Goal: Information Seeking & Learning: Check status

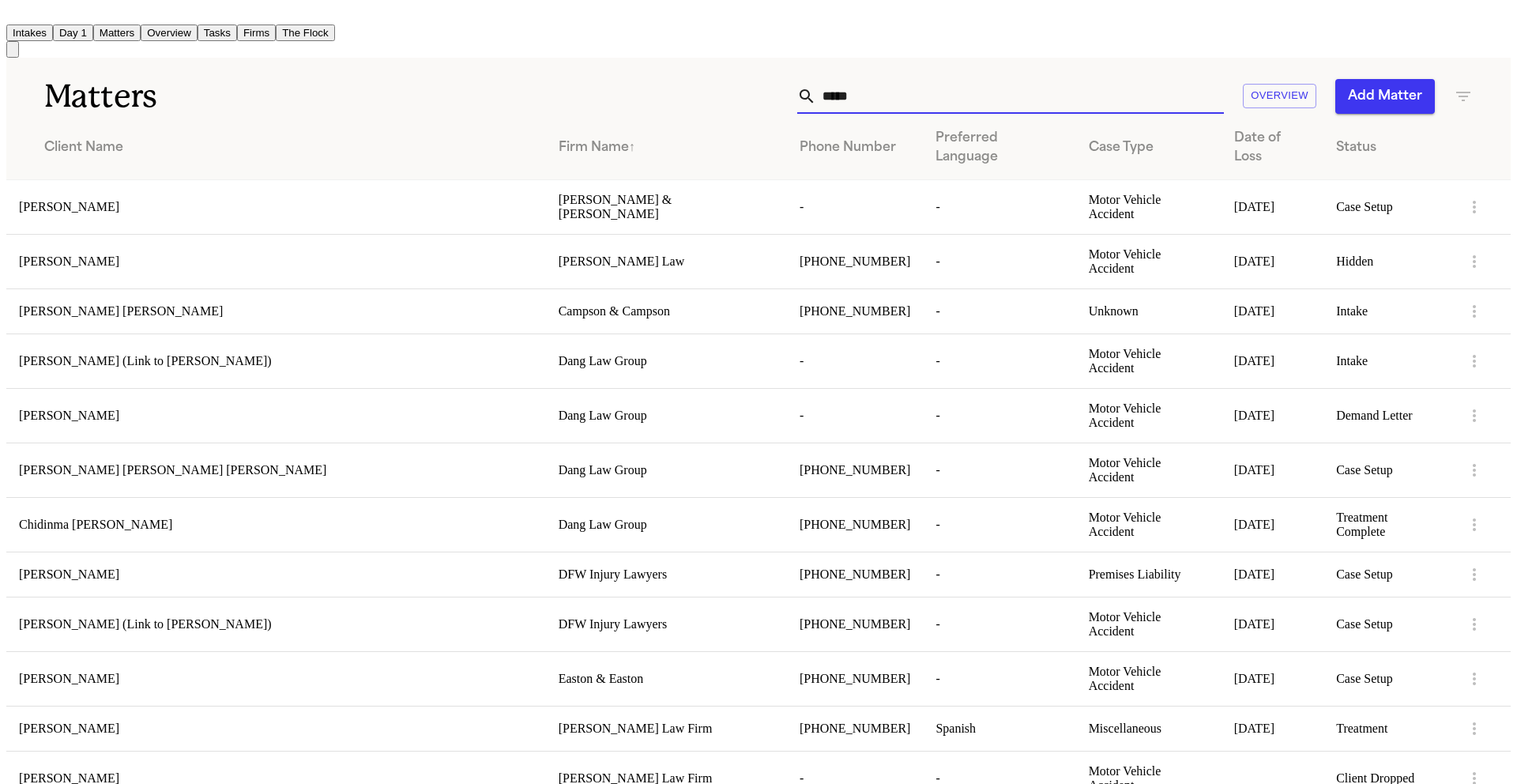
click at [880, 85] on input "****" at bounding box center [1019, 97] width 408 height 35
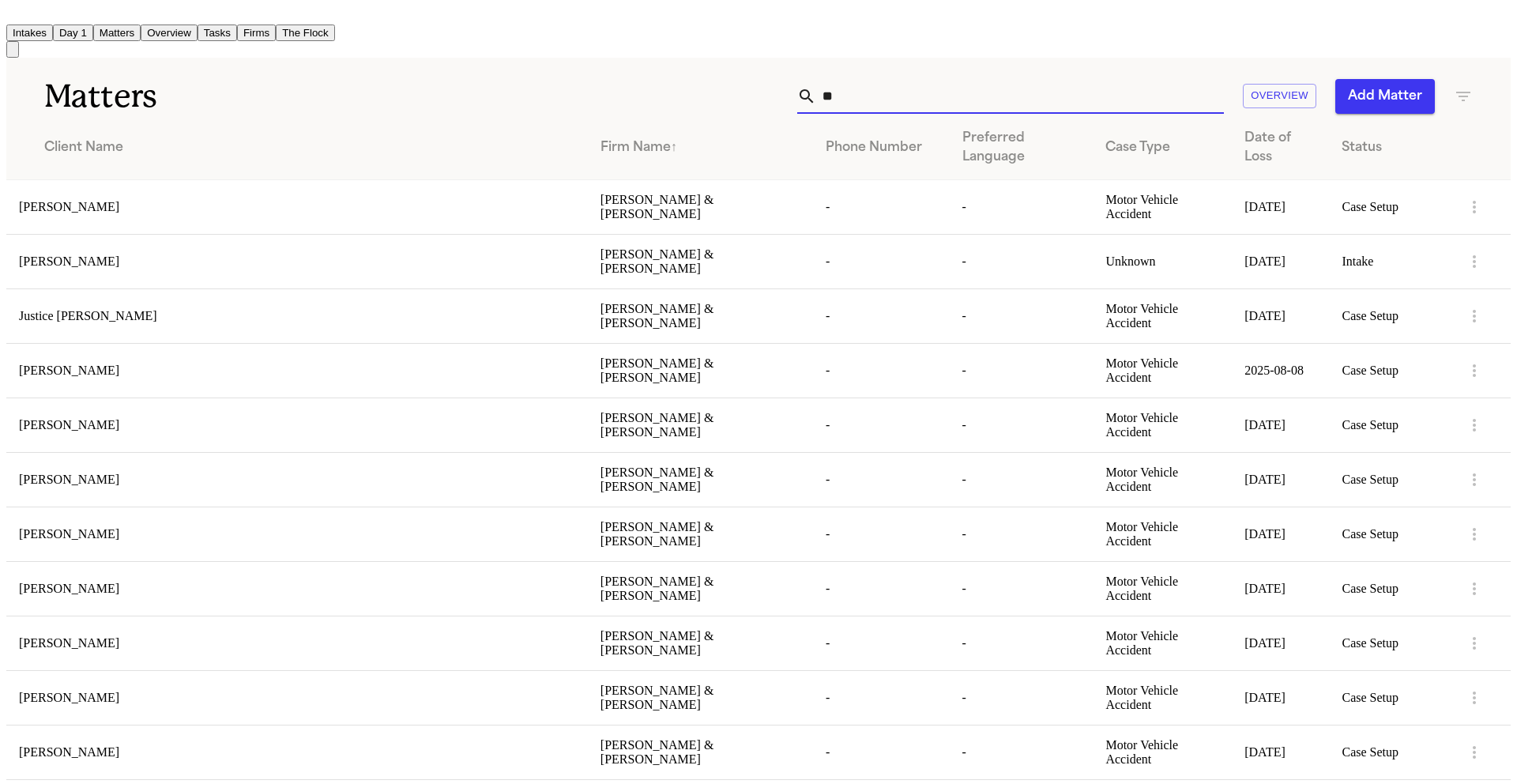
type input "*"
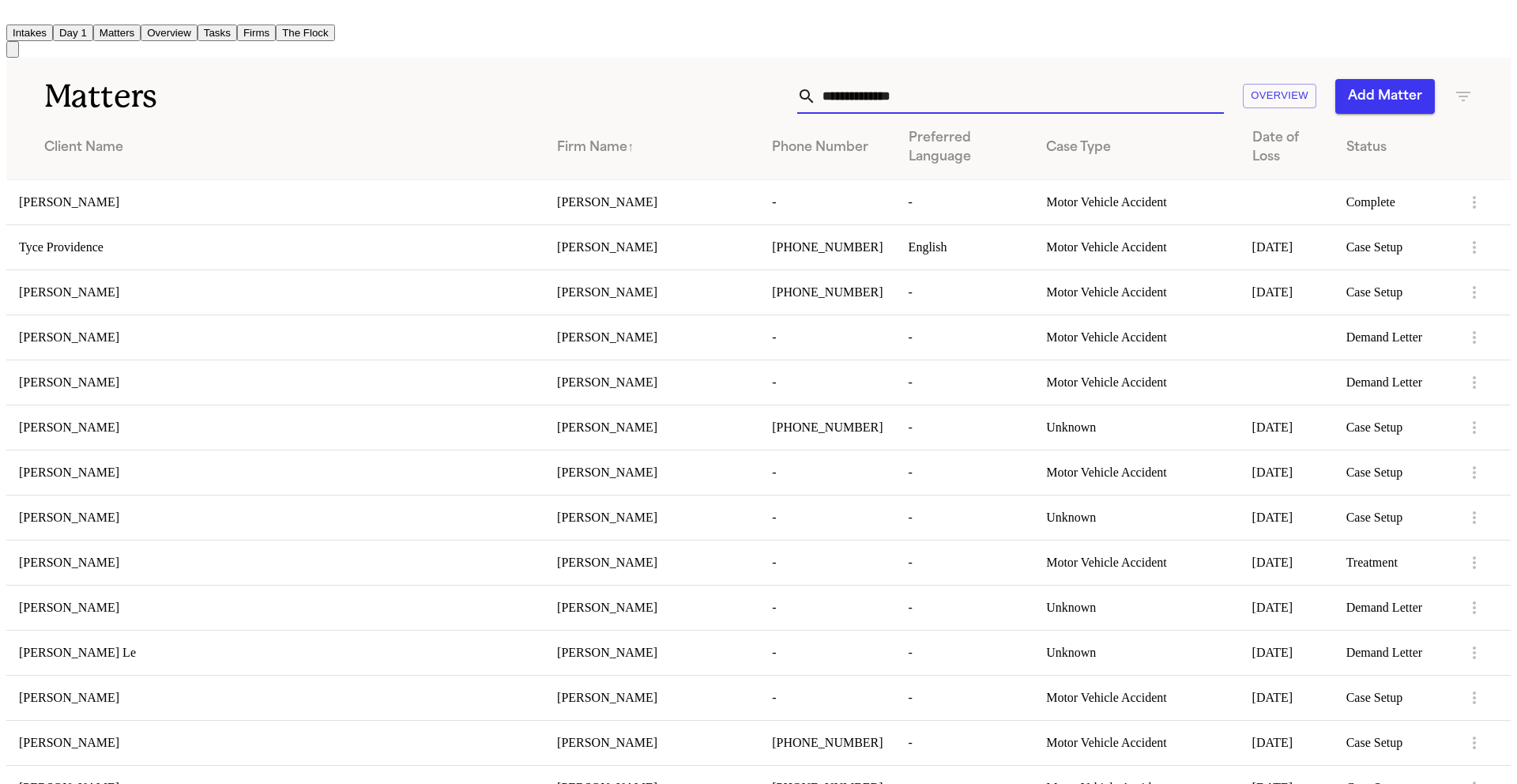
click at [1472, 92] on icon "button" at bounding box center [1463, 96] width 19 height 19
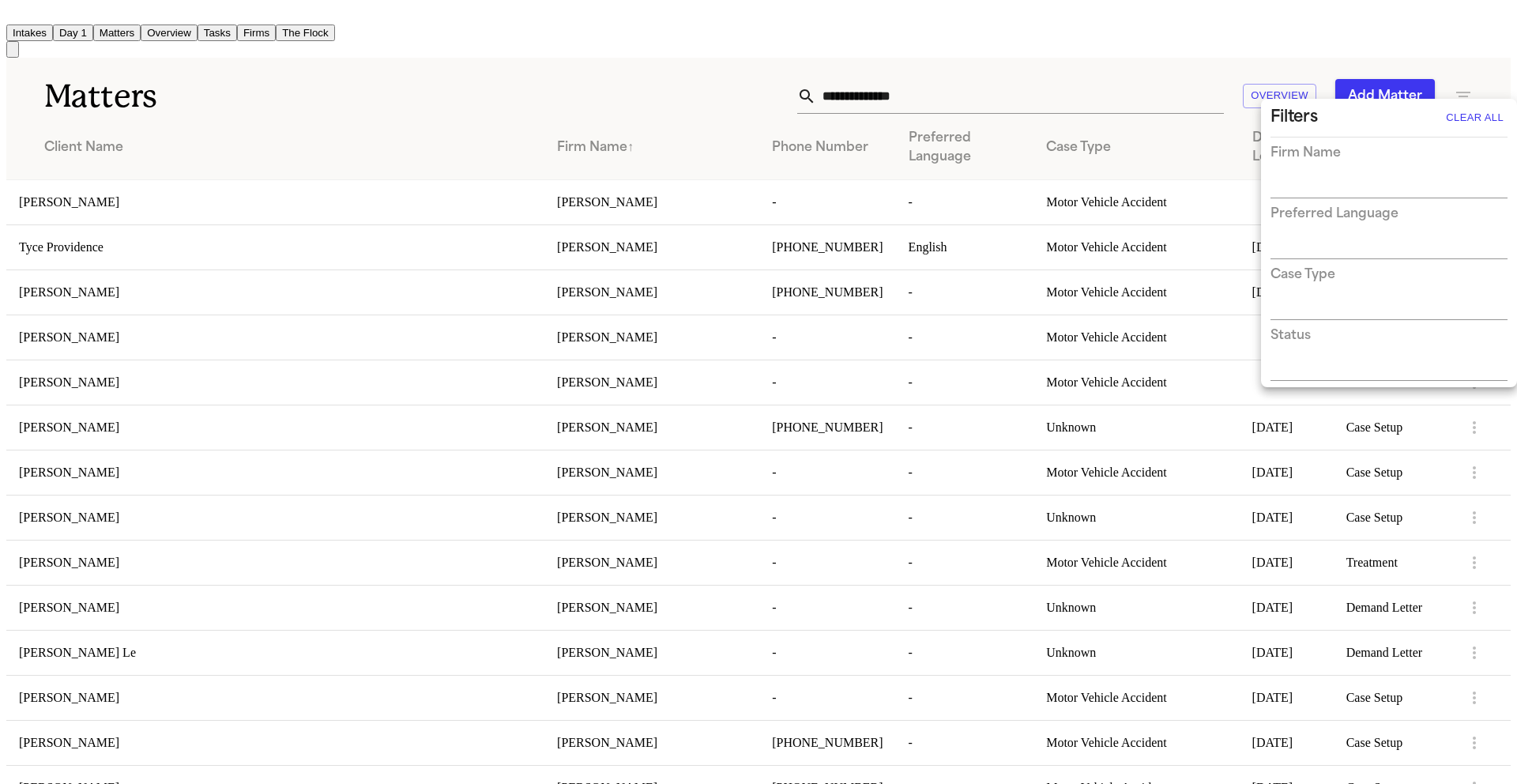
click at [1306, 181] on input "text" at bounding box center [1377, 186] width 213 height 22
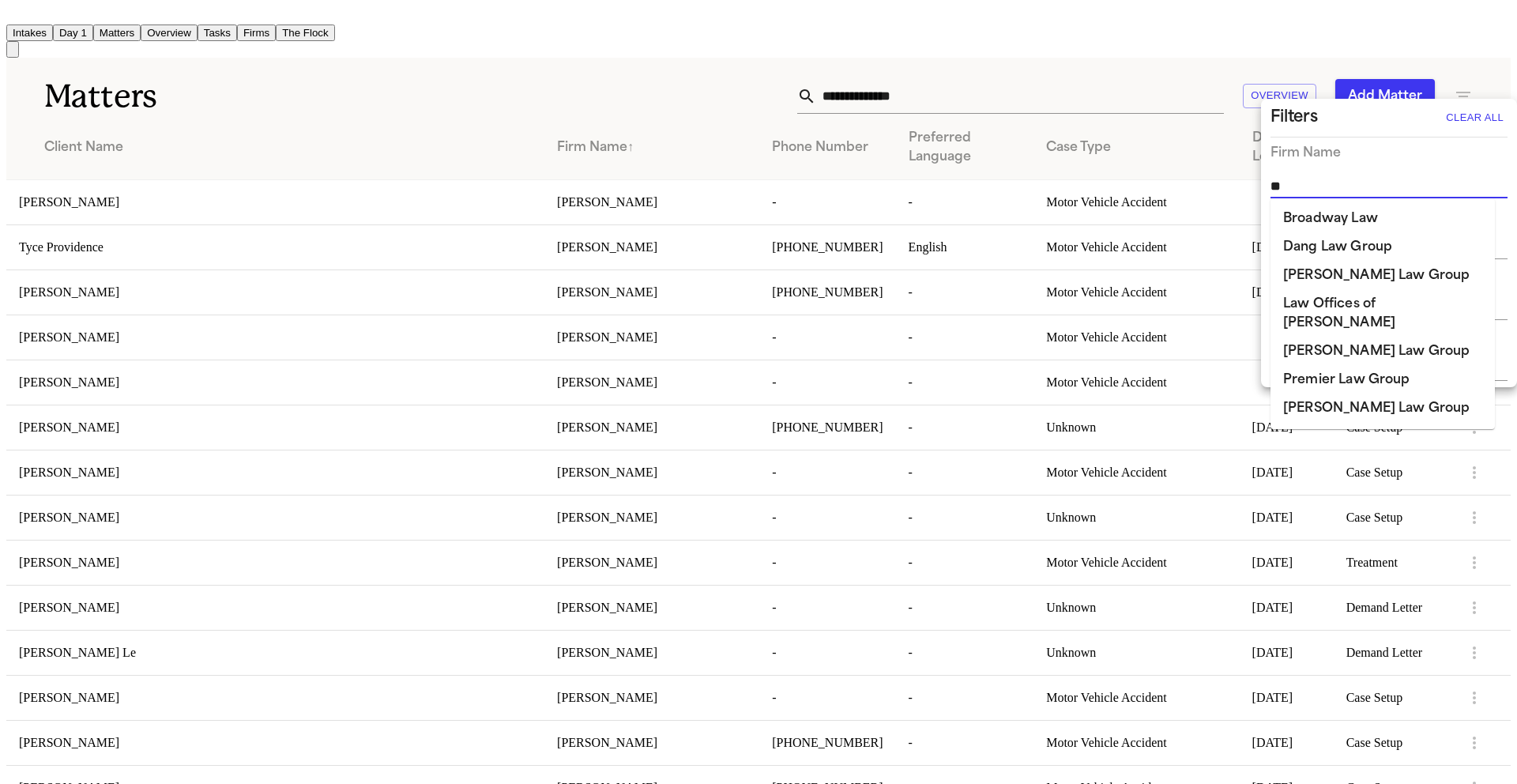
type input "***"
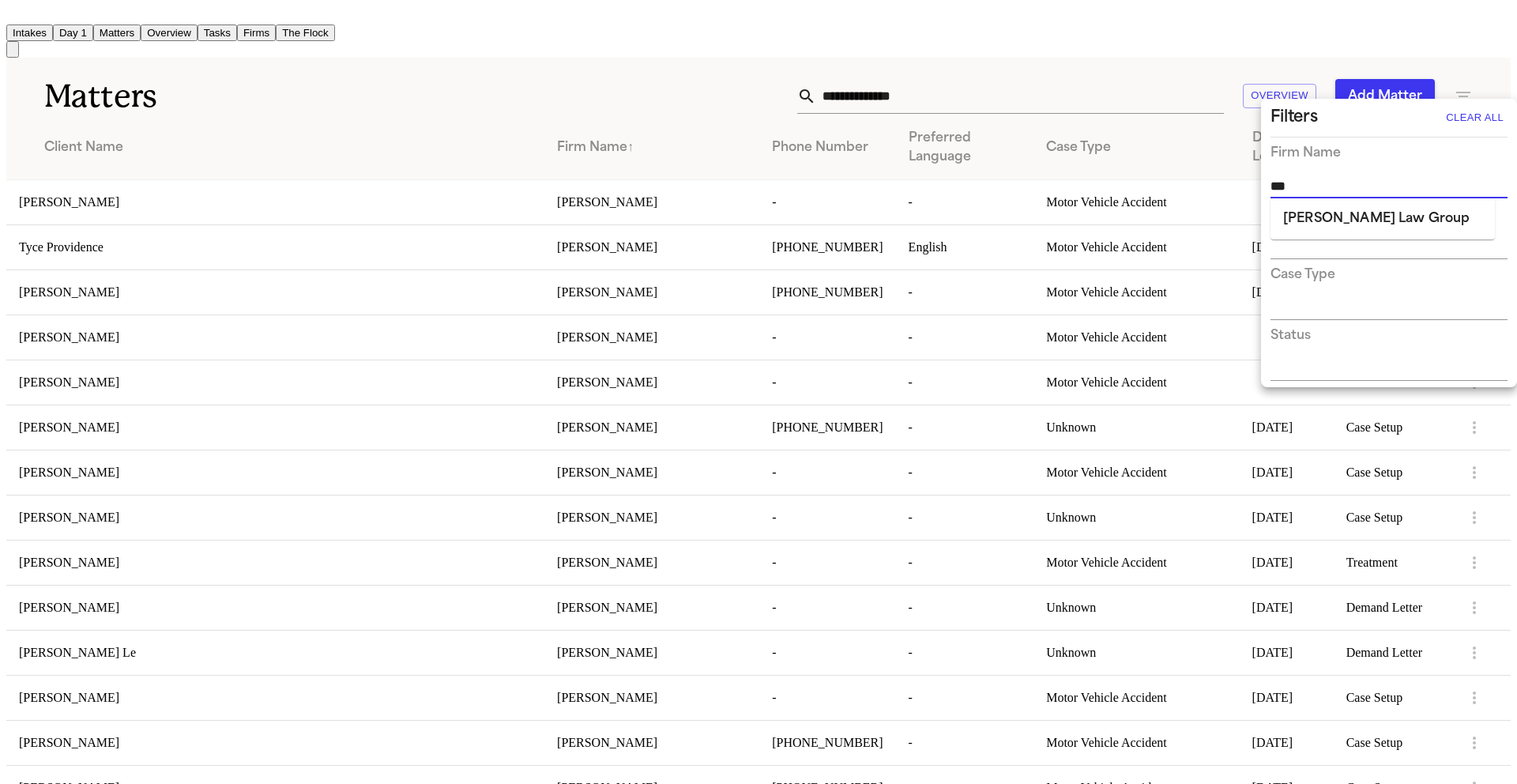
click at [1322, 232] on li "[PERSON_NAME] Law Group" at bounding box center [1382, 218] width 224 height 28
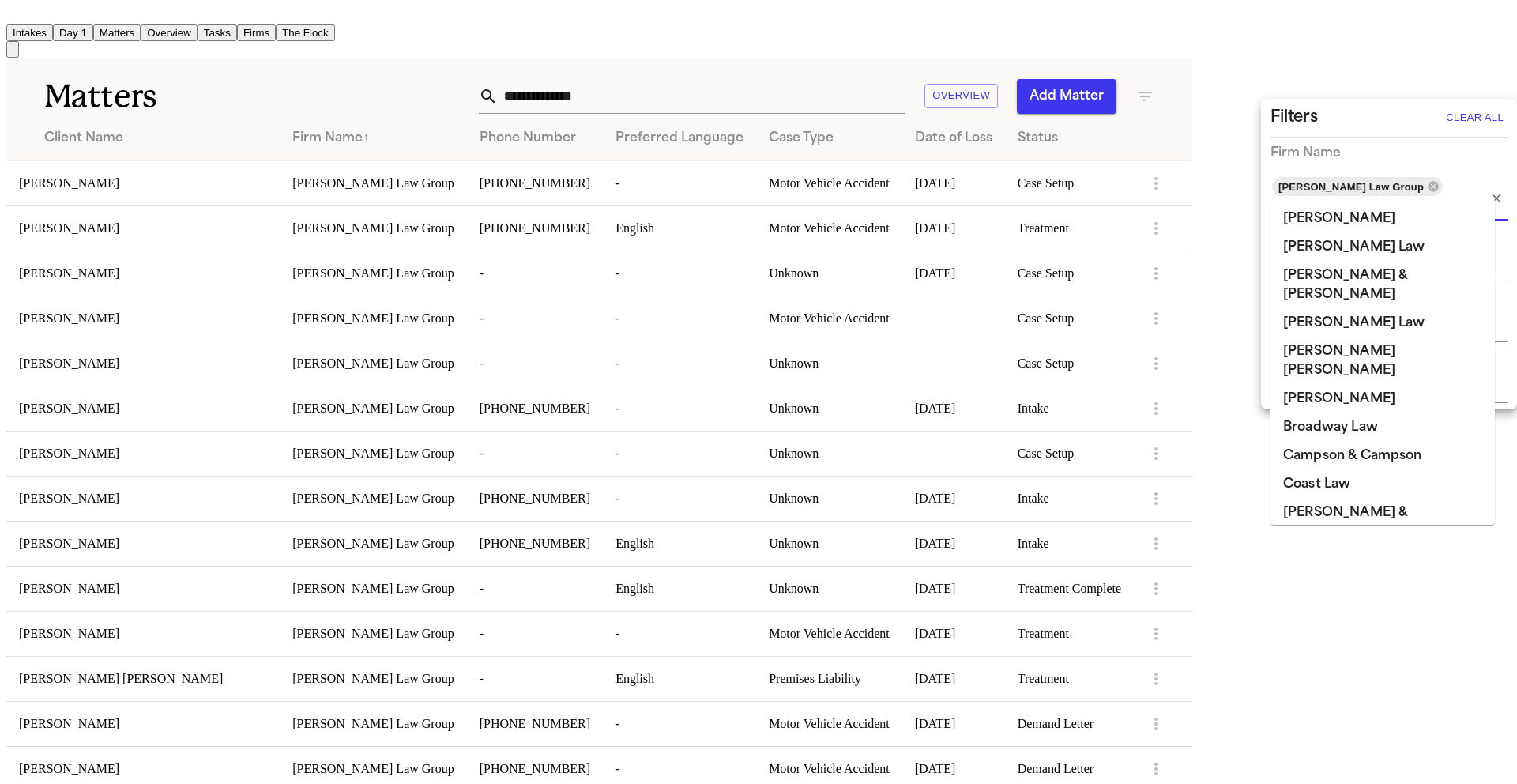
scroll to position [1238, 0]
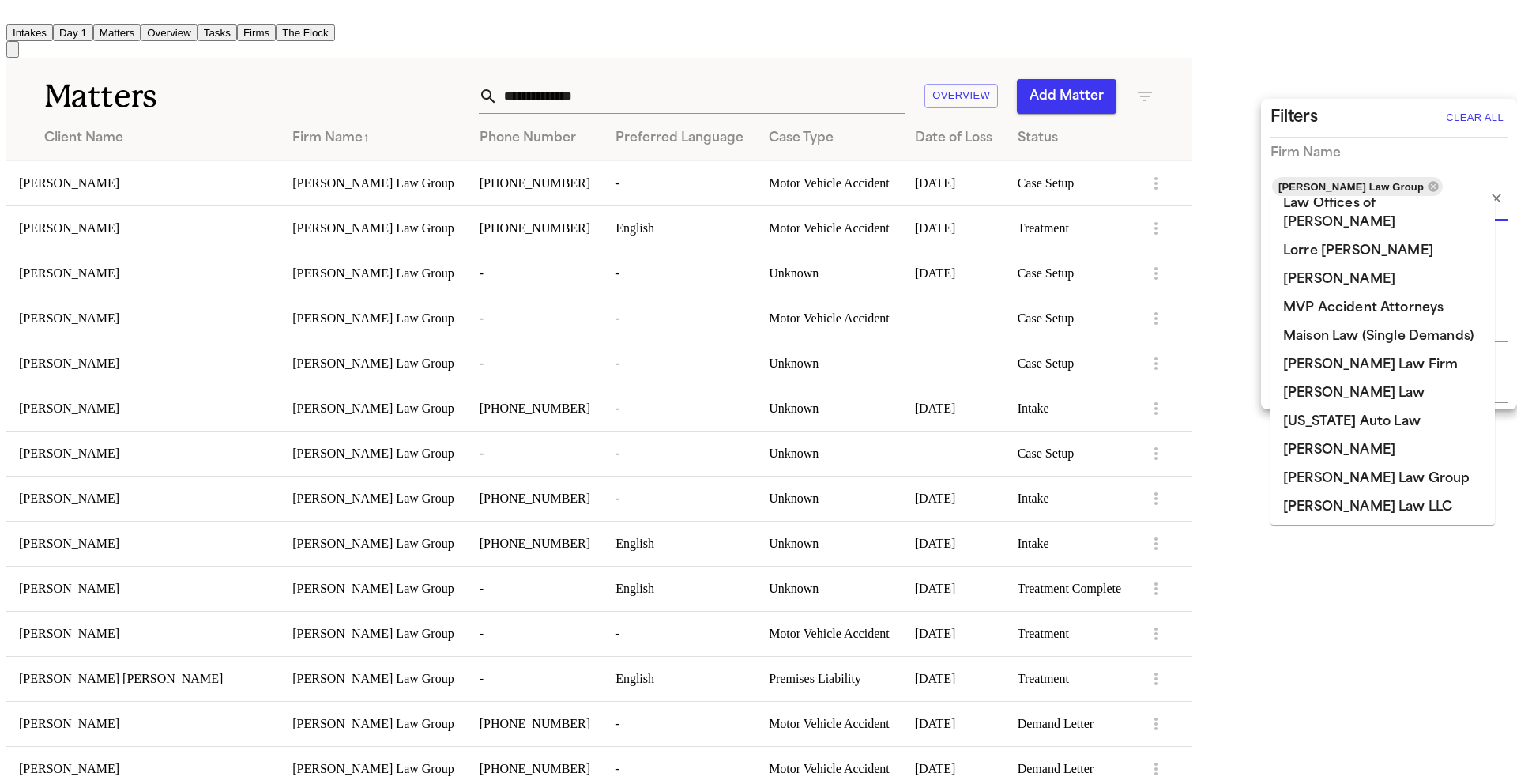
click at [1347, 123] on div "Filters Clear All" at bounding box center [1388, 118] width 237 height 26
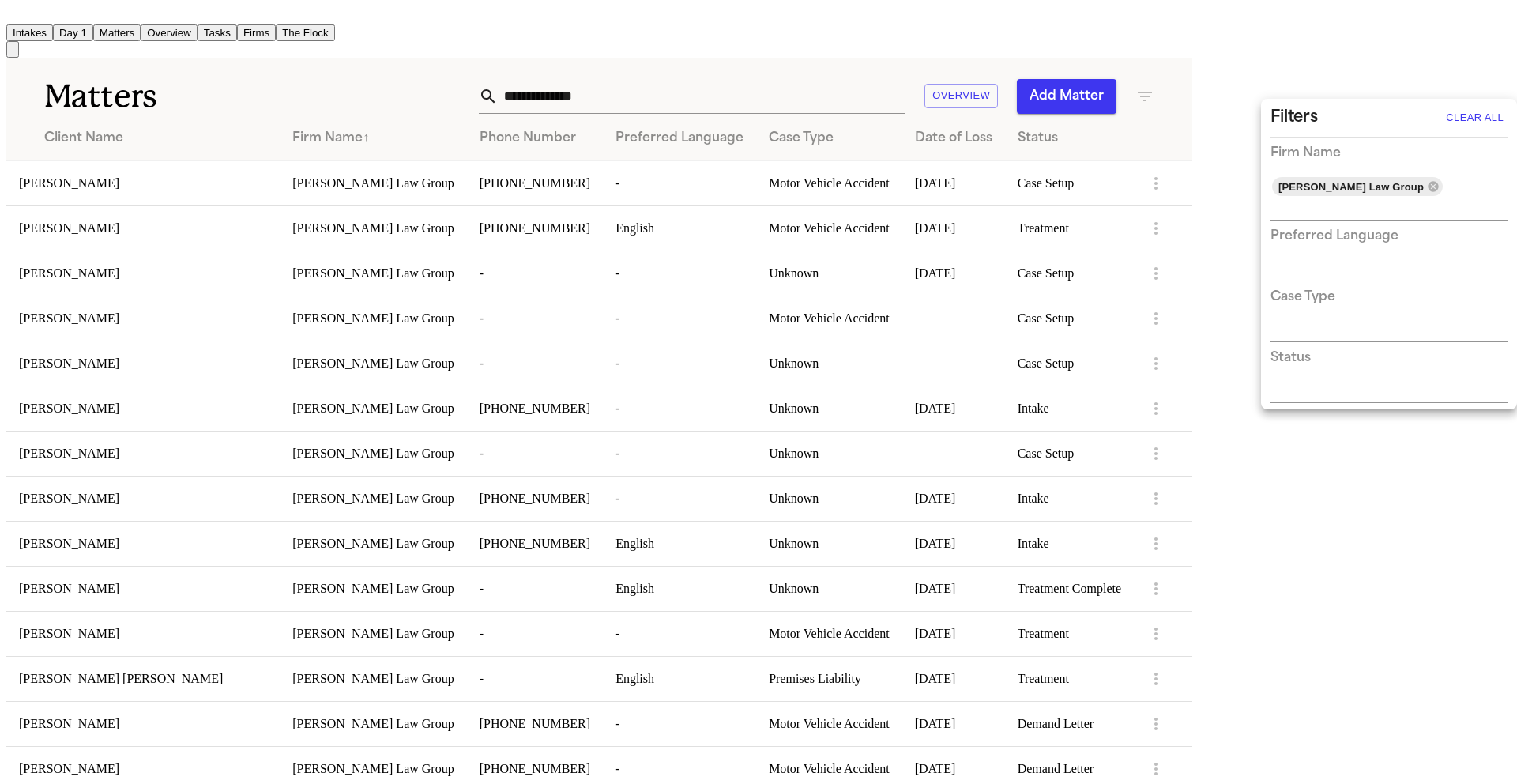
click at [649, 72] on div at bounding box center [758, 392] width 1517 height 784
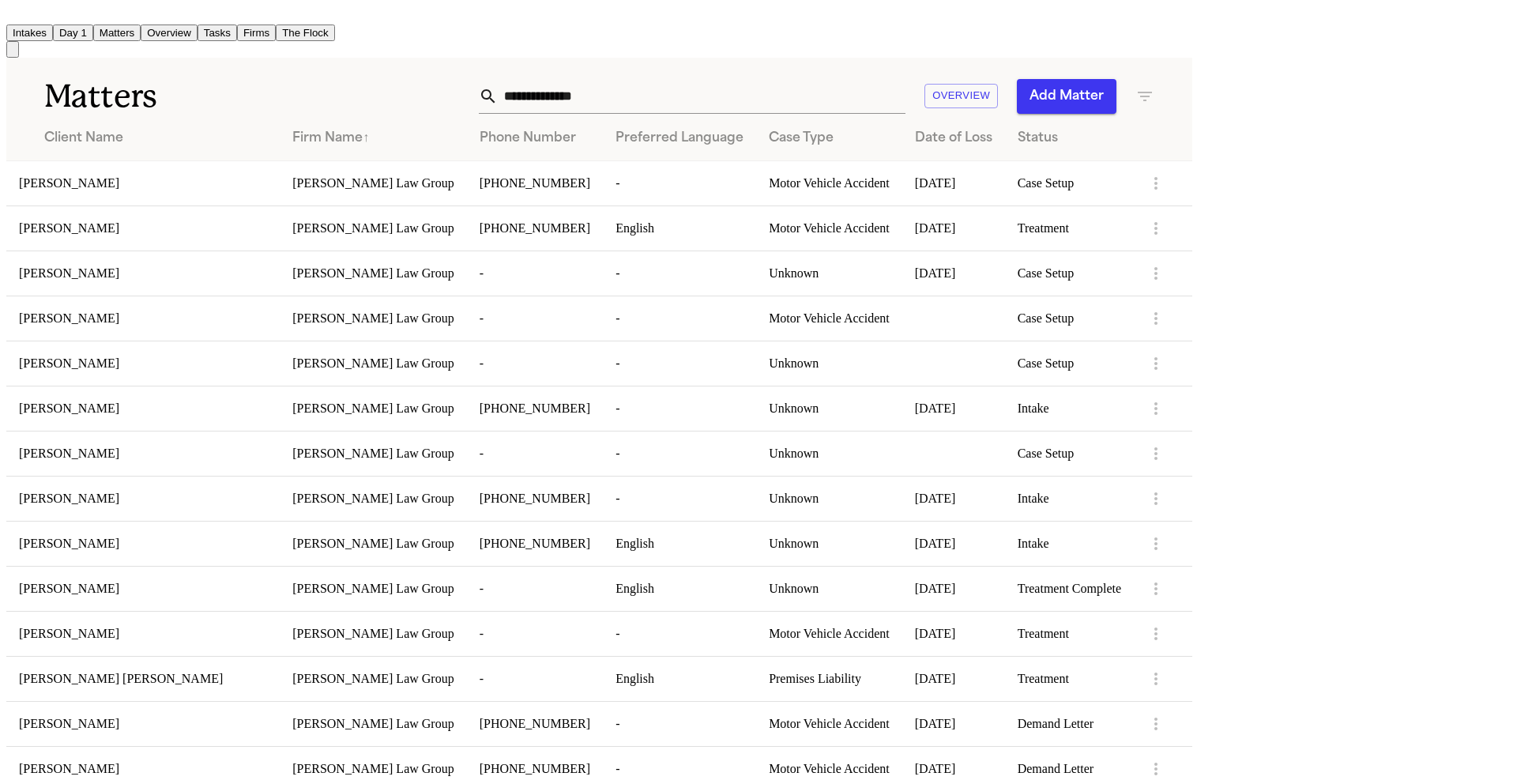
scroll to position [0, 0]
click at [1121, 137] on div "Status" at bounding box center [1069, 138] width 104 height 19
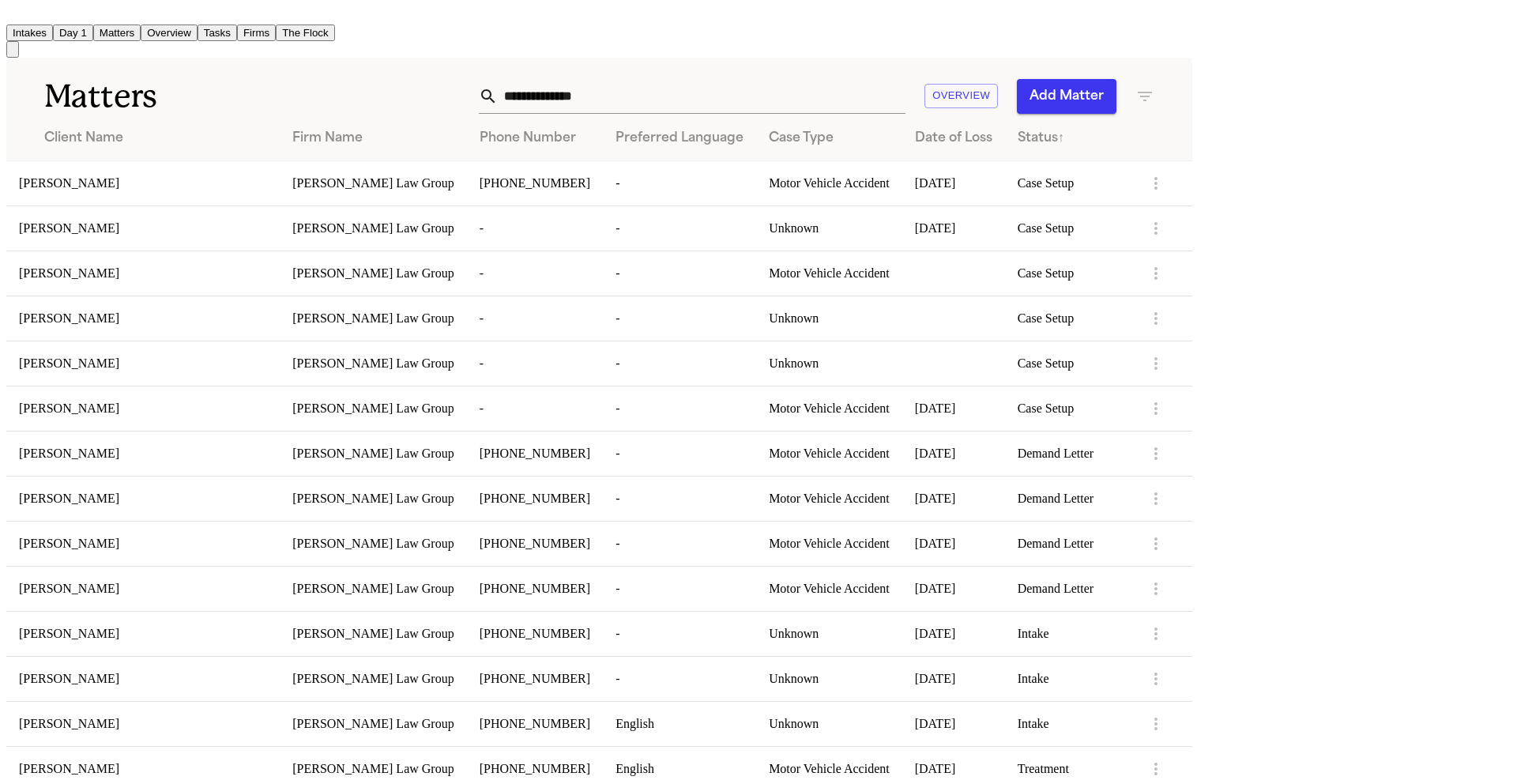
click at [882, 84] on input "text" at bounding box center [701, 97] width 408 height 35
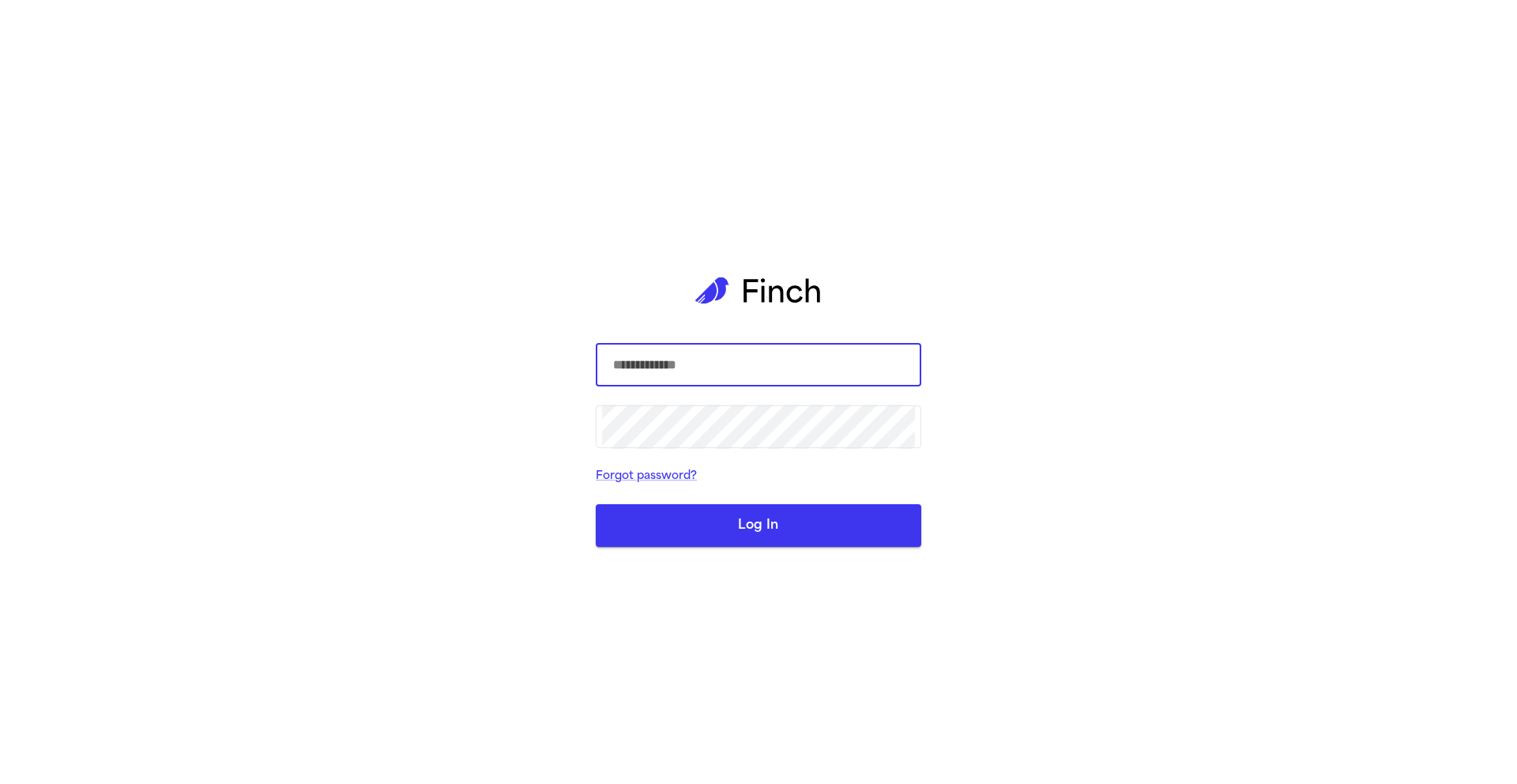
type input "**********"
click at [808, 534] on button "Log In" at bounding box center [758, 525] width 325 height 43
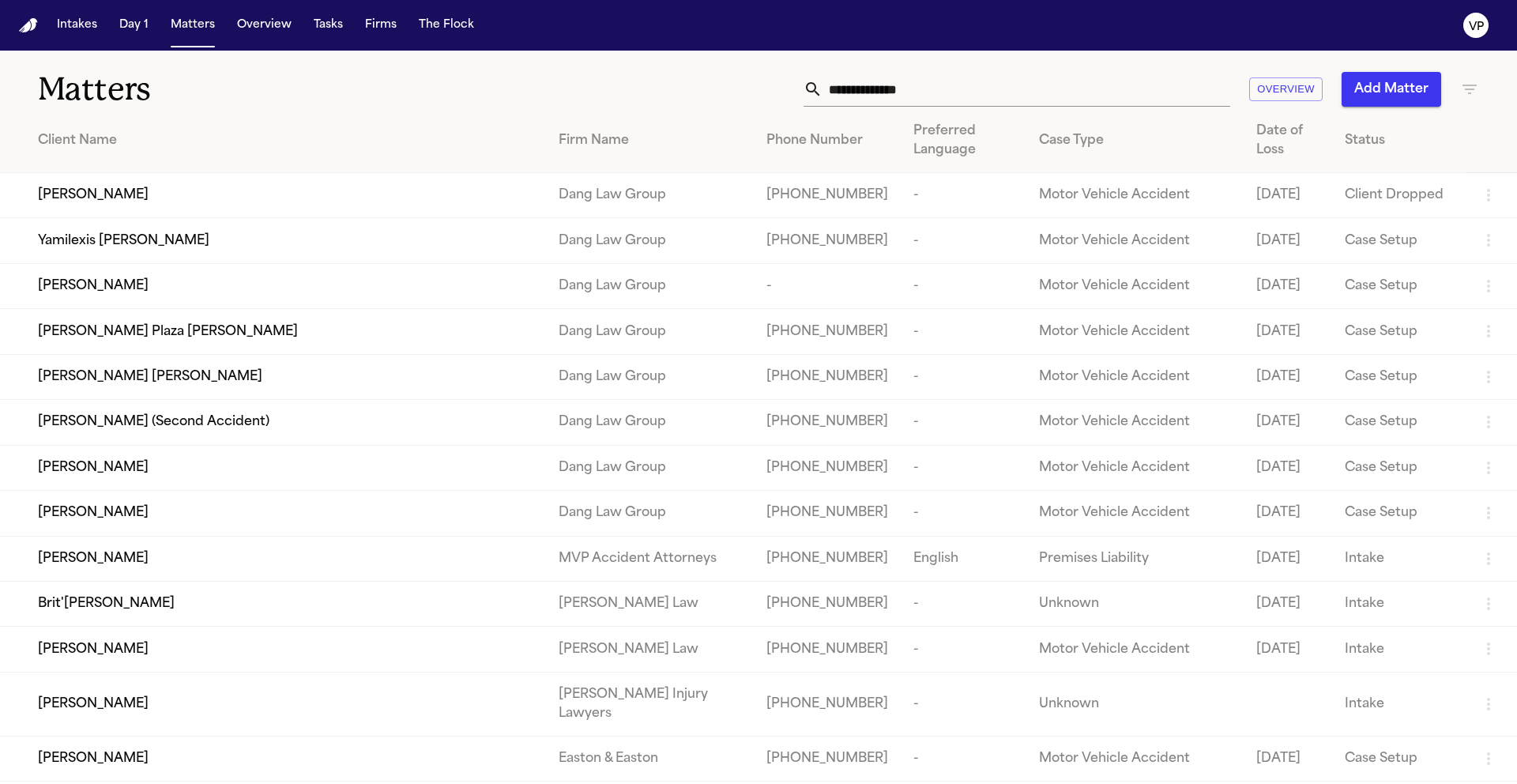
click at [856, 90] on input "text" at bounding box center [1026, 89] width 408 height 35
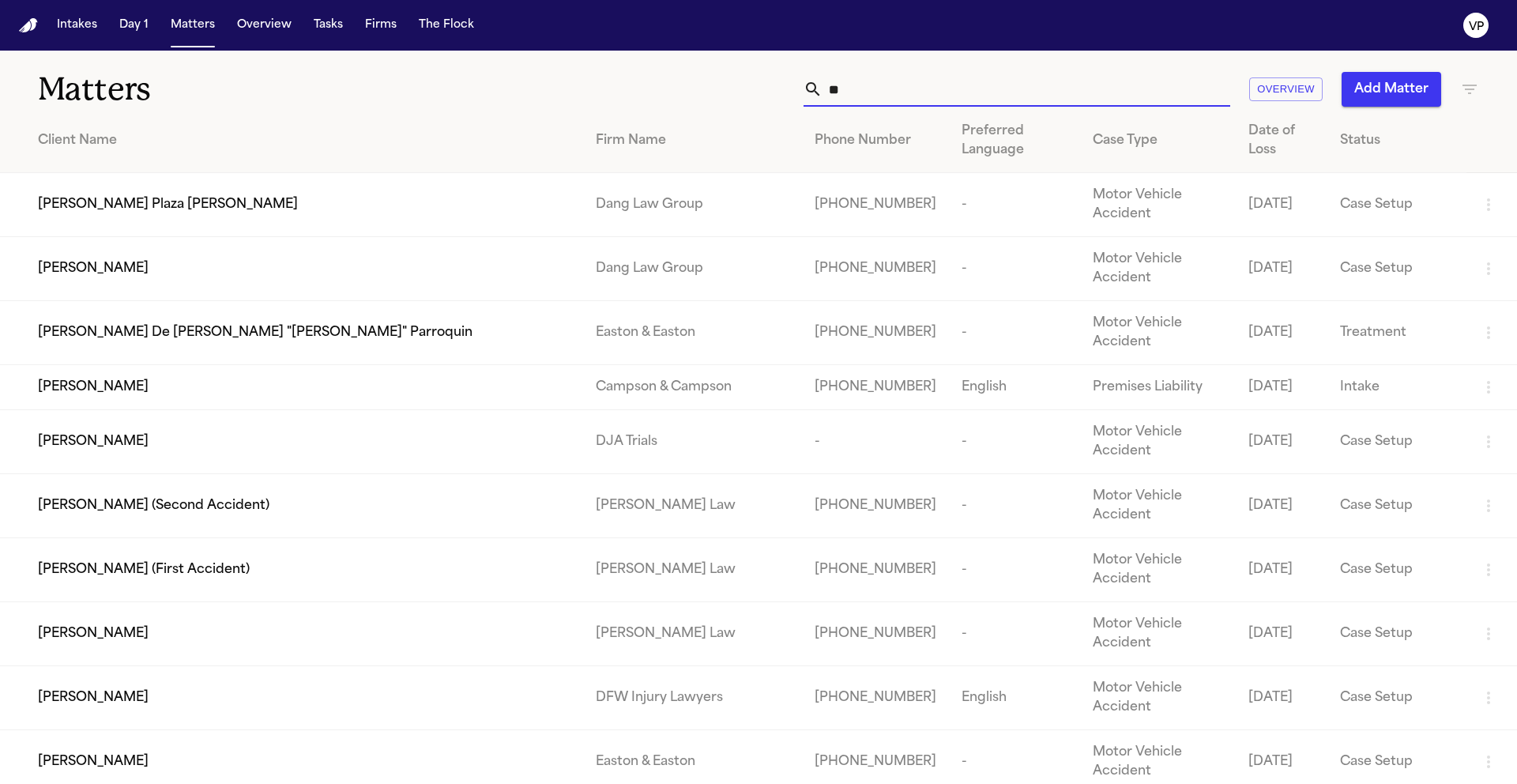
type input "*"
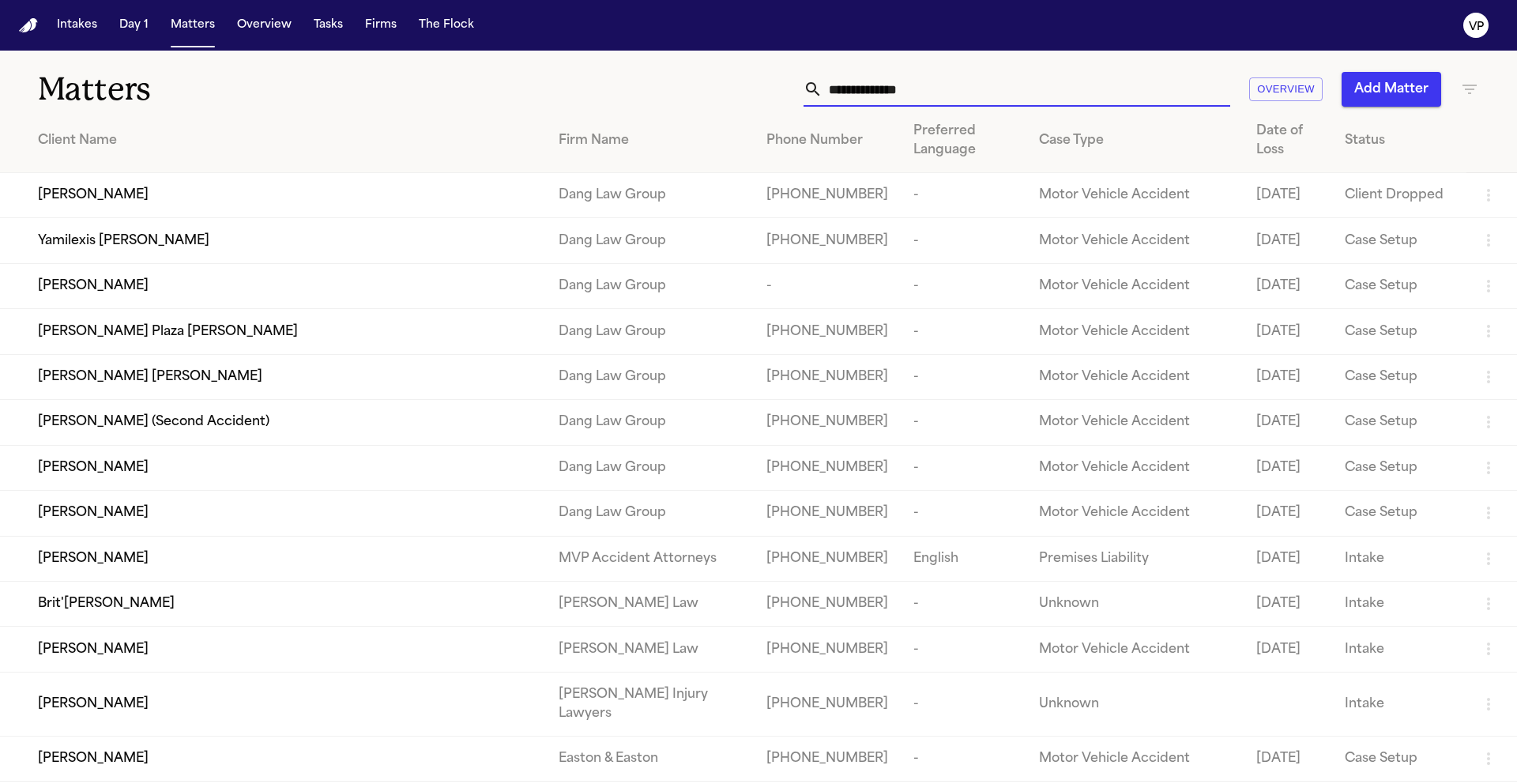
click at [1471, 88] on icon "button" at bounding box center [1470, 89] width 15 height 9
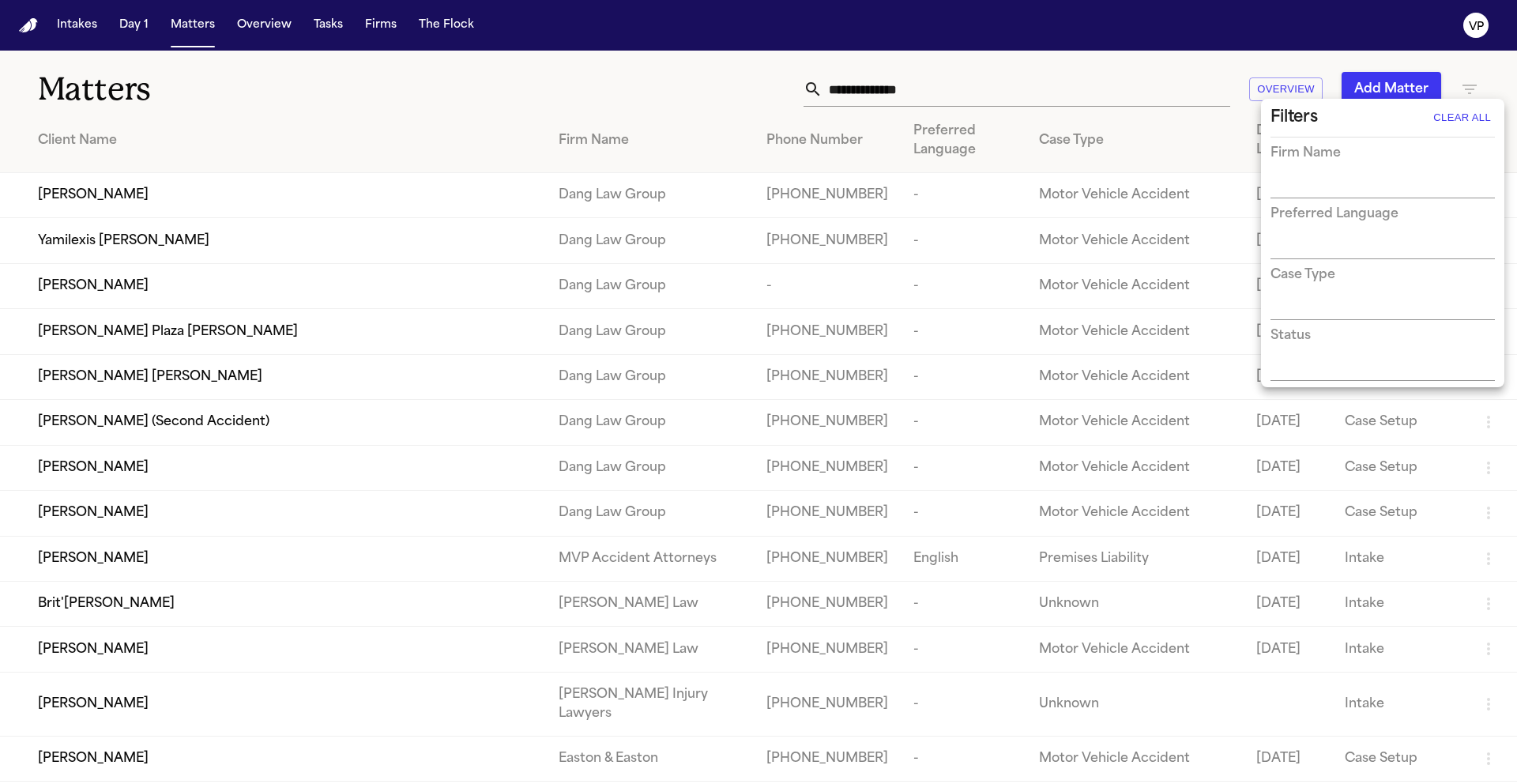
click at [1388, 189] on input "text" at bounding box center [1370, 186] width 201 height 22
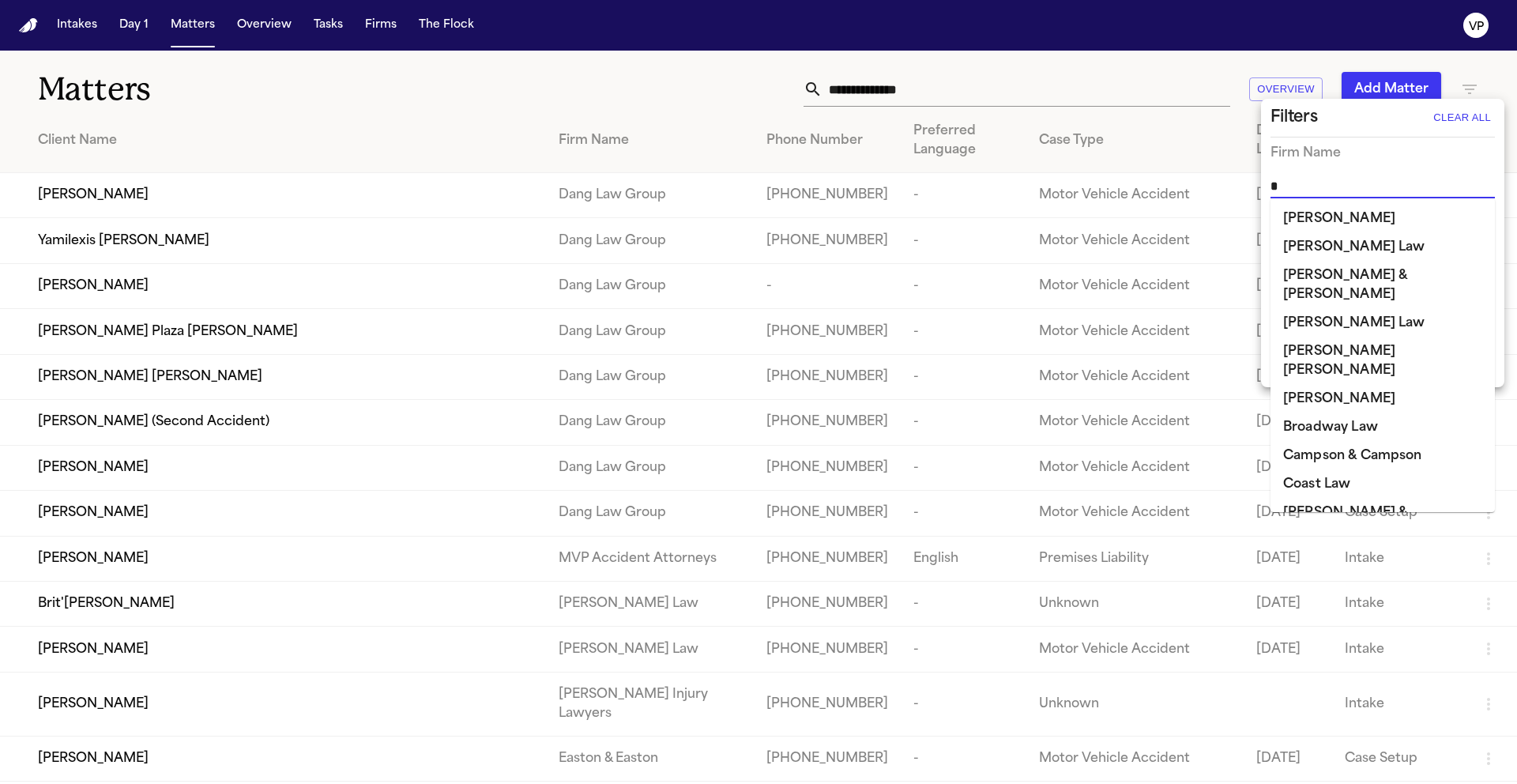
type input "**"
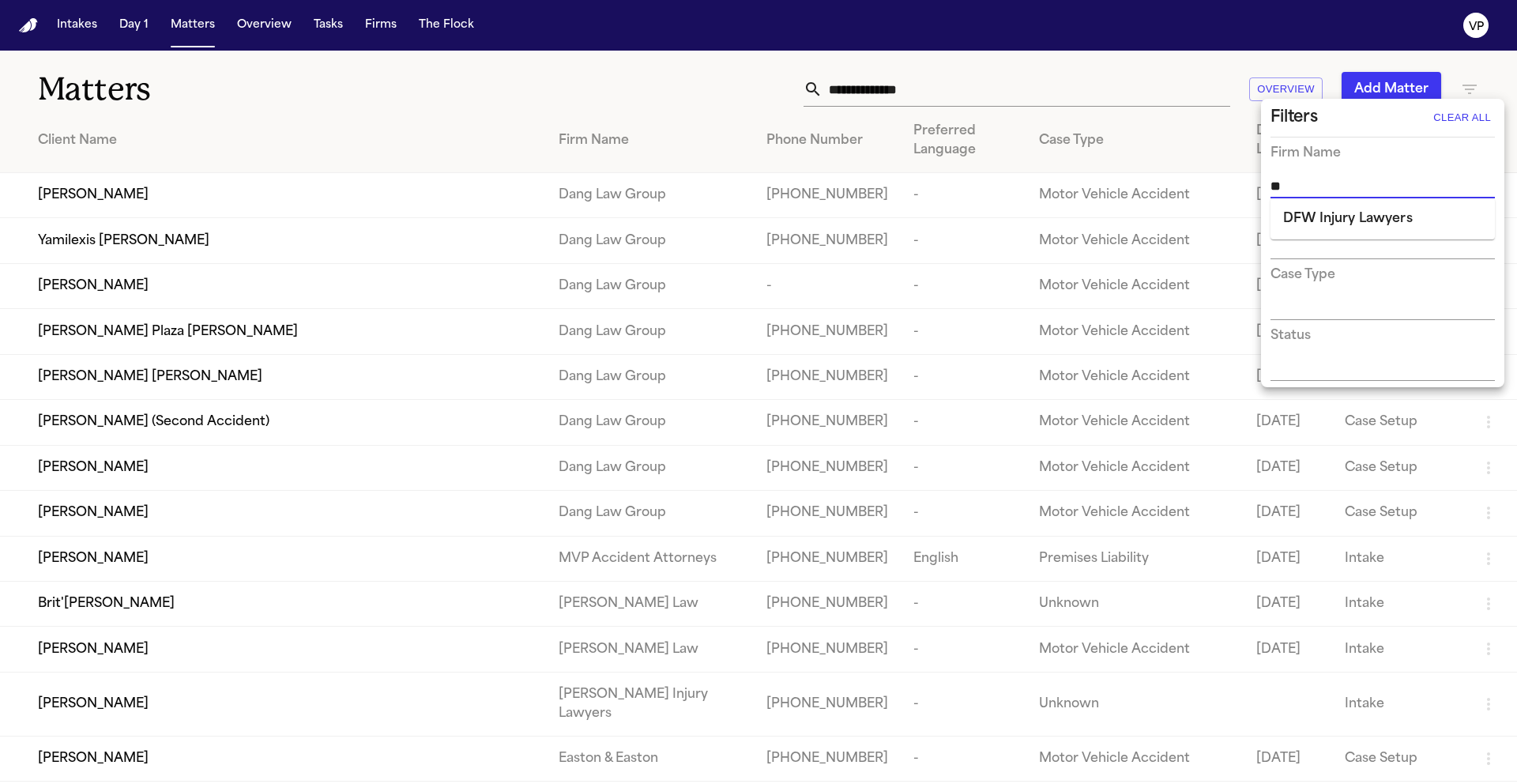
click at [1356, 228] on li "DFW Injury Lawyers" at bounding box center [1382, 218] width 224 height 28
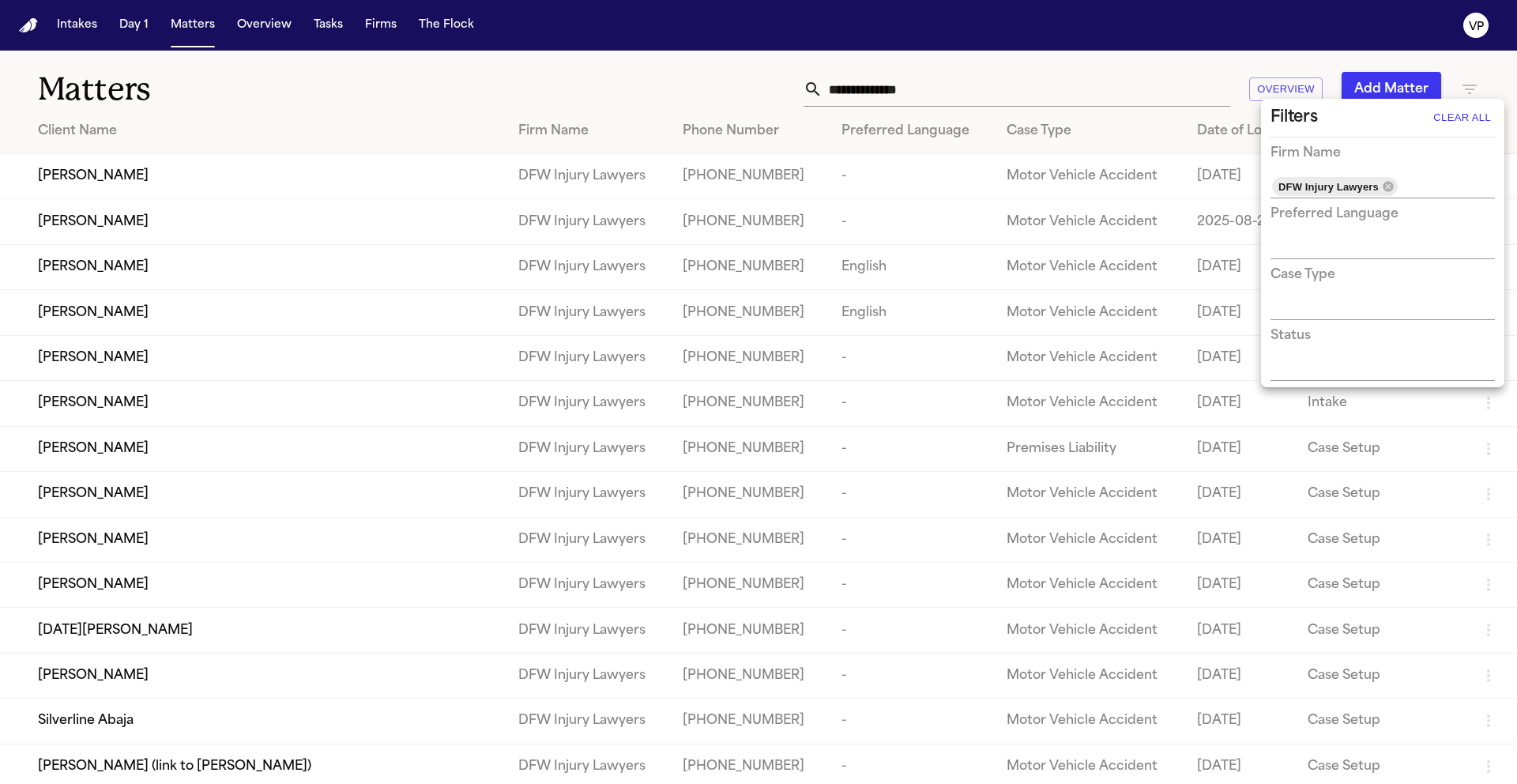
click at [692, 75] on div at bounding box center [758, 392] width 1517 height 784
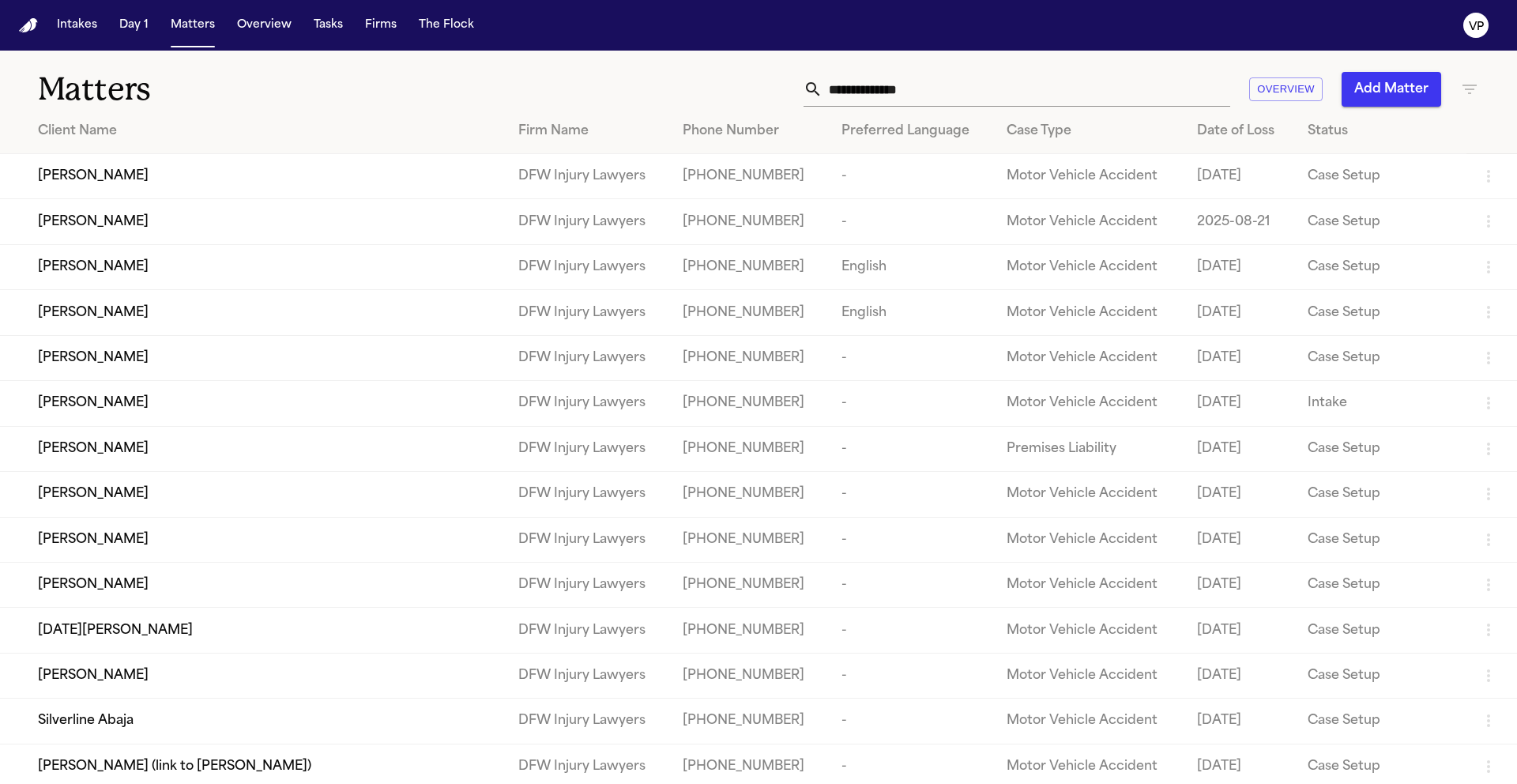
click at [912, 92] on input "text" at bounding box center [1026, 89] width 408 height 35
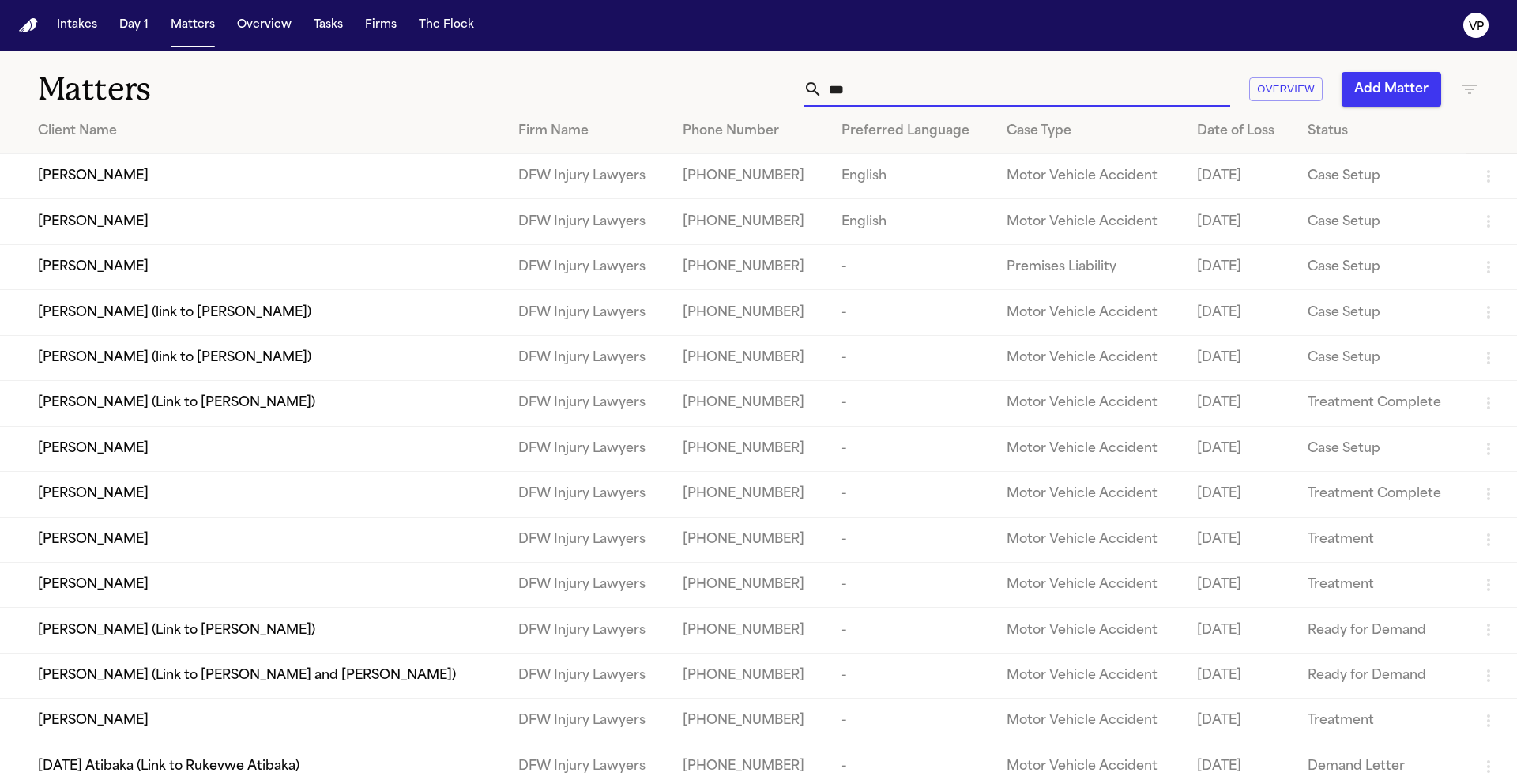
type input "***"
click at [297, 323] on span "[PERSON_NAME] (link to [PERSON_NAME])" at bounding box center [175, 313] width 273 height 19
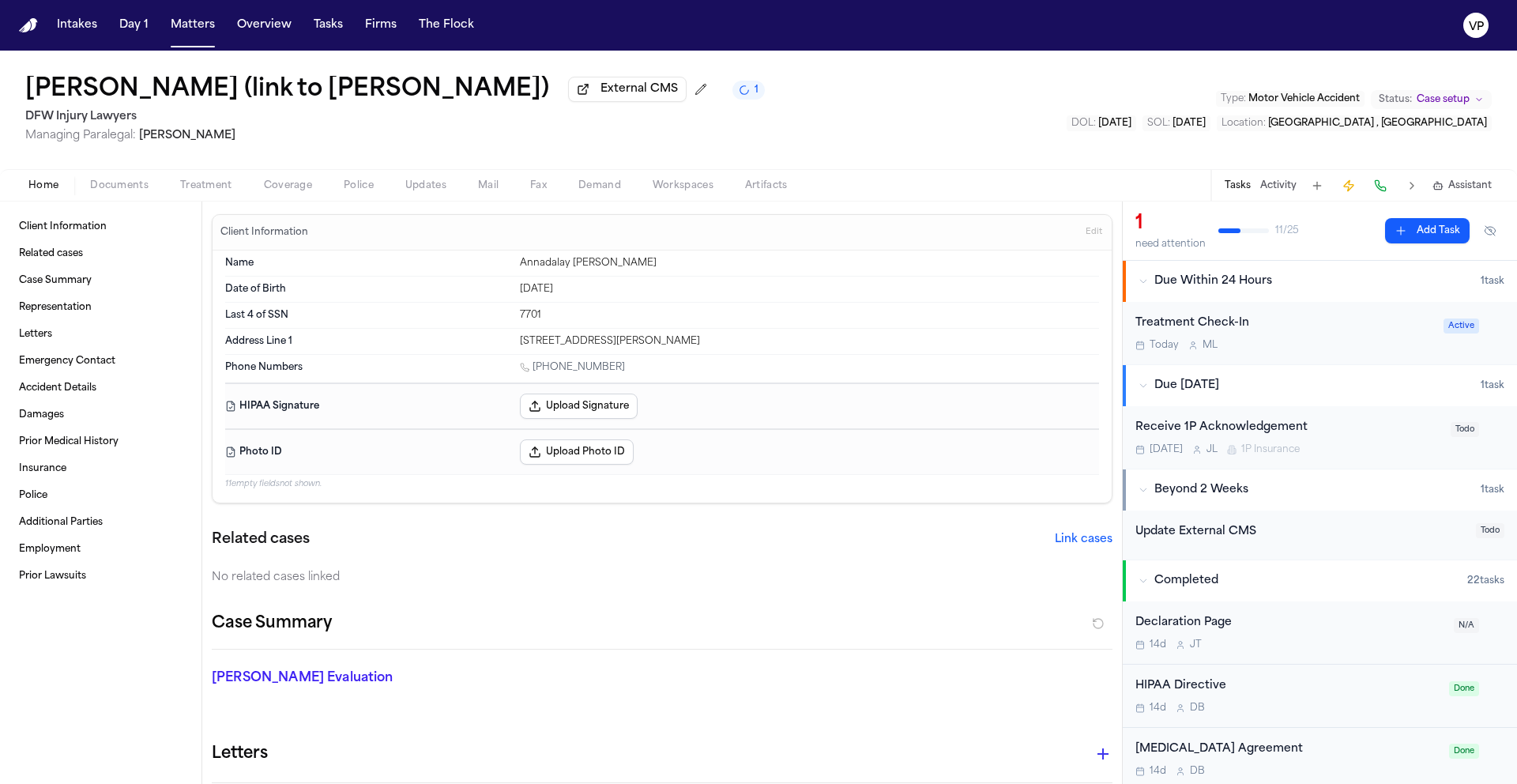
click at [139, 192] on span "Documents" at bounding box center [119, 186] width 58 height 13
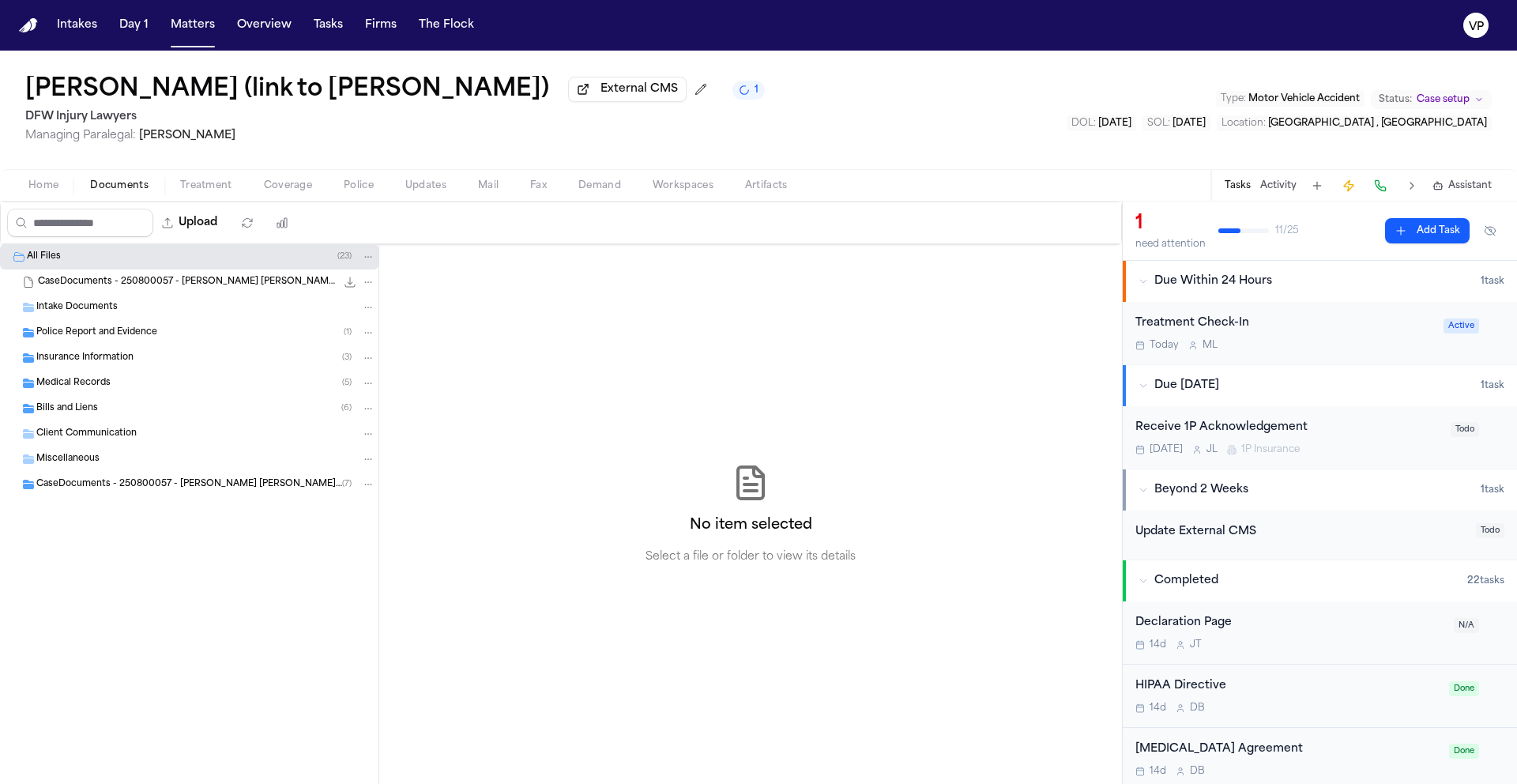
click at [159, 361] on div "Insurance Information ( 3 )" at bounding box center [206, 358] width 339 height 15
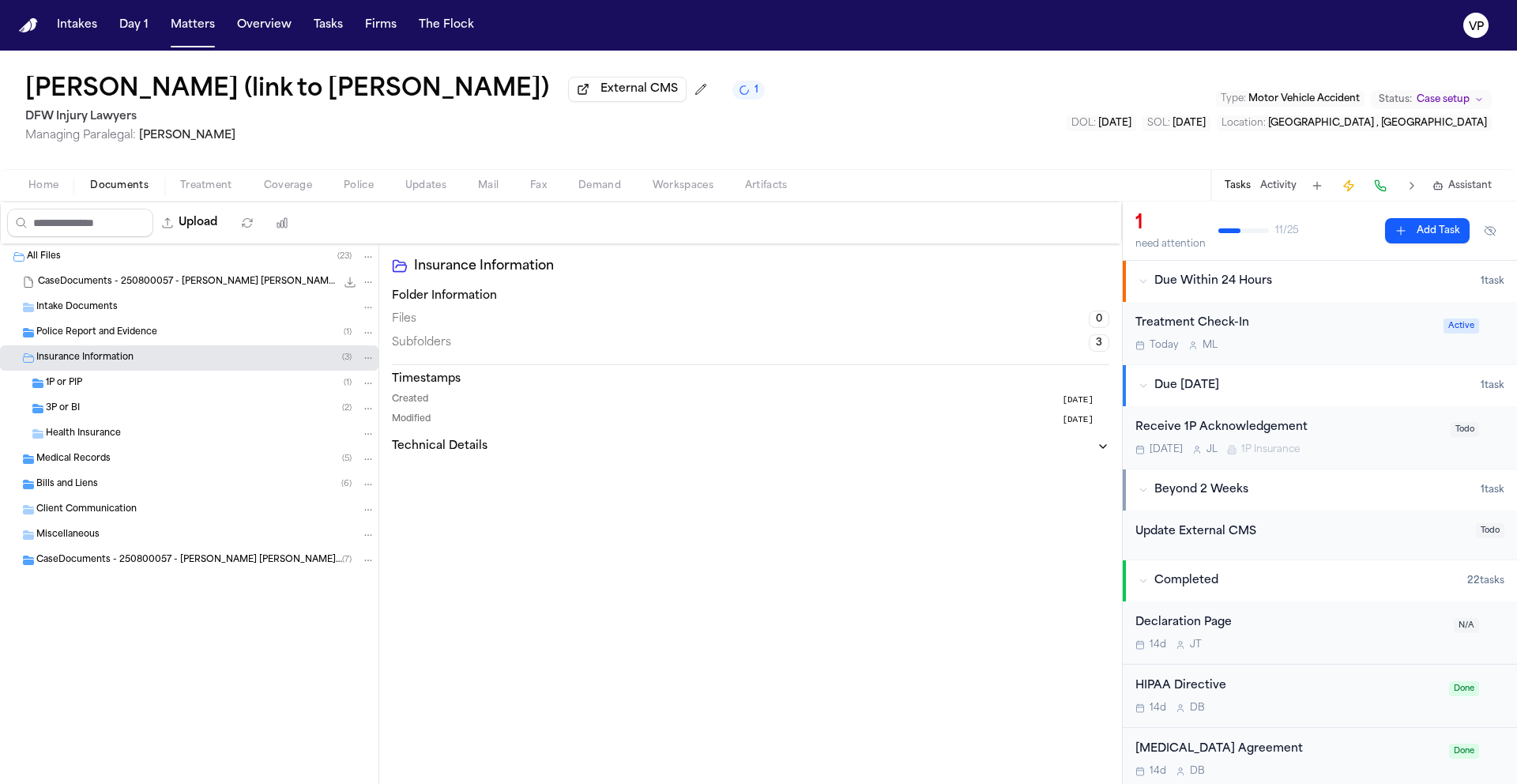
click at [140, 412] on div "3P or BI ( 2 )" at bounding box center [210, 408] width 329 height 15
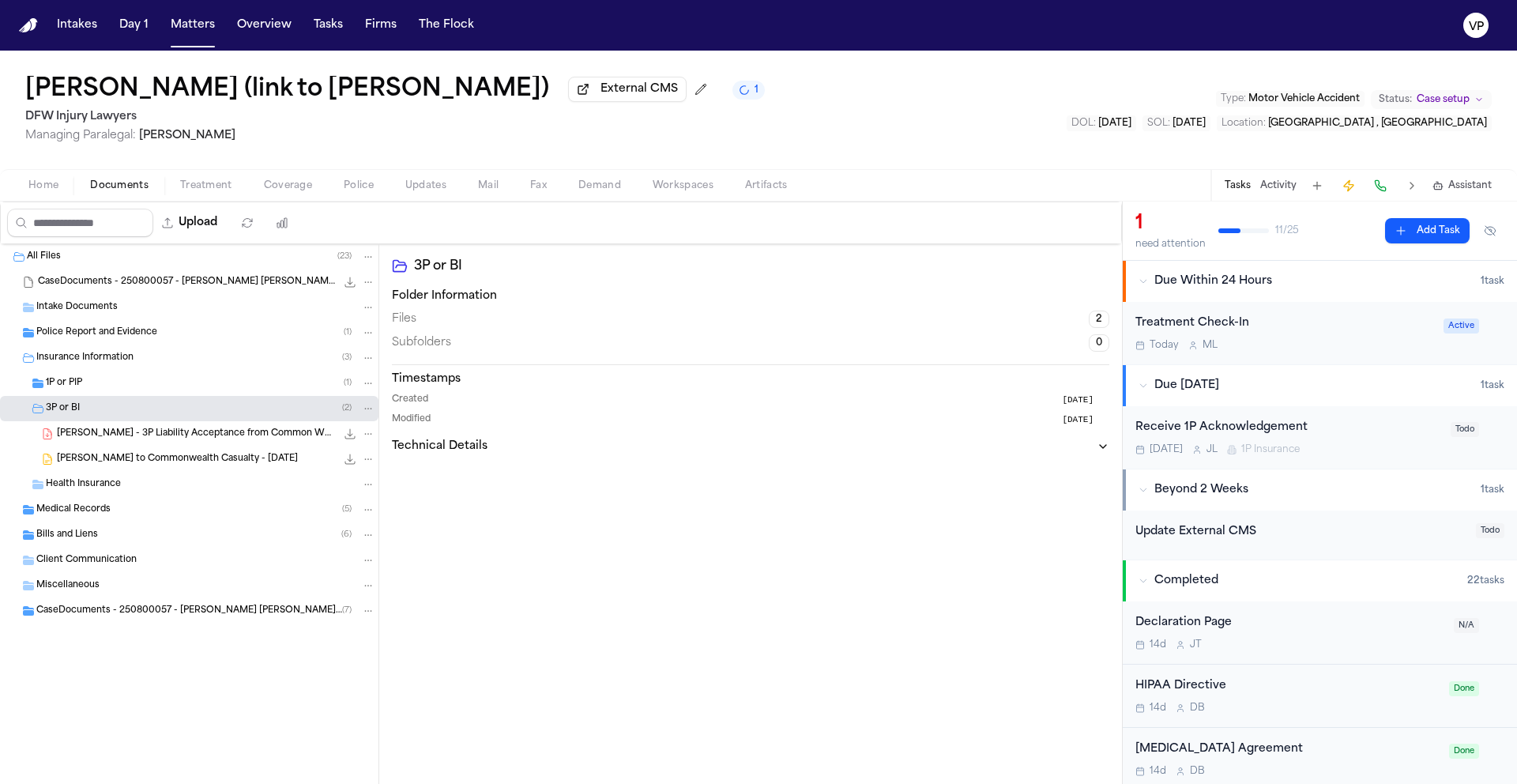
click at [237, 439] on span "A. Sarinana - 3P Liability Acceptance from Common Wealth Casualty - 7.26.25" at bounding box center [196, 434] width 279 height 14
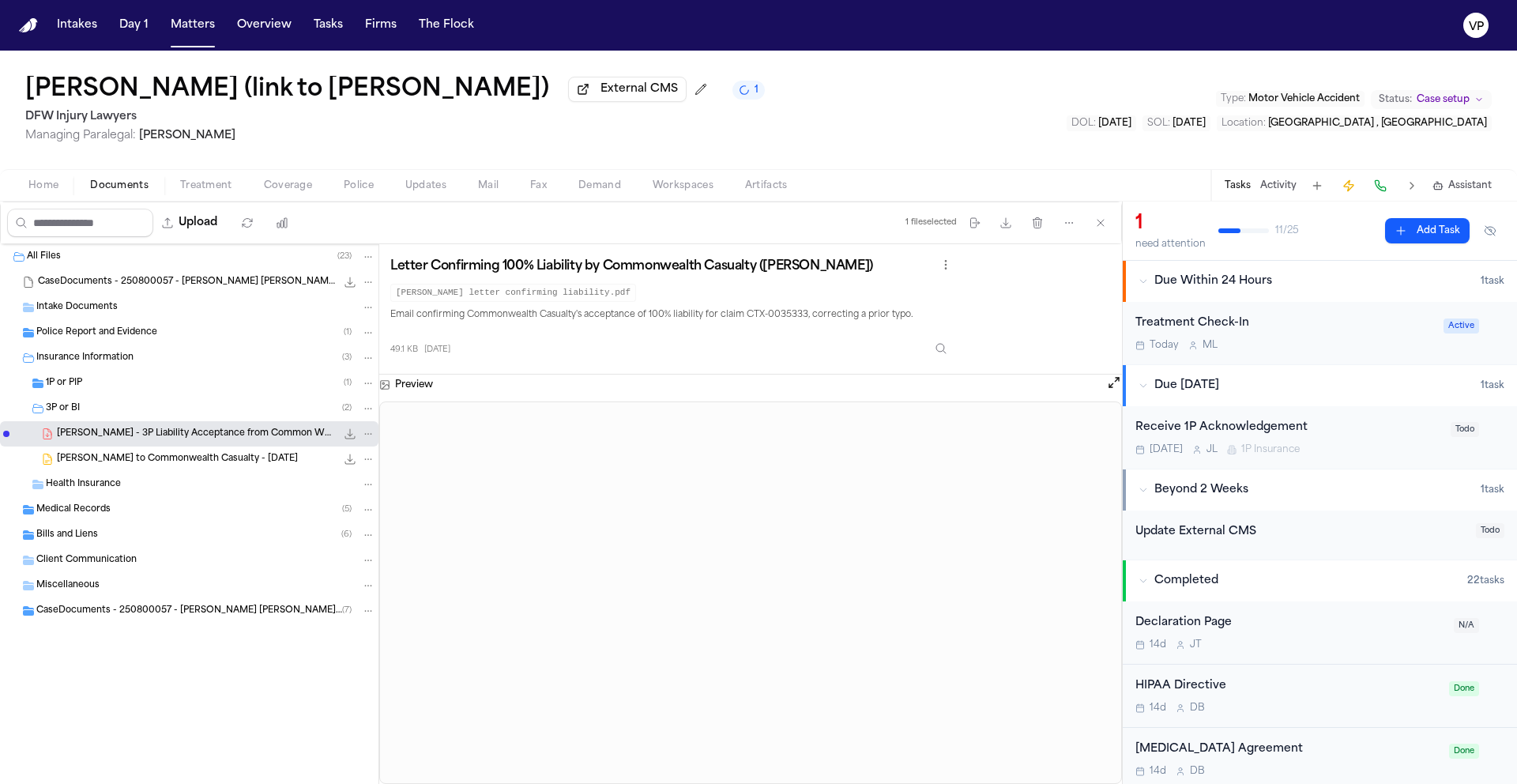
click at [138, 395] on div "1P or PIP ( 1 )" at bounding box center [189, 383] width 378 height 26
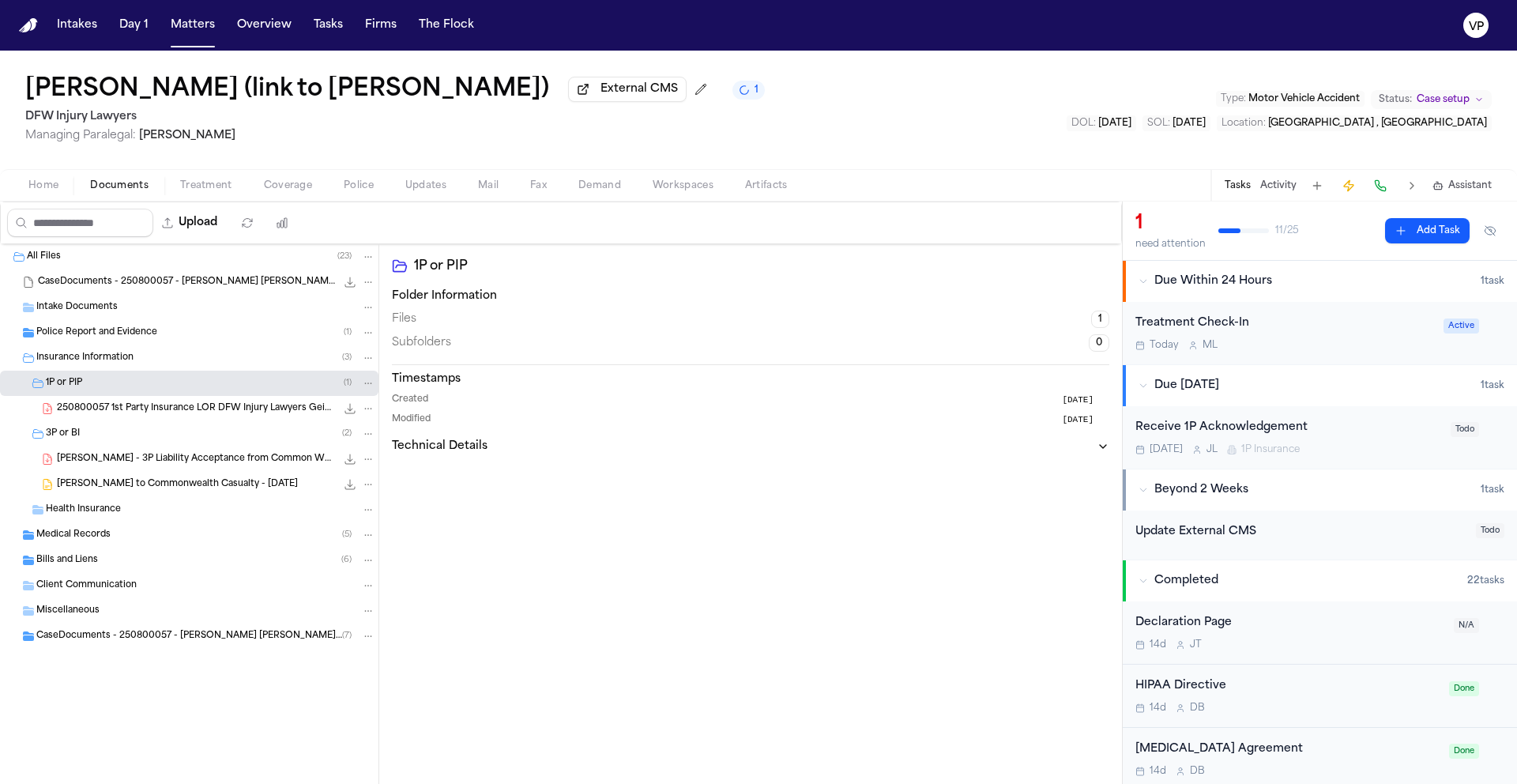
click at [49, 191] on span "Home" at bounding box center [43, 186] width 30 height 13
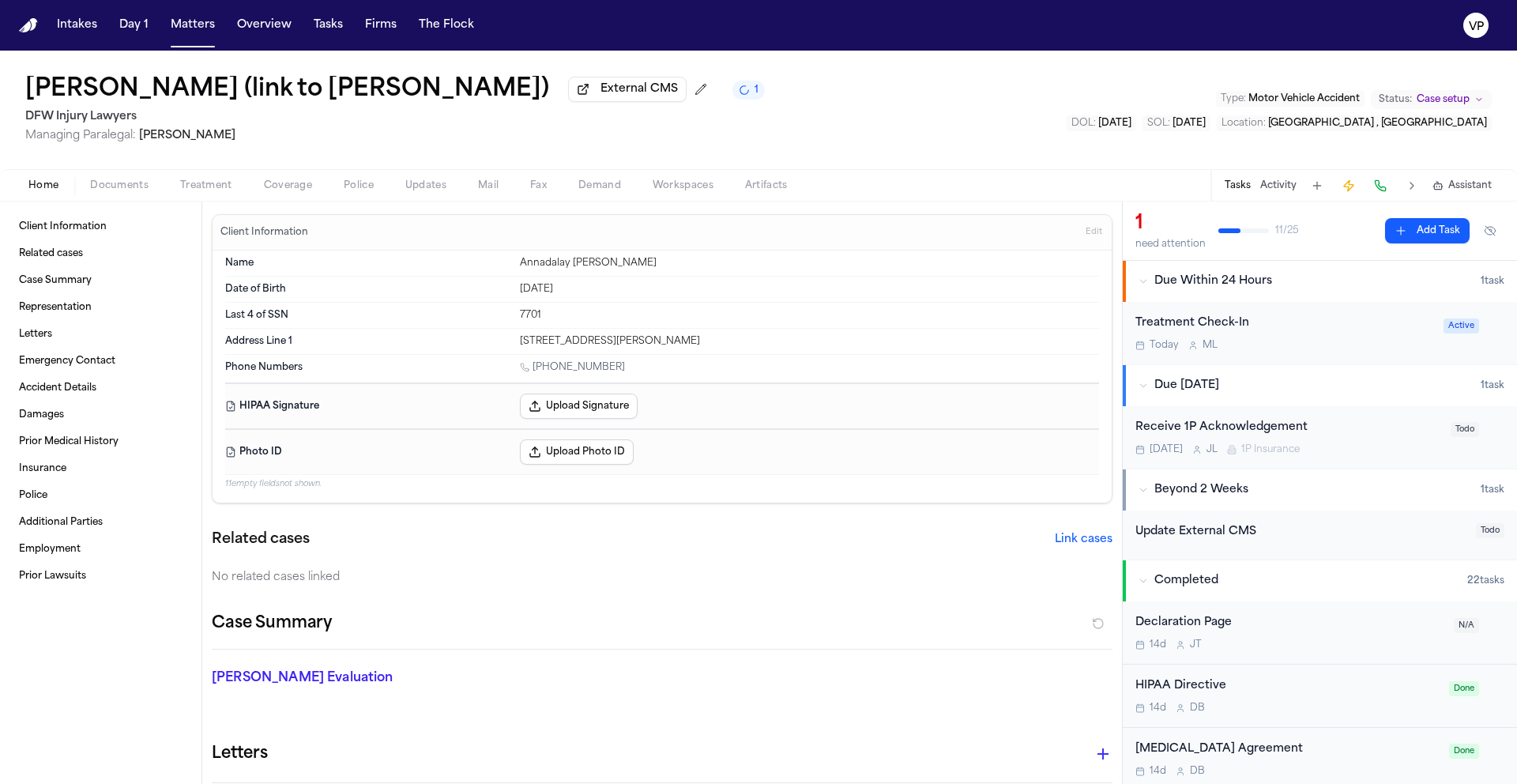
click at [493, 95] on h1 "[PERSON_NAME] (link to [PERSON_NAME])" at bounding box center [287, 89] width 524 height 28
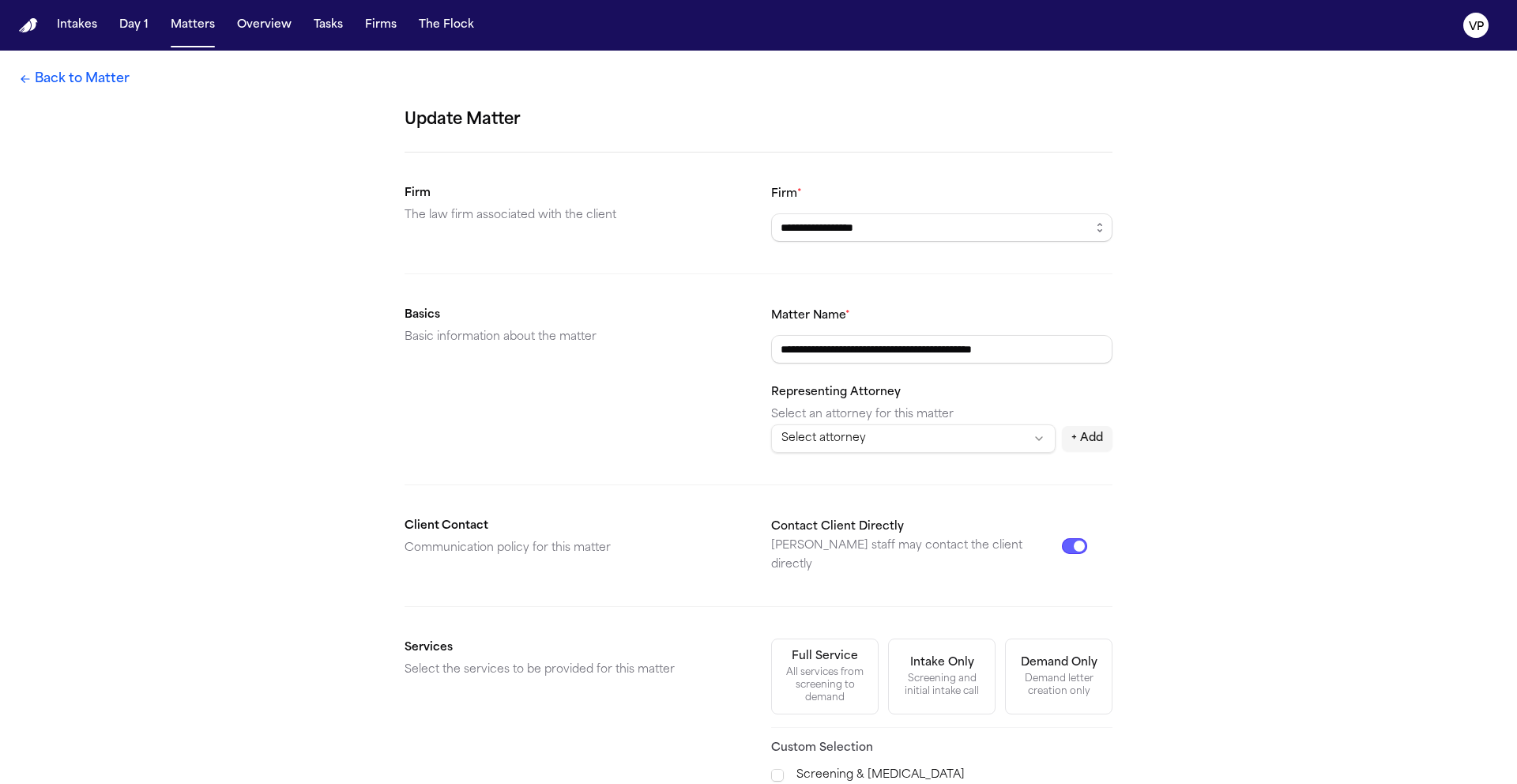
click at [84, 77] on link "Back to Matter" at bounding box center [74, 78] width 110 height 19
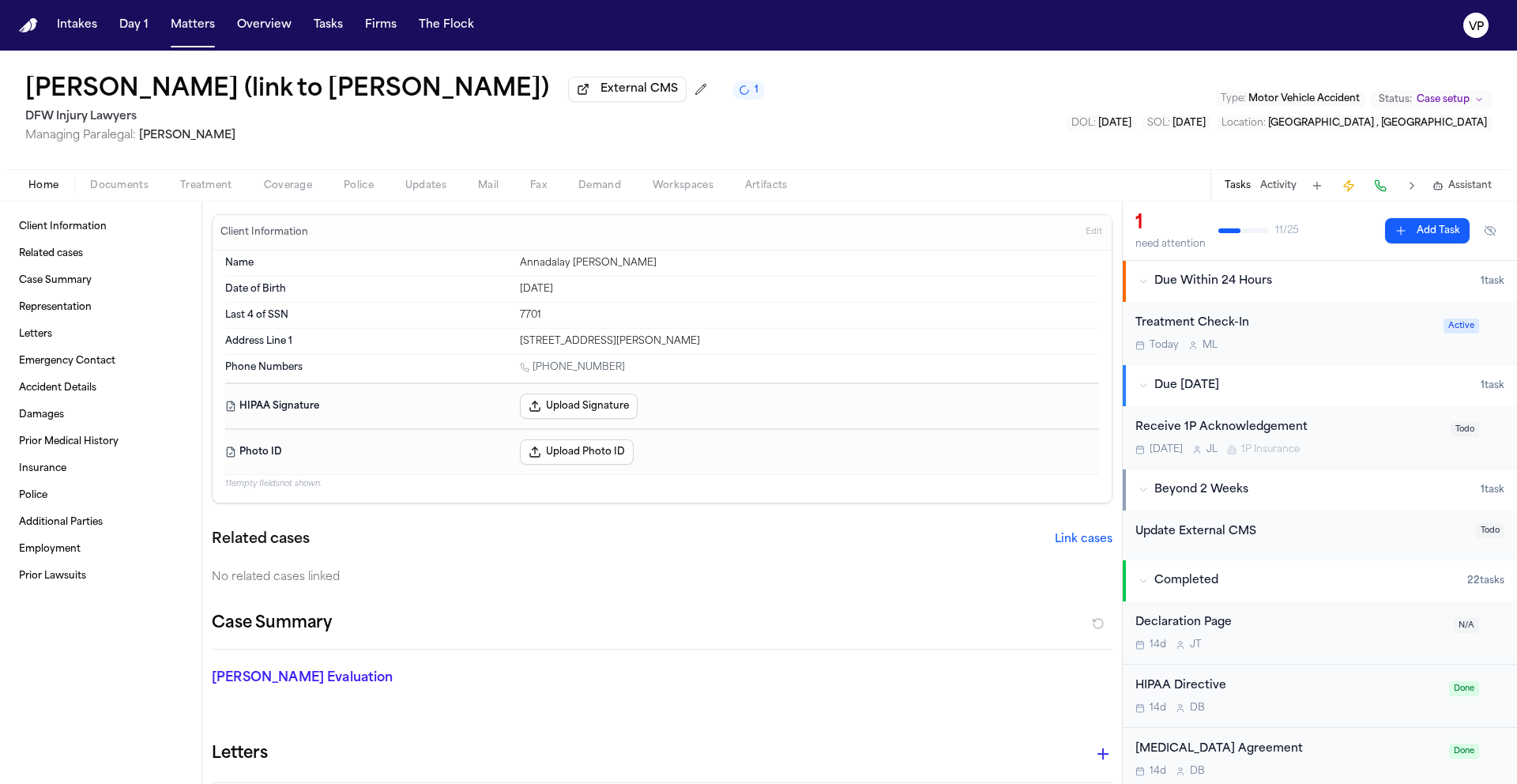
click at [862, 581] on div "No related cases linked" at bounding box center [662, 577] width 901 height 15
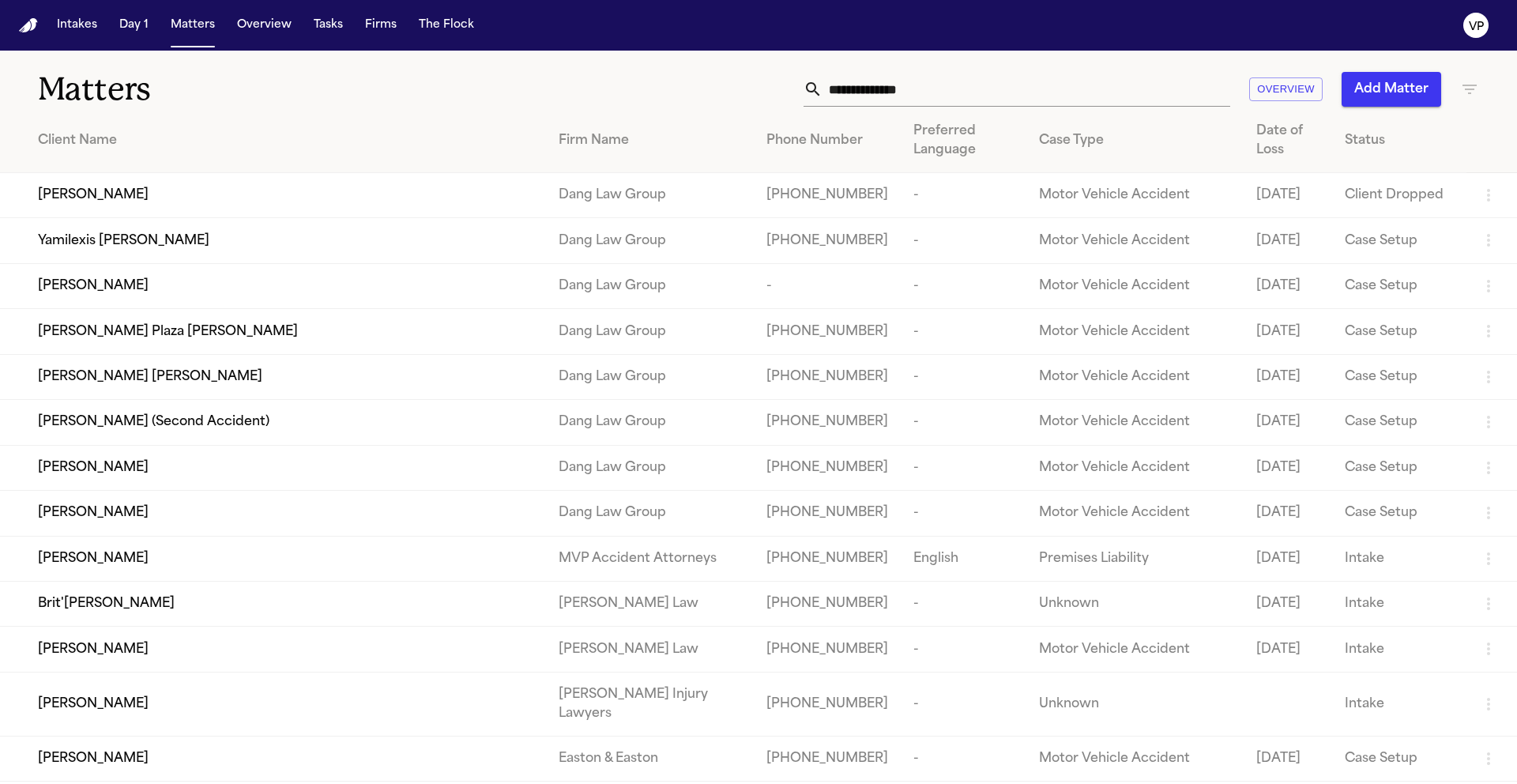
click at [939, 97] on input "text" at bounding box center [1026, 89] width 408 height 35
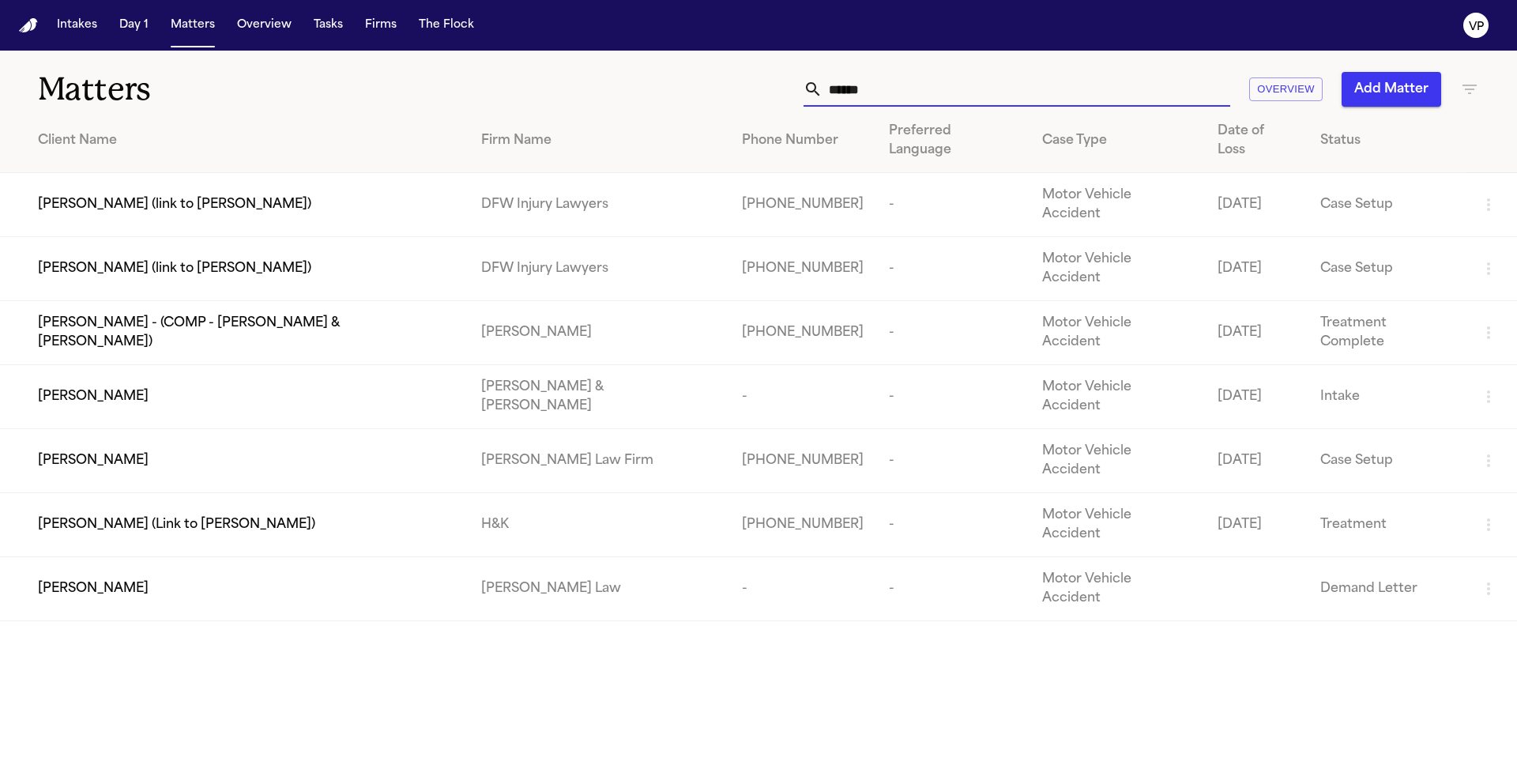
type input "******"
click at [306, 259] on span "[PERSON_NAME] (link to [PERSON_NAME])" at bounding box center [175, 268] width 273 height 19
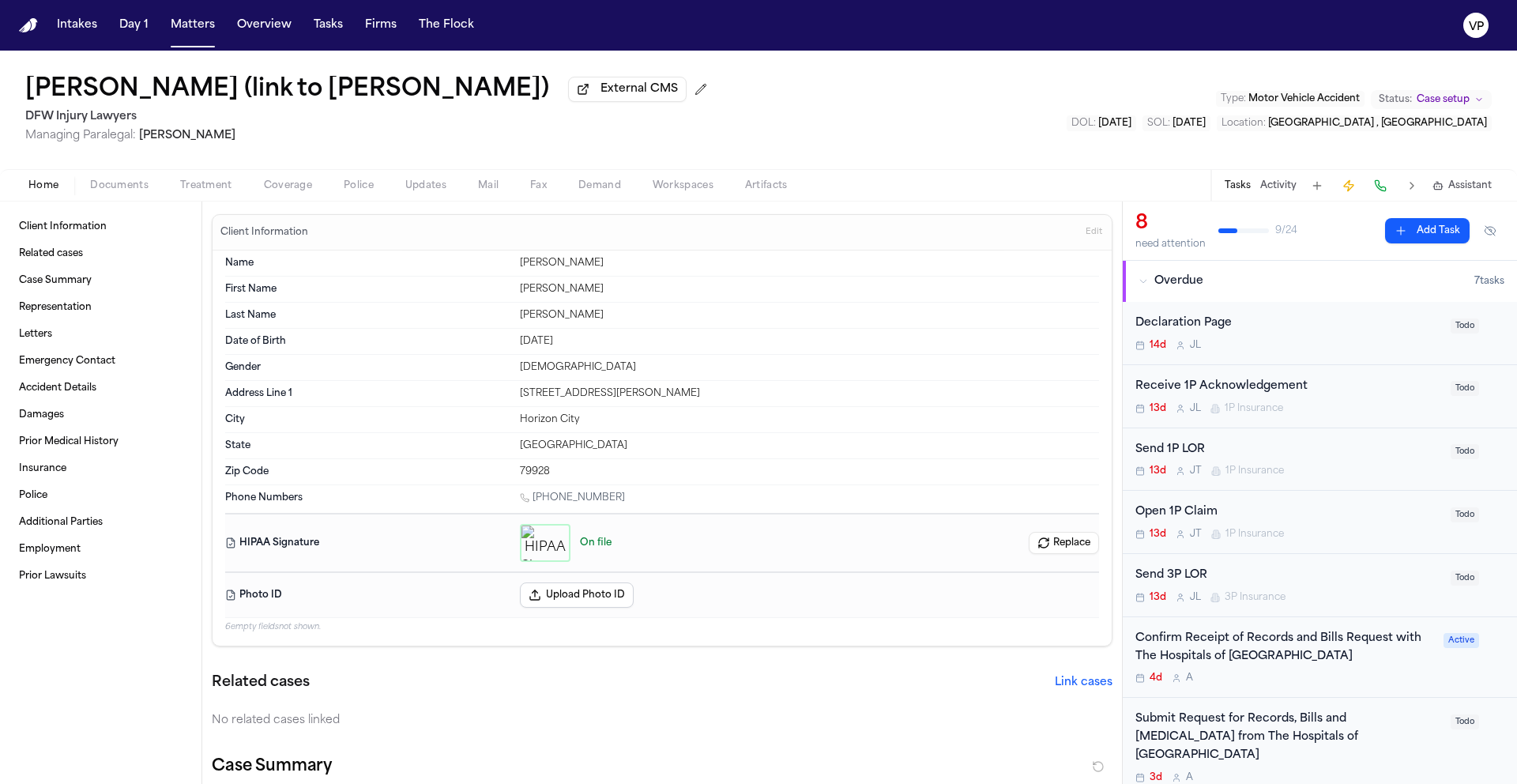
click at [105, 192] on span "Documents" at bounding box center [119, 186] width 58 height 13
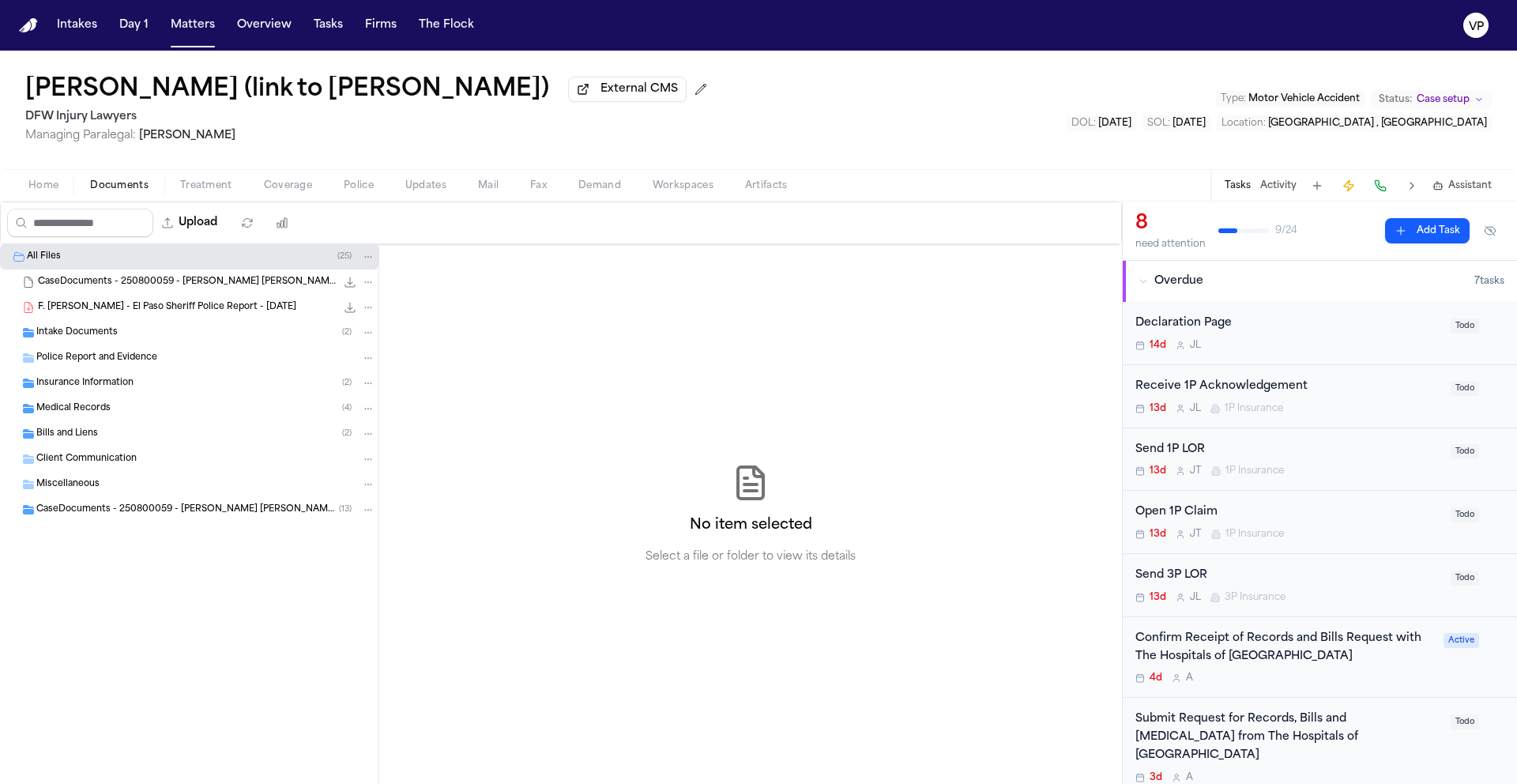
click at [121, 390] on span "Insurance Information" at bounding box center [85, 383] width 98 height 14
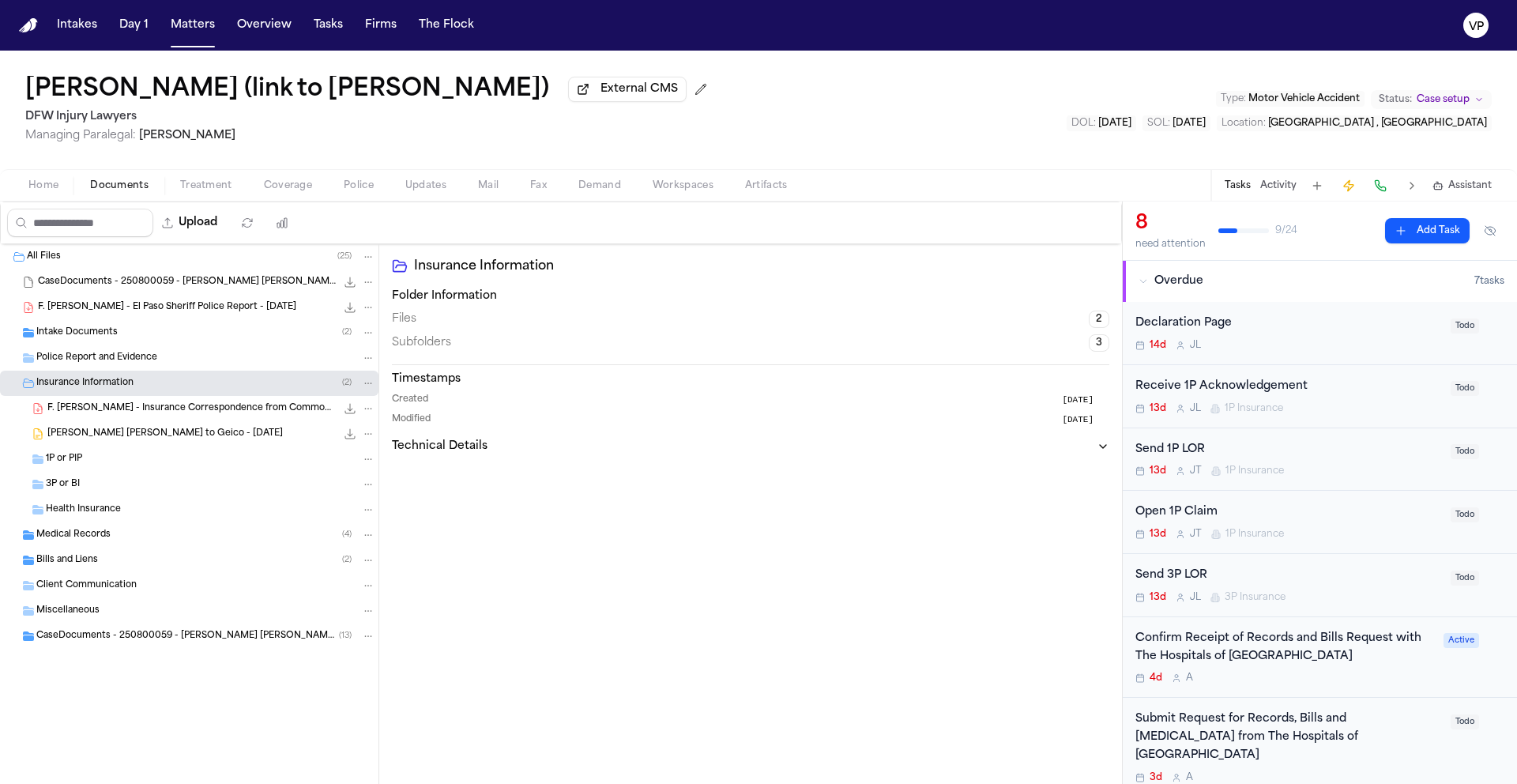
click at [155, 480] on div "3P or BI" at bounding box center [210, 484] width 329 height 15
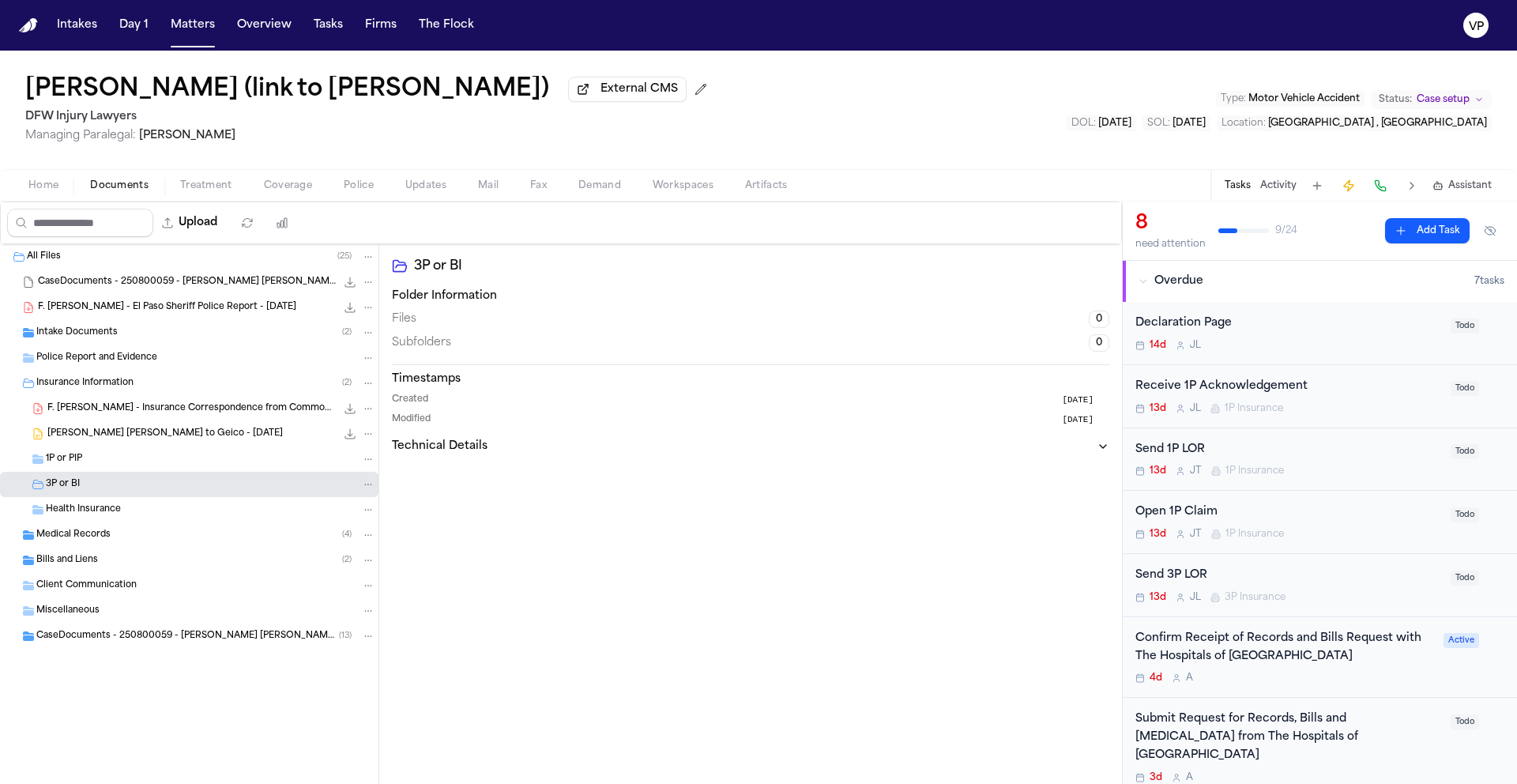
click at [147, 485] on div "3P or BI" at bounding box center [210, 484] width 329 height 15
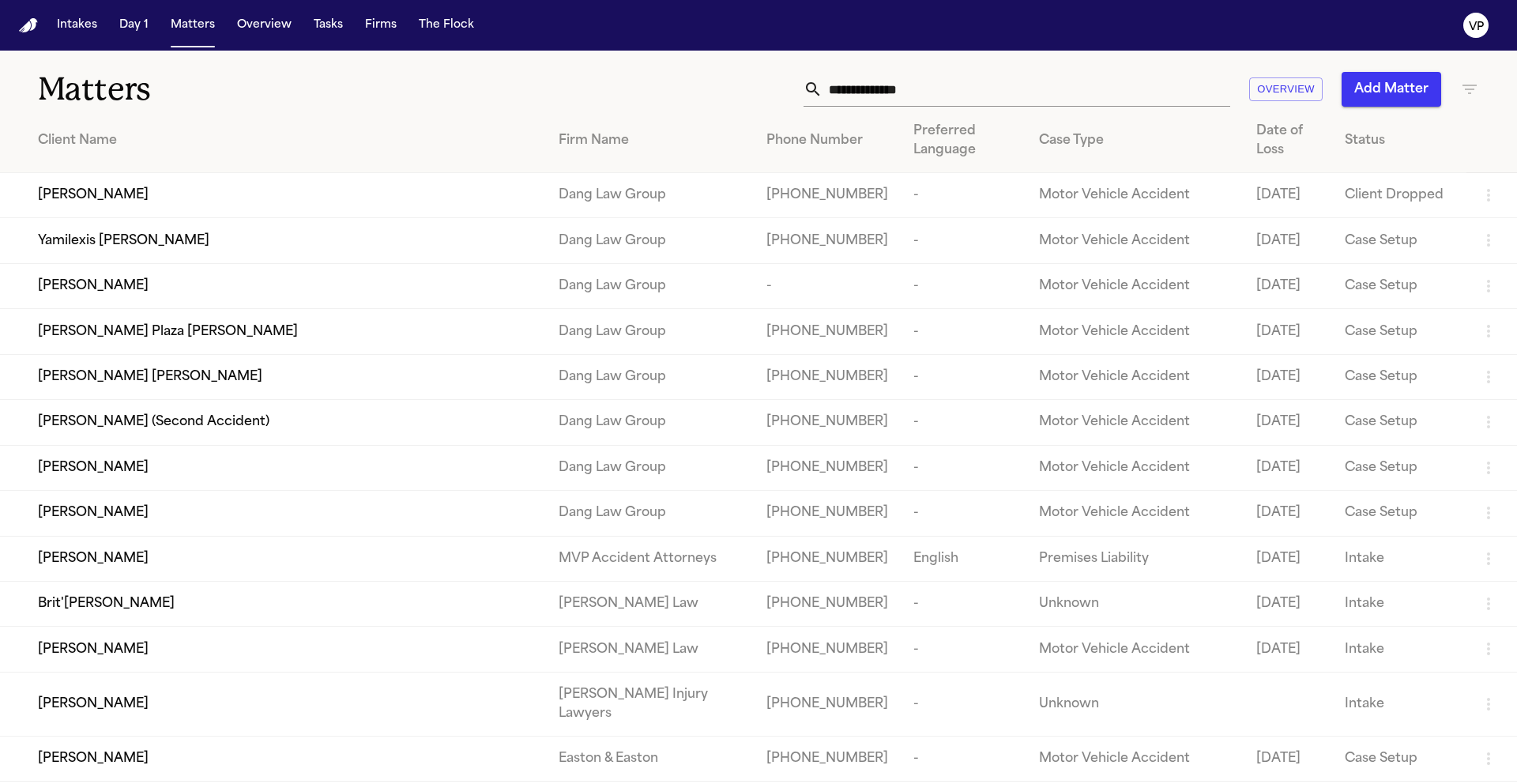
click at [1474, 90] on icon "button" at bounding box center [1469, 89] width 19 height 19
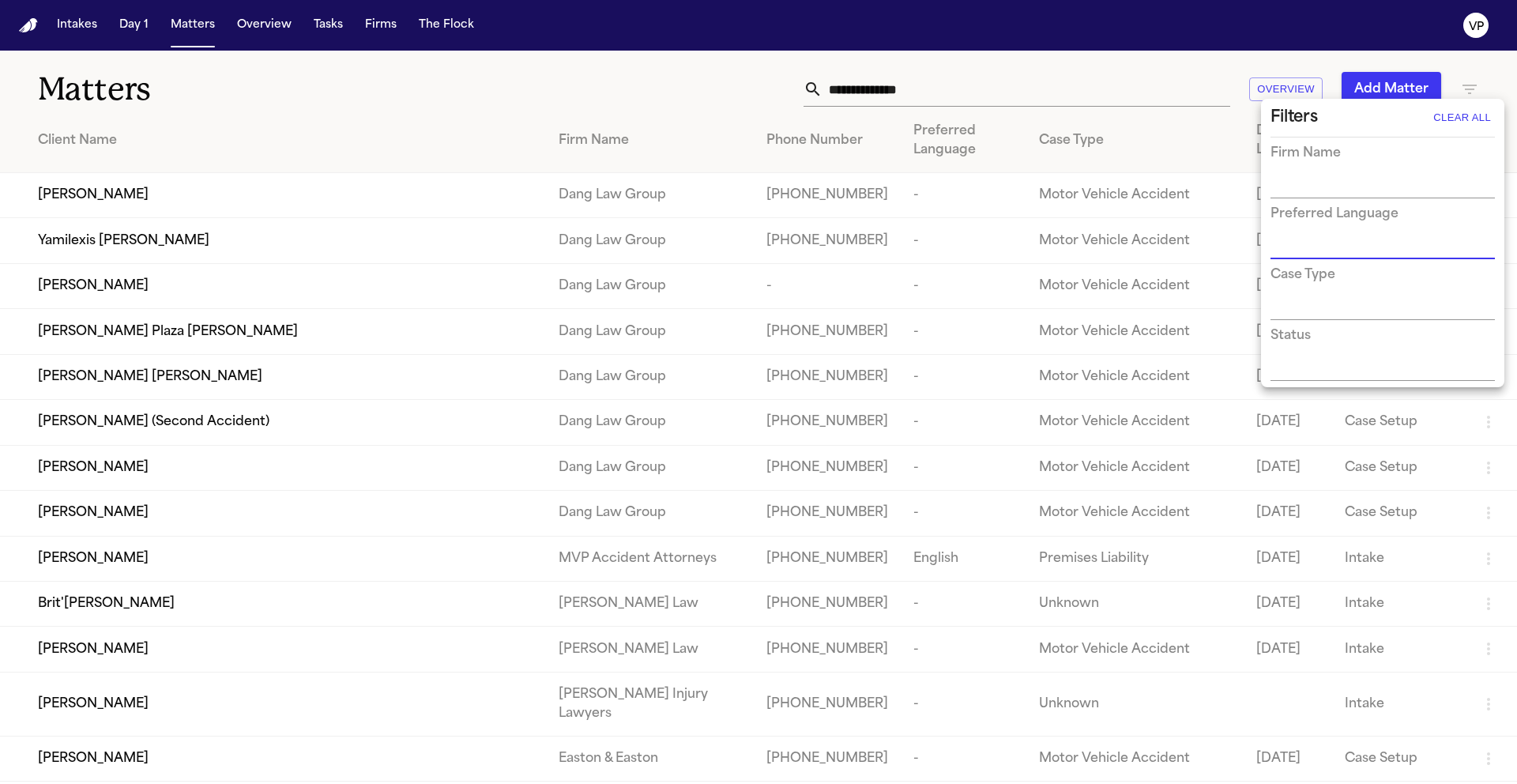
click at [1345, 183] on input "text" at bounding box center [1370, 186] width 201 height 22
type input "***"
click at [1347, 219] on li "DFW Injury Lawyers" at bounding box center [1382, 218] width 224 height 28
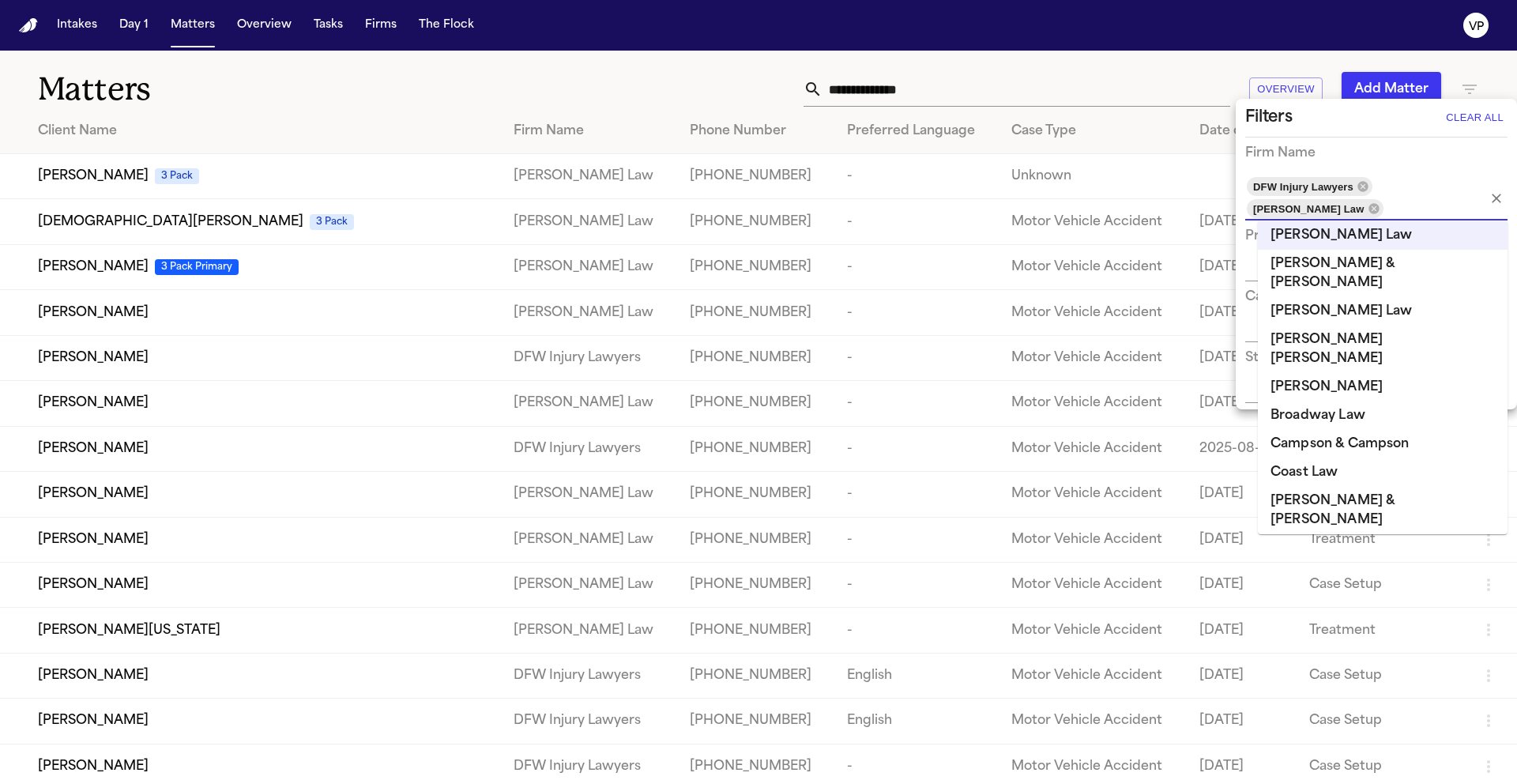
click at [678, 86] on div at bounding box center [758, 392] width 1517 height 784
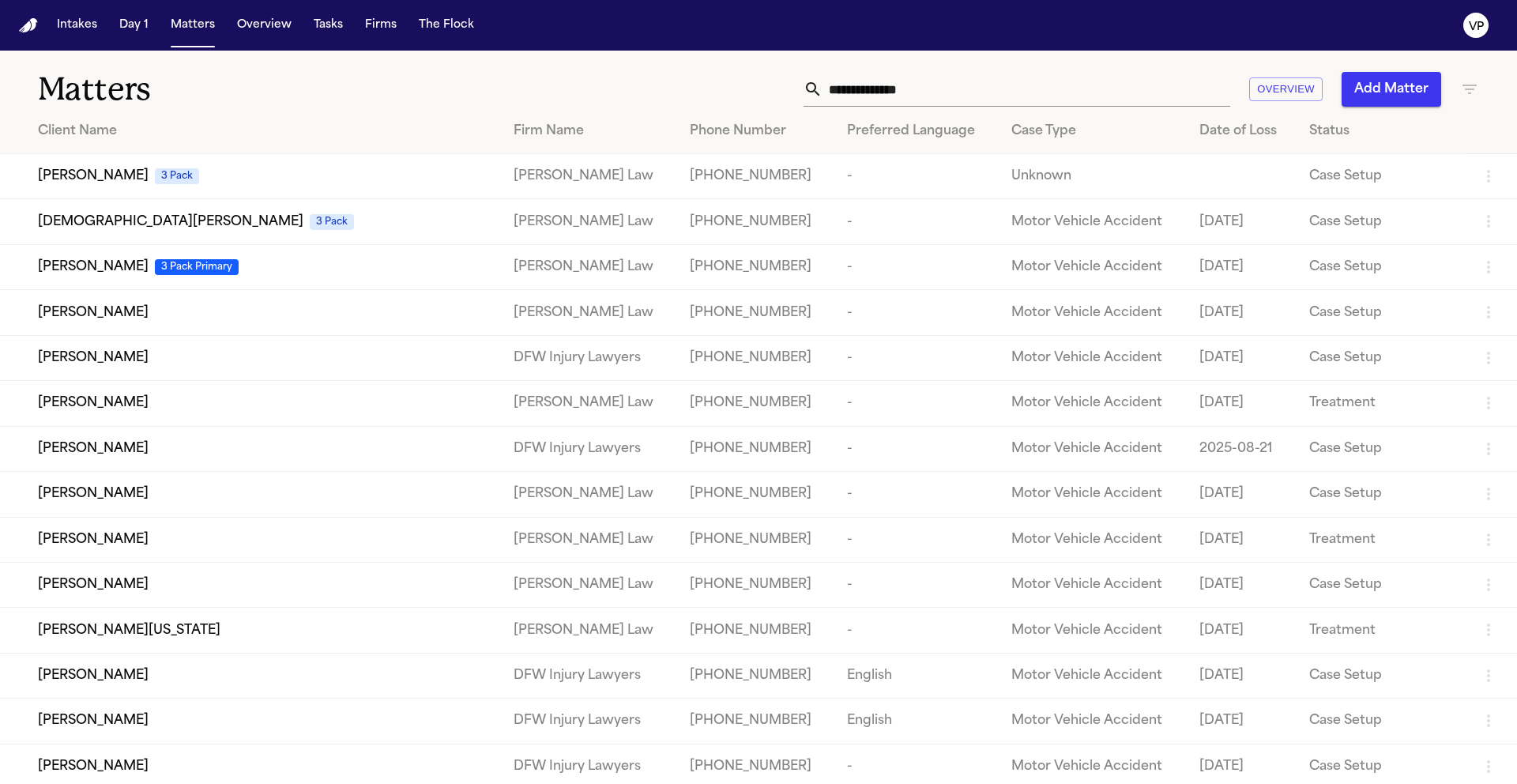
click at [678, 86] on div at bounding box center [758, 392] width 1517 height 784
click at [886, 91] on input "text" at bounding box center [1026, 89] width 408 height 35
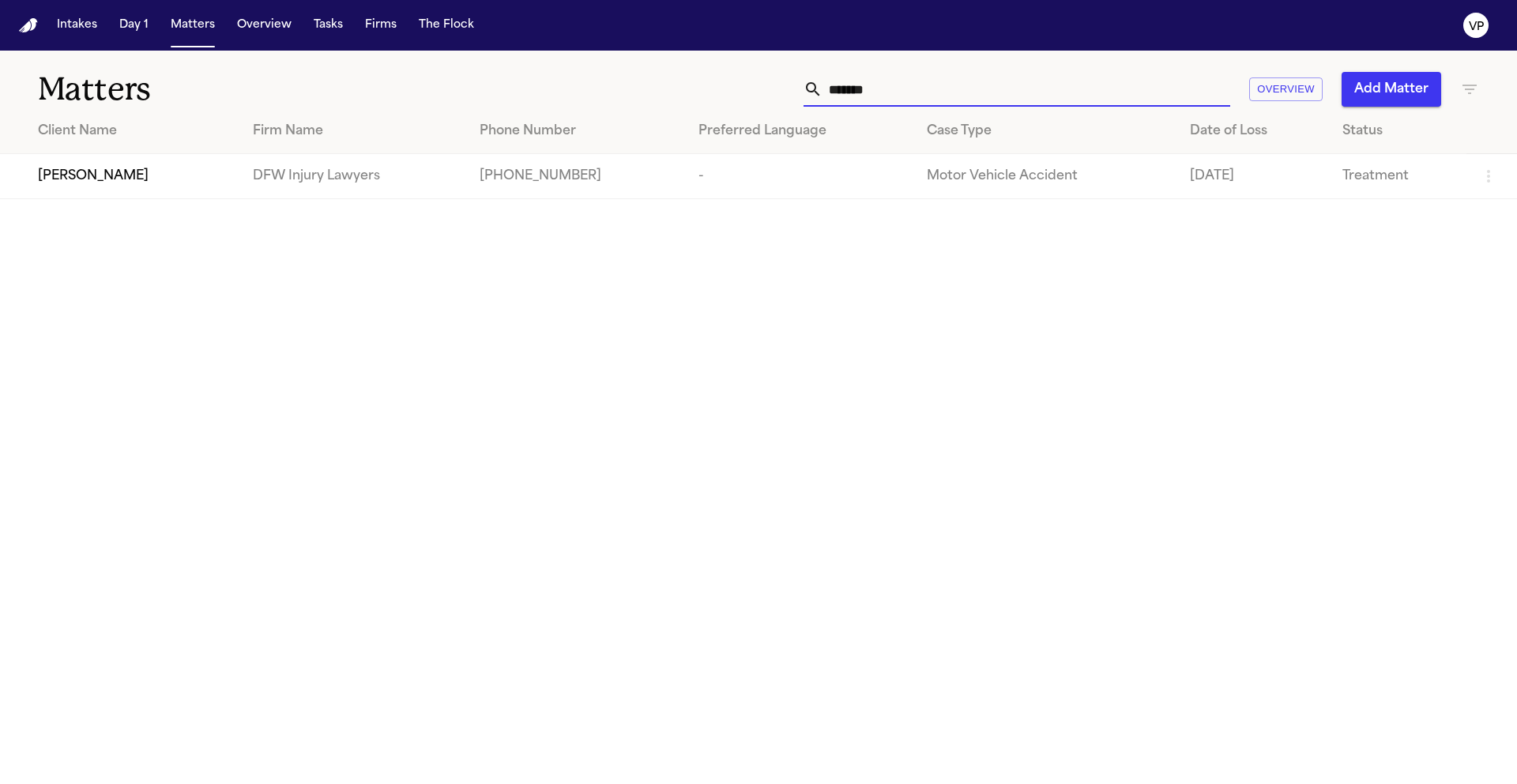
type input "*******"
click at [102, 182] on span "[PERSON_NAME]" at bounding box center [93, 176] width 110 height 19
click at [921, 99] on input "*******" at bounding box center [1026, 89] width 408 height 35
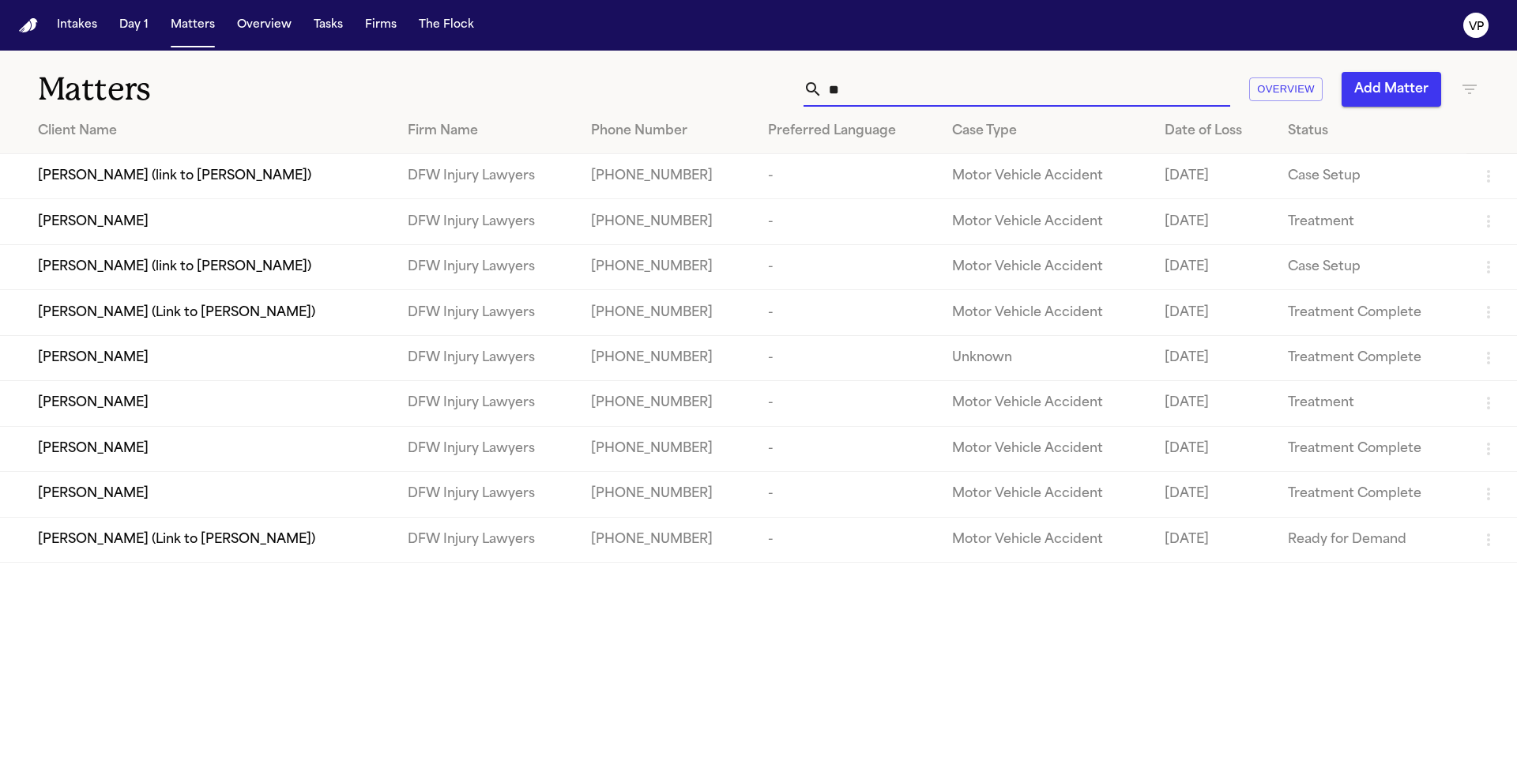
type input "*"
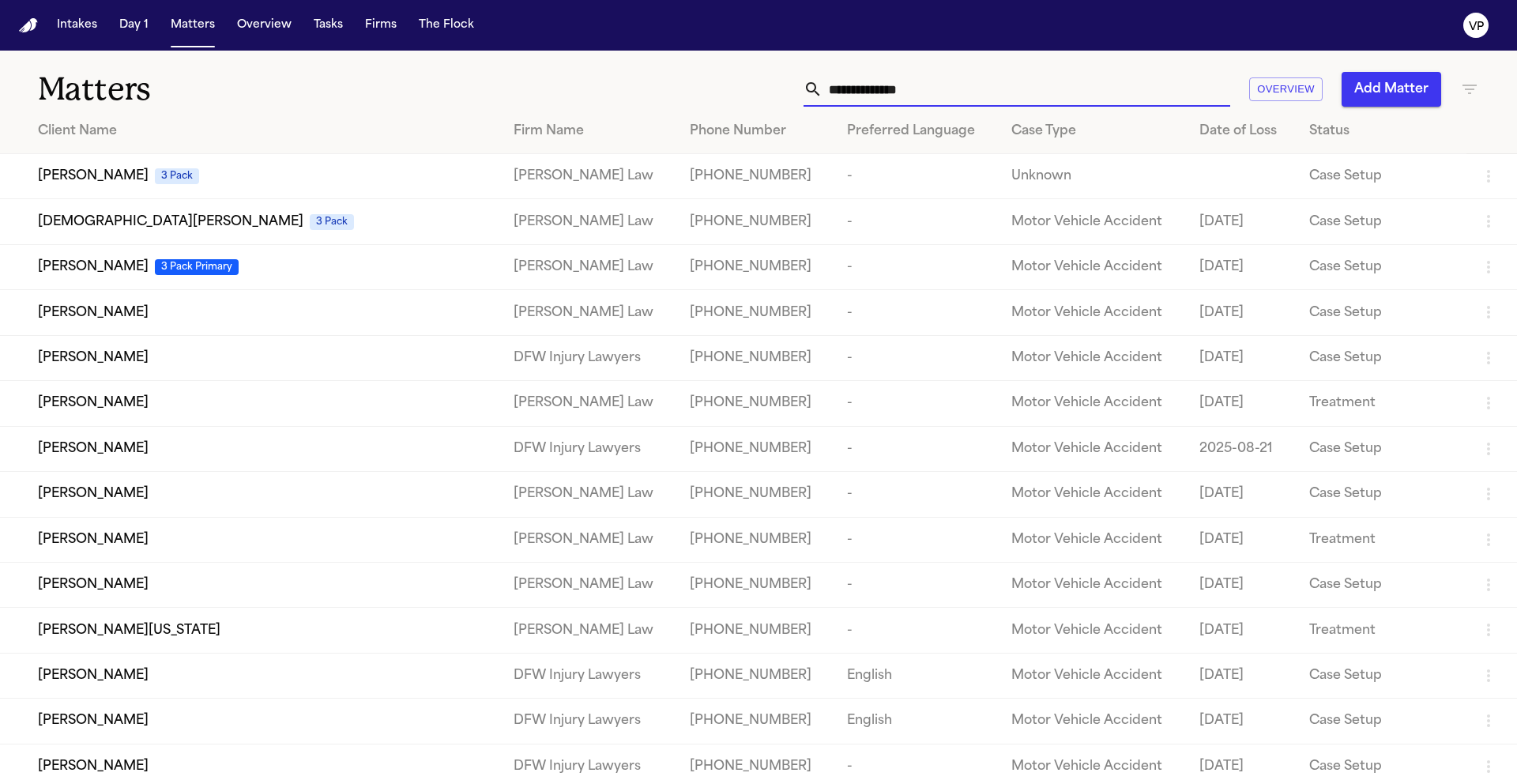
click at [635, 58] on div "Matters Overview Add Matter" at bounding box center [758, 79] width 1517 height 58
click at [1473, 83] on icon "button" at bounding box center [1469, 89] width 19 height 19
click at [1470, 89] on icon "button" at bounding box center [1470, 89] width 15 height 9
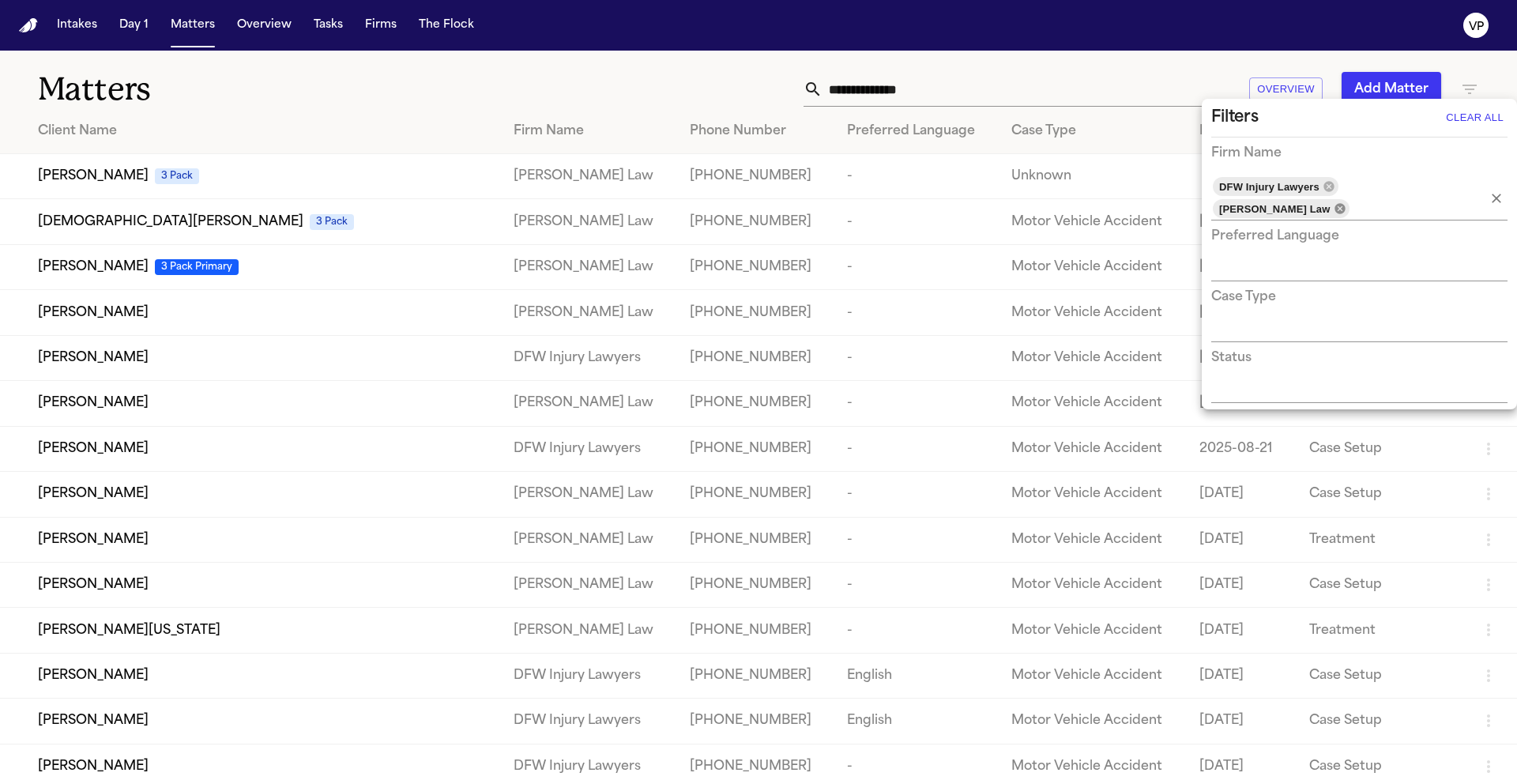
click at [1347, 202] on icon at bounding box center [1340, 209] width 13 height 13
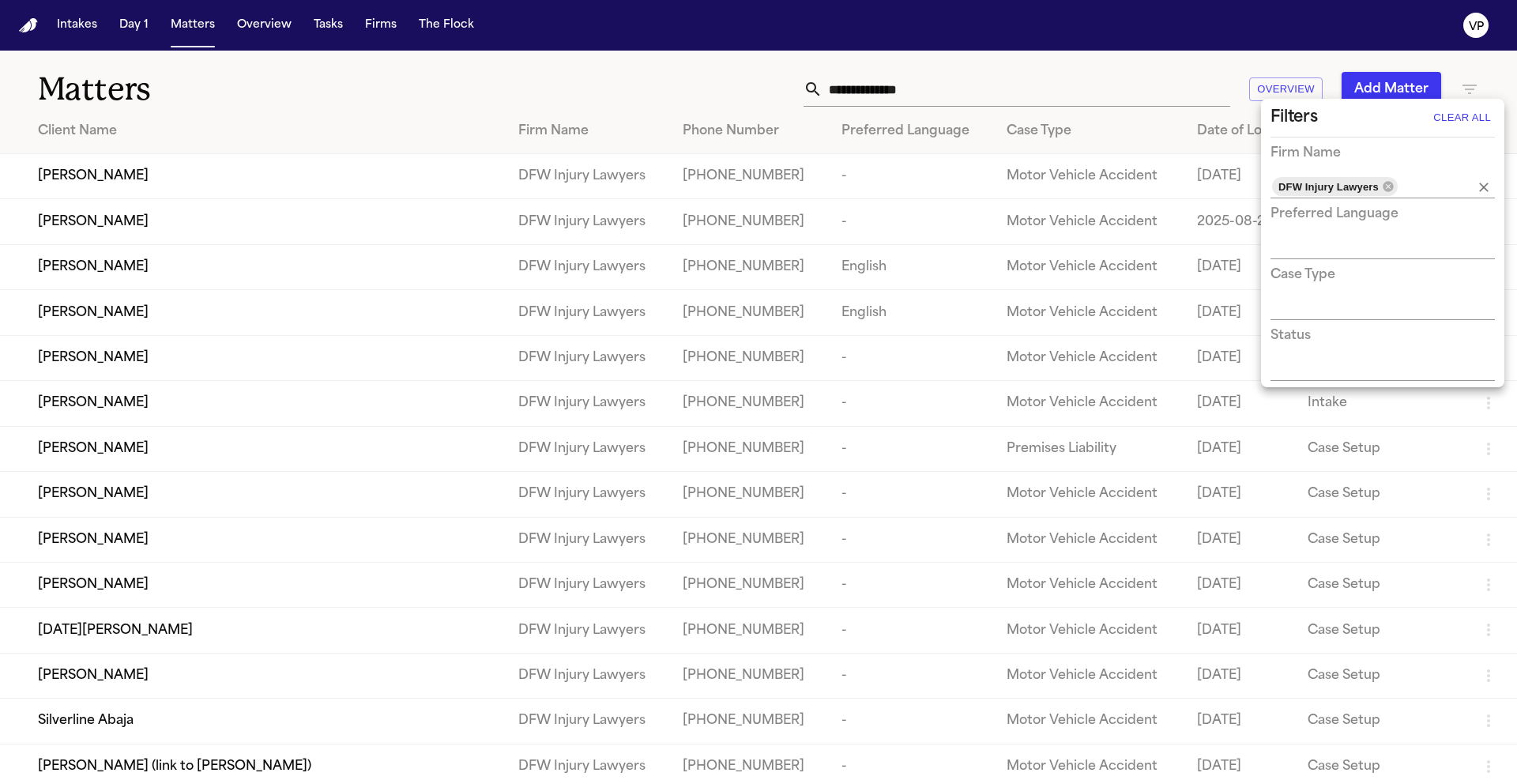
click at [725, 90] on div at bounding box center [758, 392] width 1517 height 784
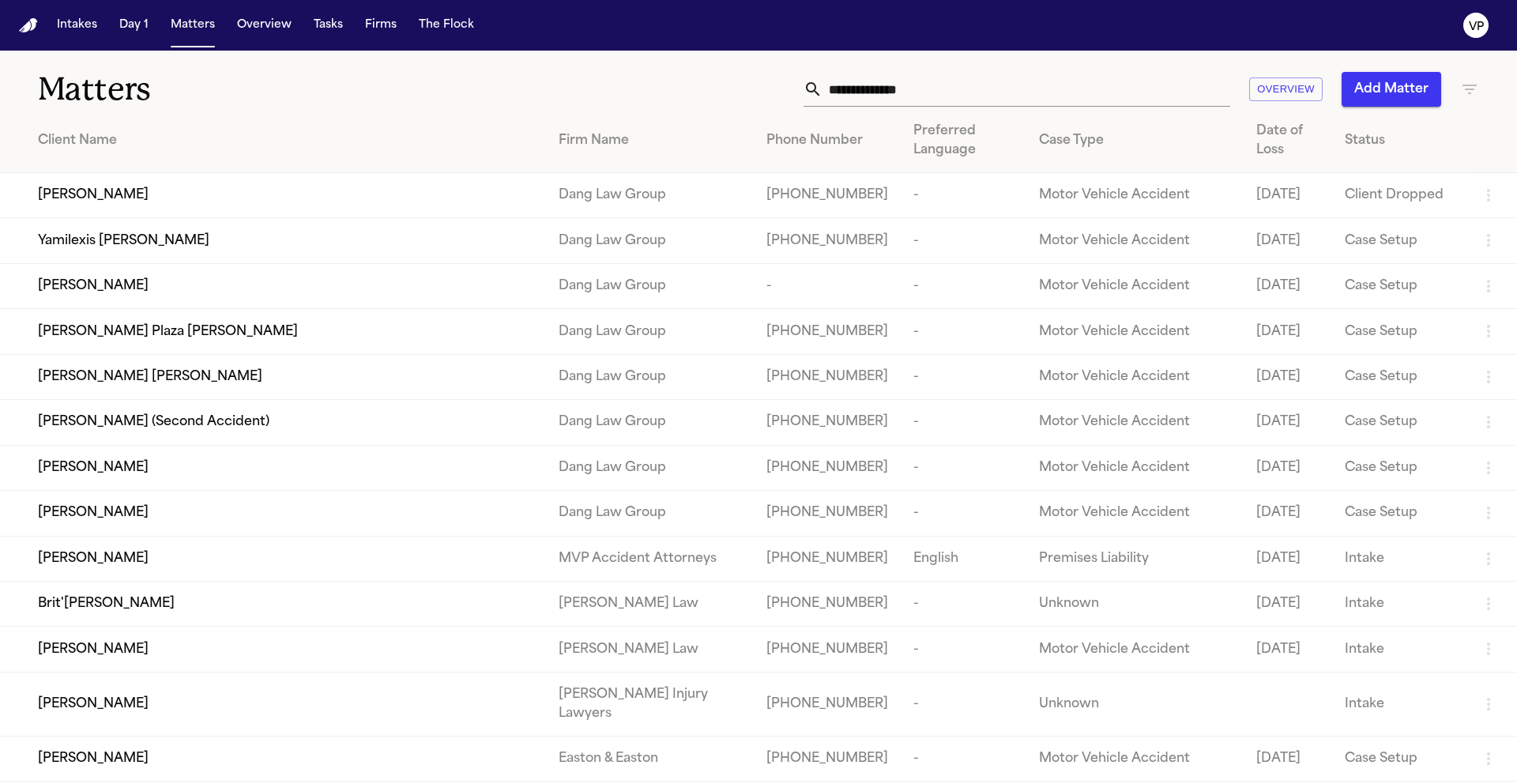
click at [1463, 92] on icon "button" at bounding box center [1469, 89] width 19 height 19
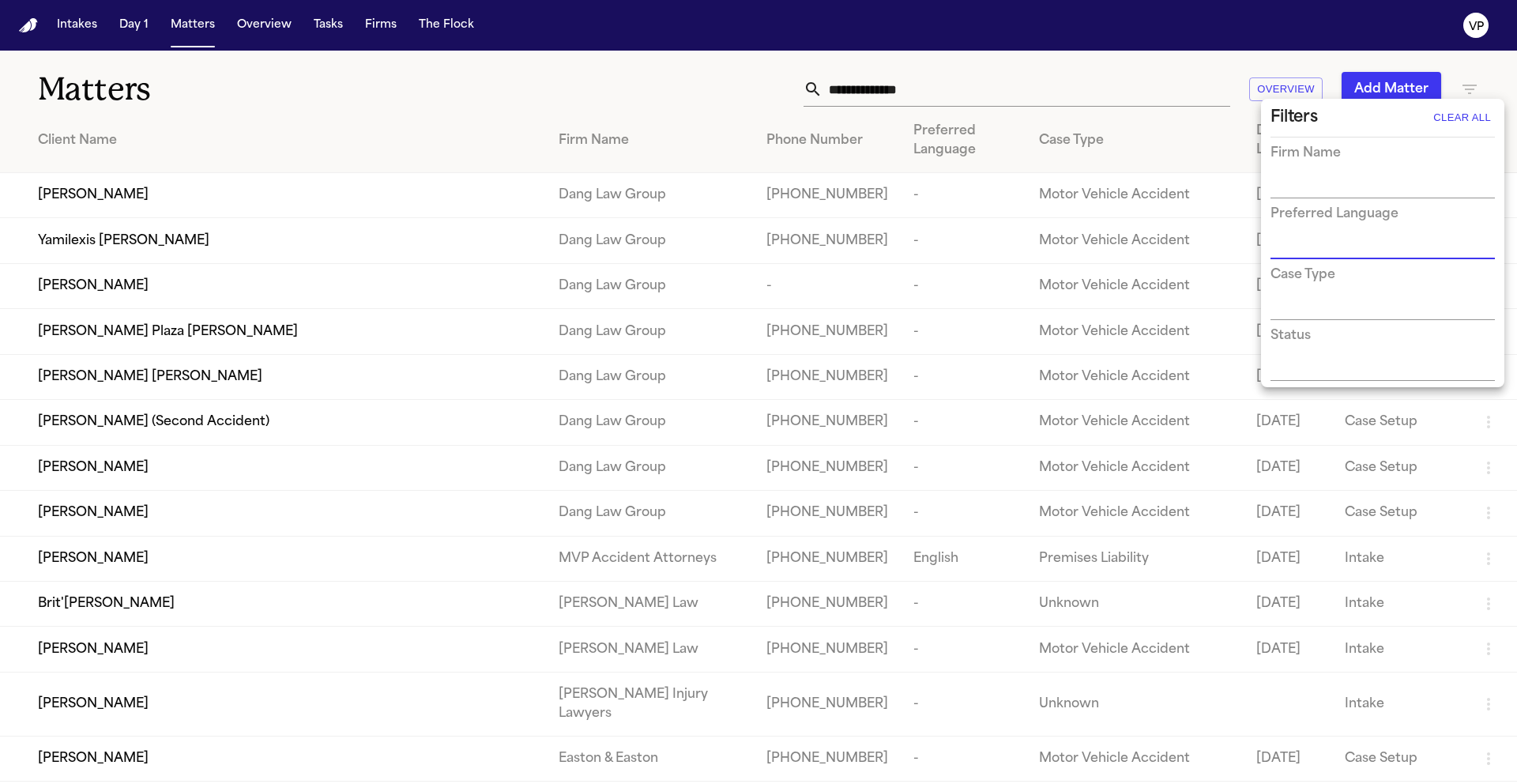
click at [1375, 188] on input "text" at bounding box center [1370, 186] width 201 height 22
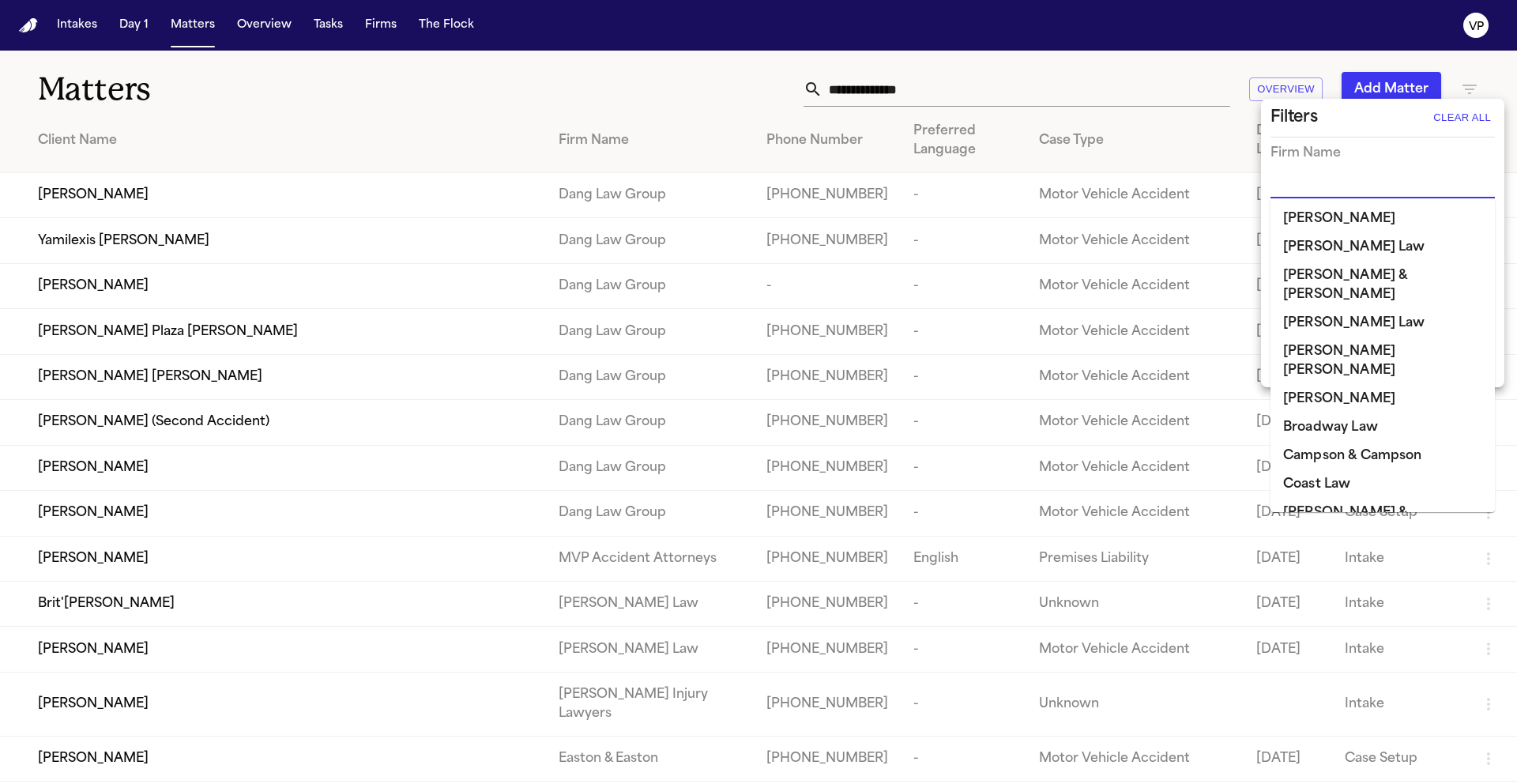
click at [1358, 337] on li "[PERSON_NAME] [PERSON_NAME]" at bounding box center [1382, 361] width 224 height 47
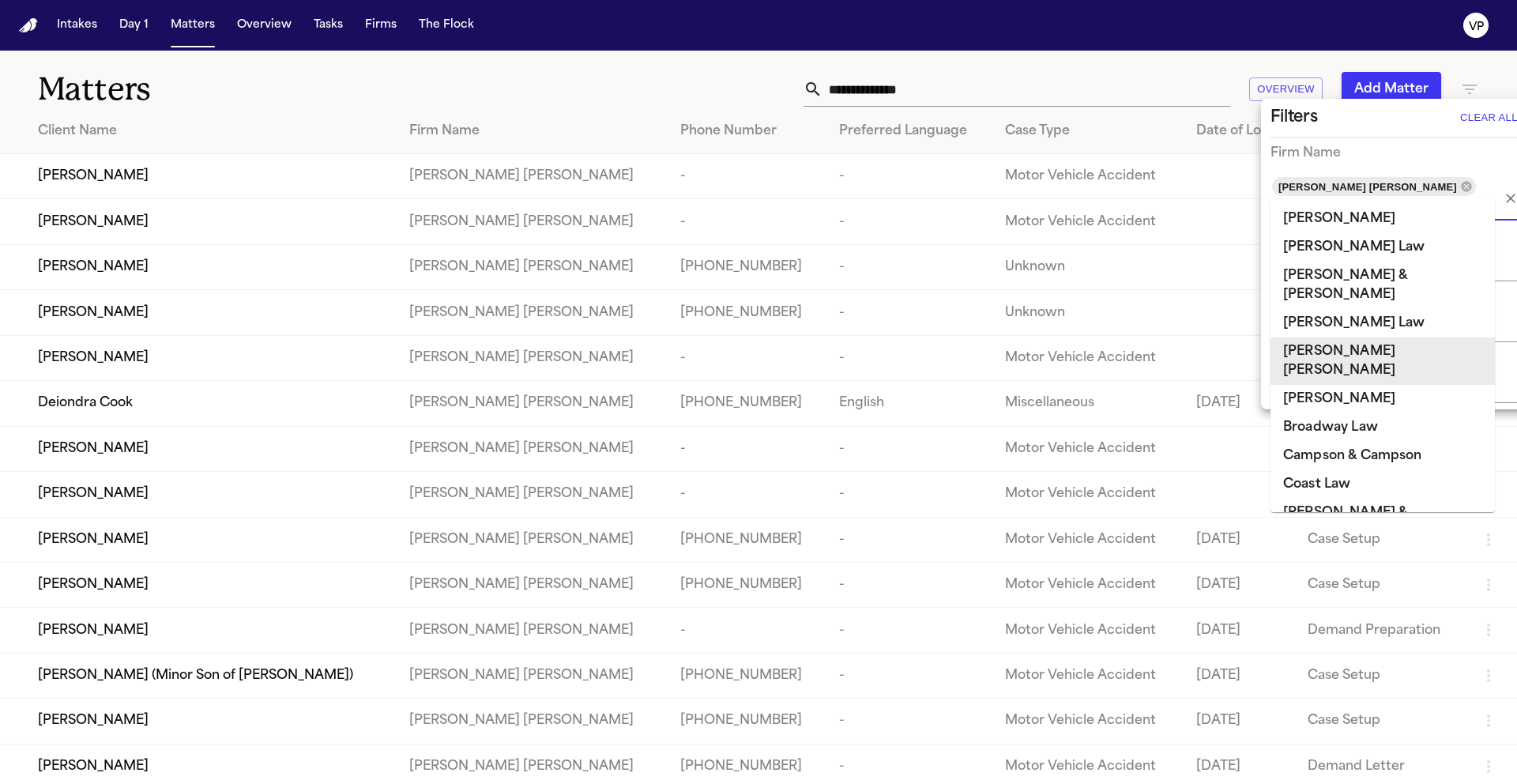
click at [820, 86] on div at bounding box center [758, 392] width 1517 height 784
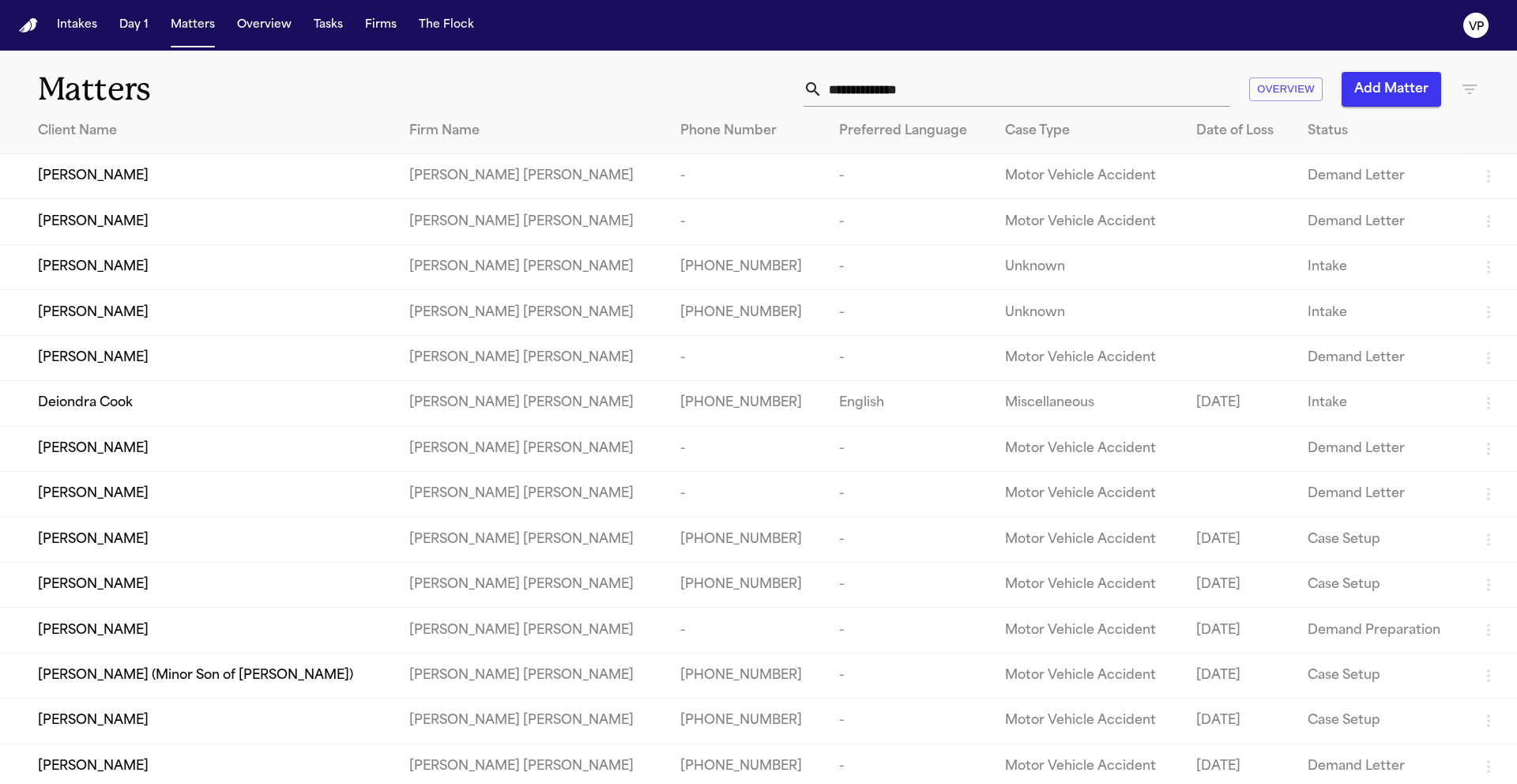
click at [1460, 95] on icon "button" at bounding box center [1469, 89] width 19 height 19
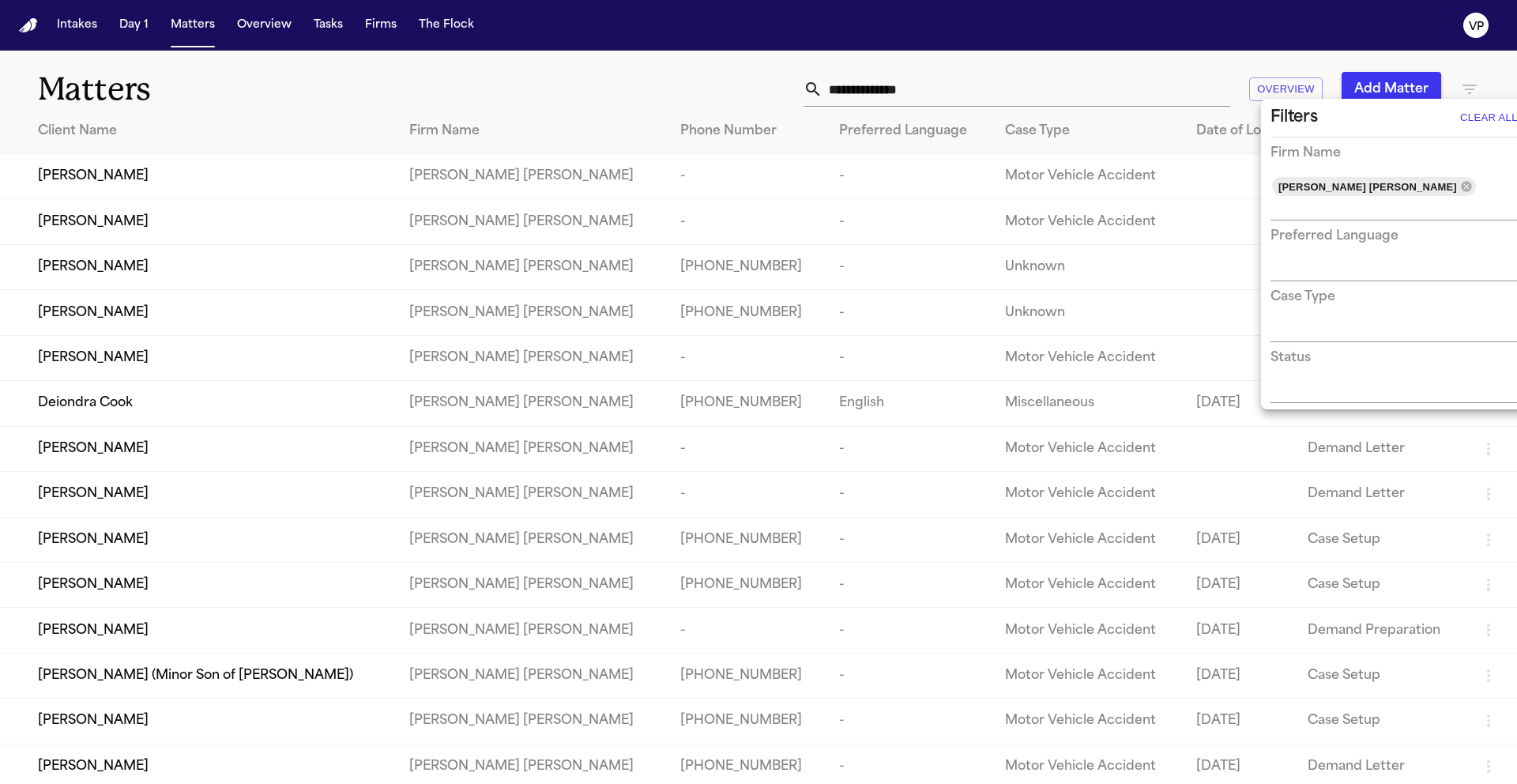
click at [1465, 89] on div at bounding box center [758, 392] width 1517 height 784
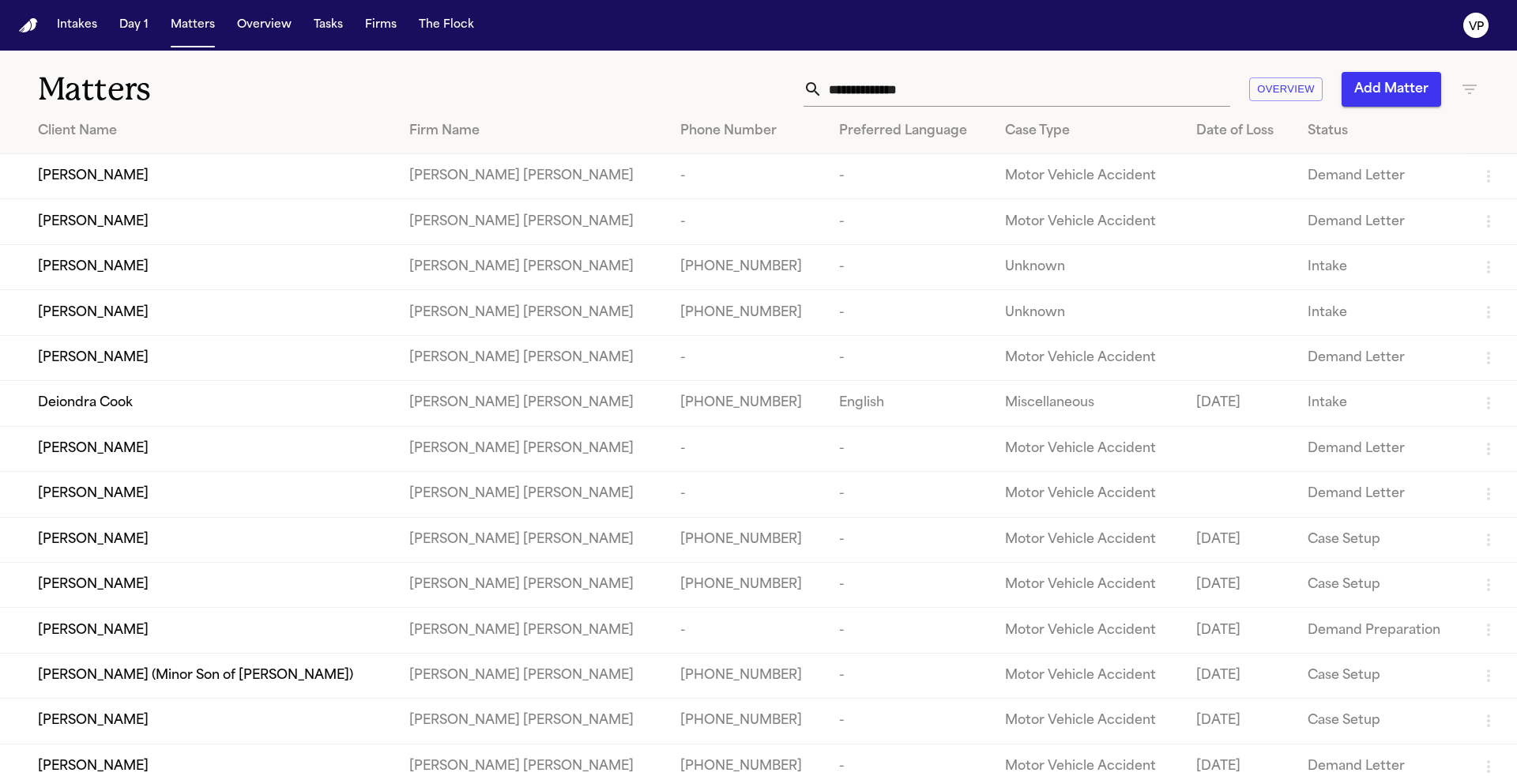
click at [1463, 91] on icon "button" at bounding box center [1469, 89] width 19 height 19
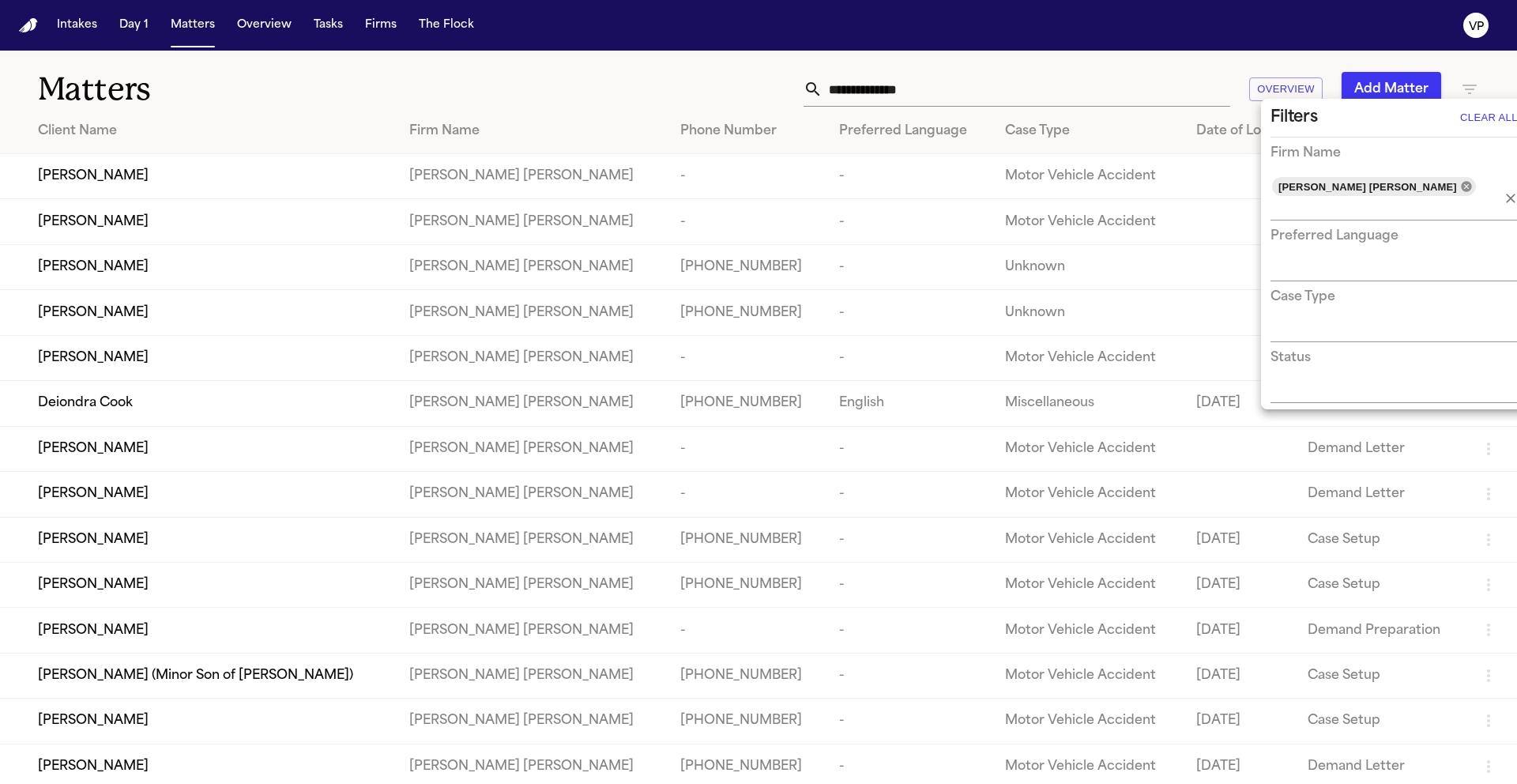
click at [1460, 187] on icon at bounding box center [1465, 185] width 10 height 10
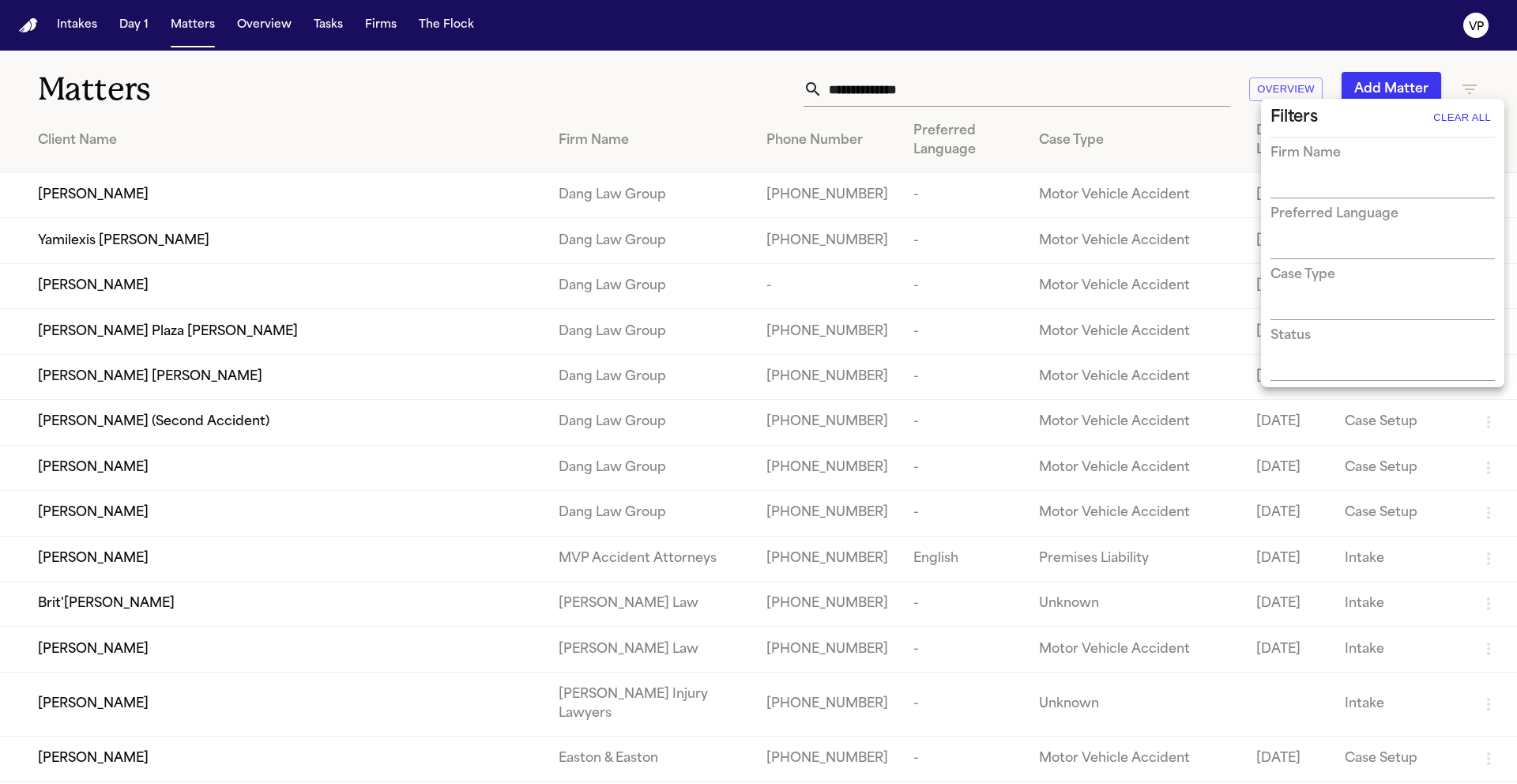
click at [1353, 184] on input "text" at bounding box center [1370, 186] width 201 height 22
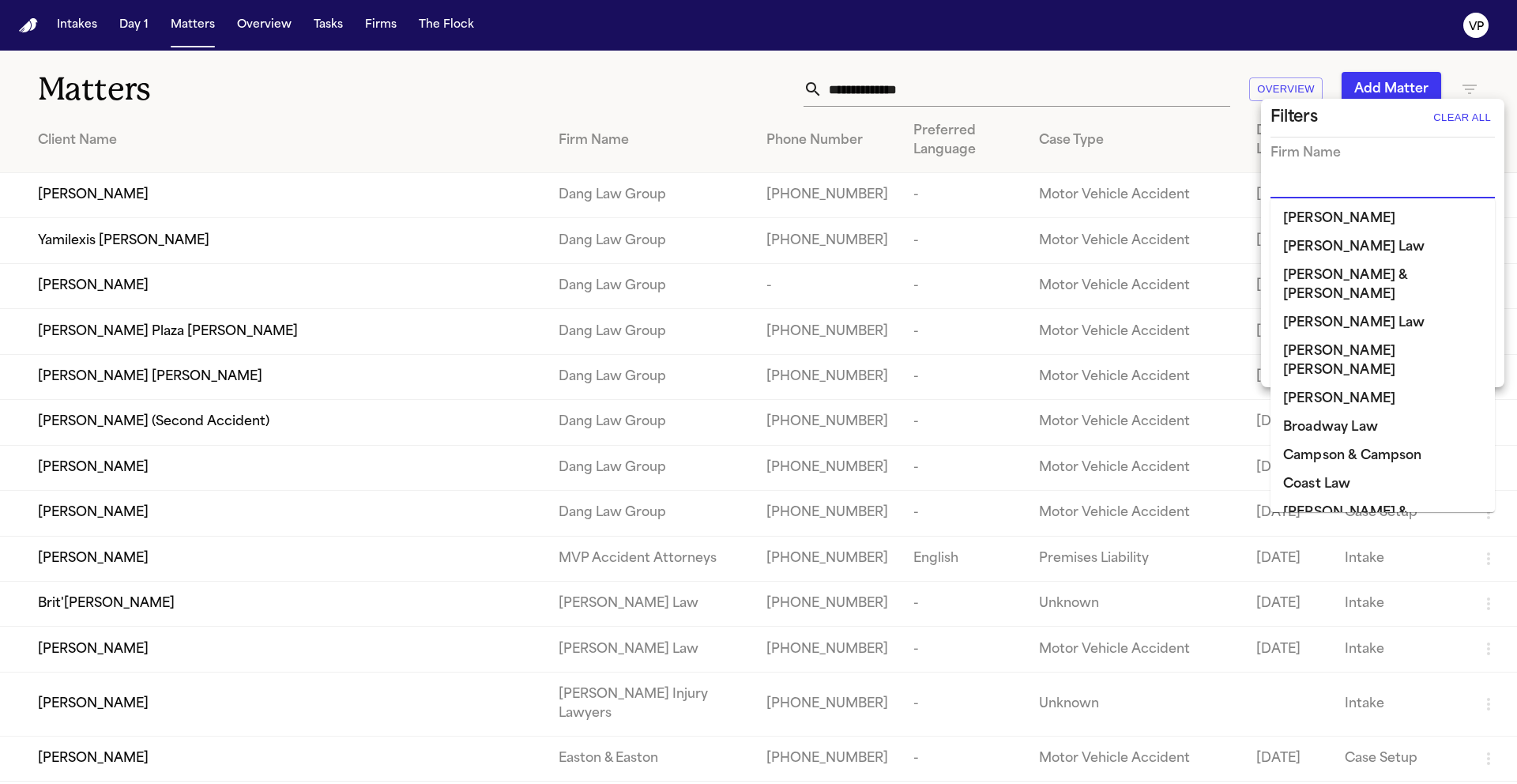
click at [1354, 173] on div "Firm Name" at bounding box center [1382, 171] width 224 height 55
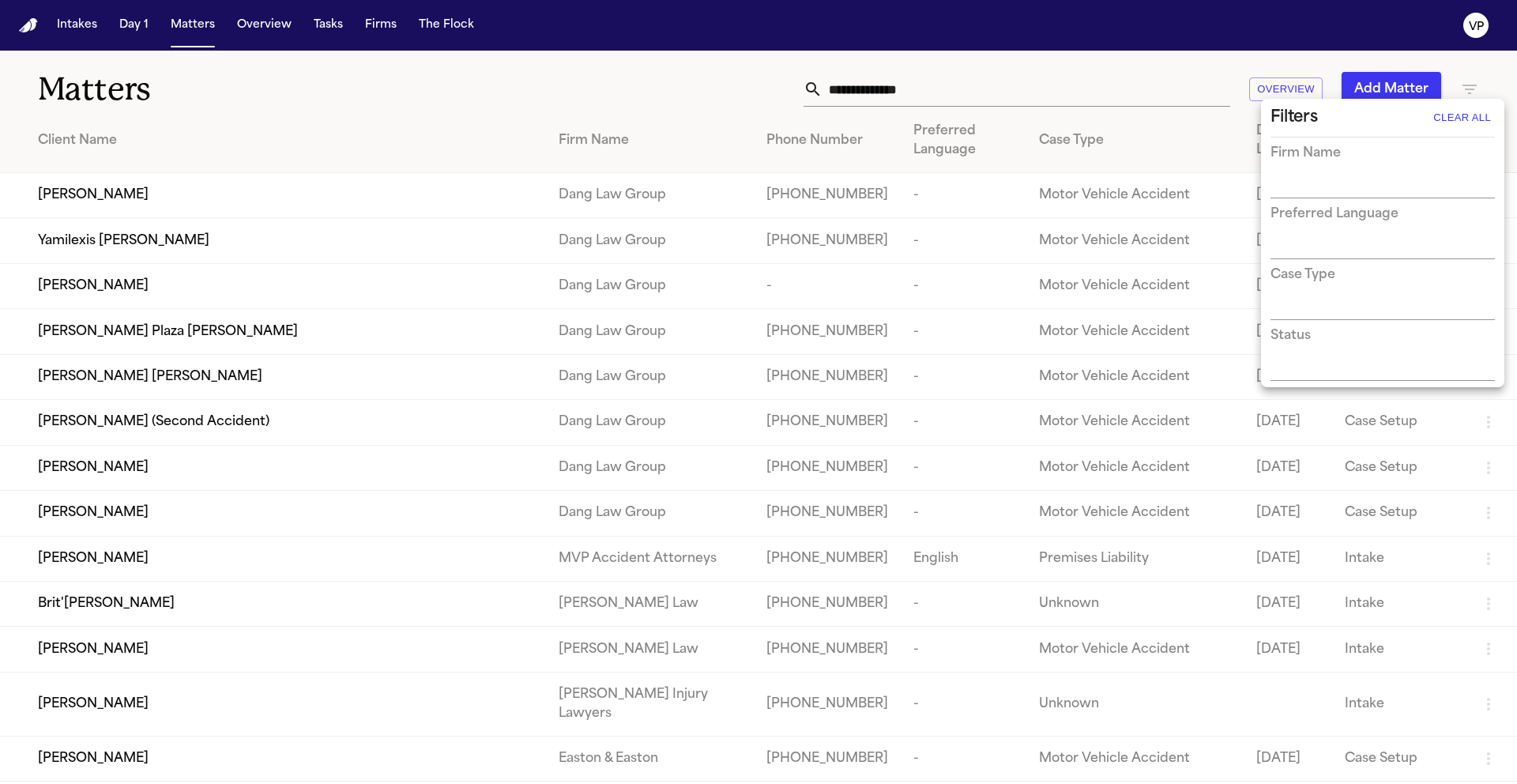
click at [1352, 181] on input "text" at bounding box center [1370, 186] width 201 height 22
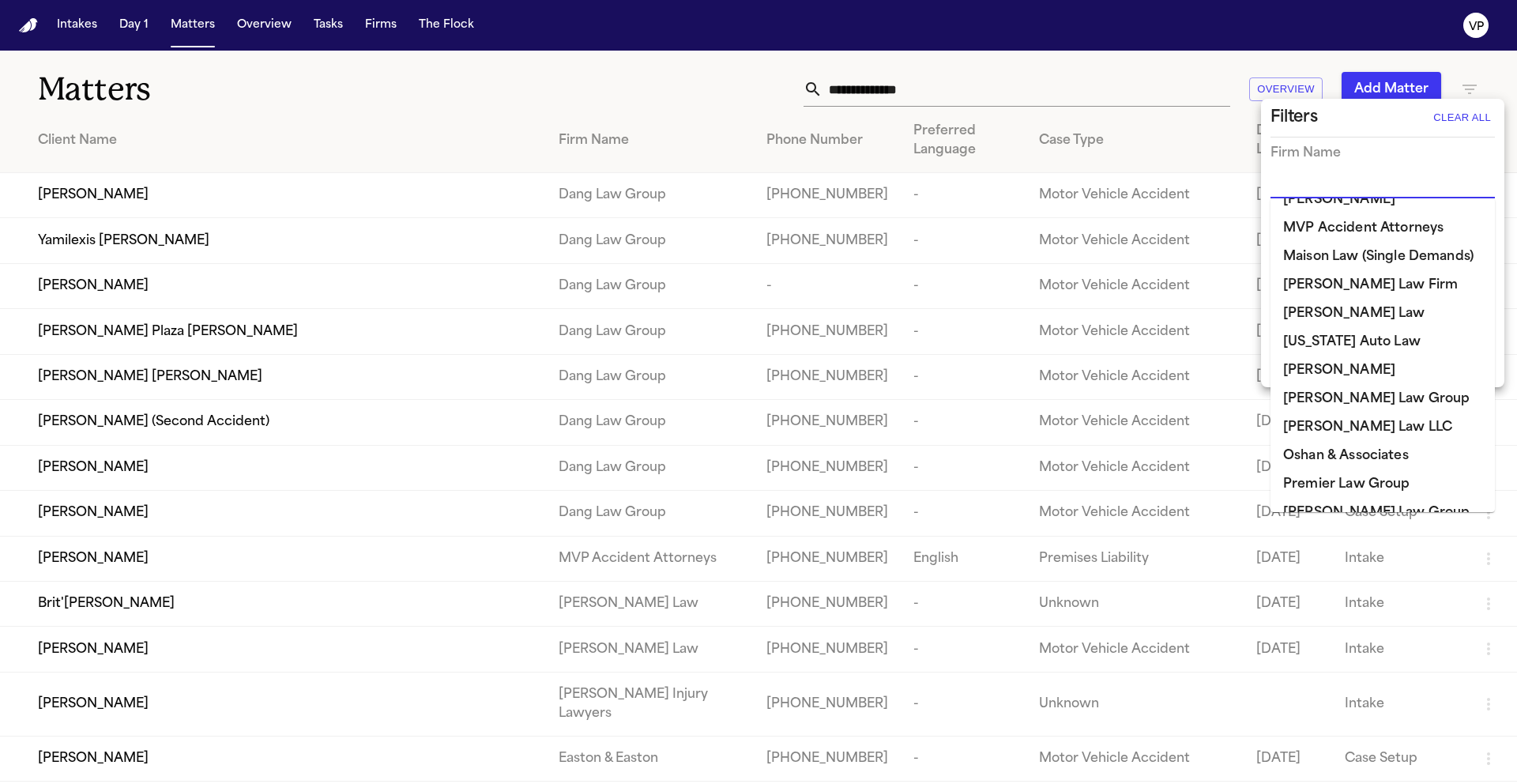
scroll to position [1327, 0]
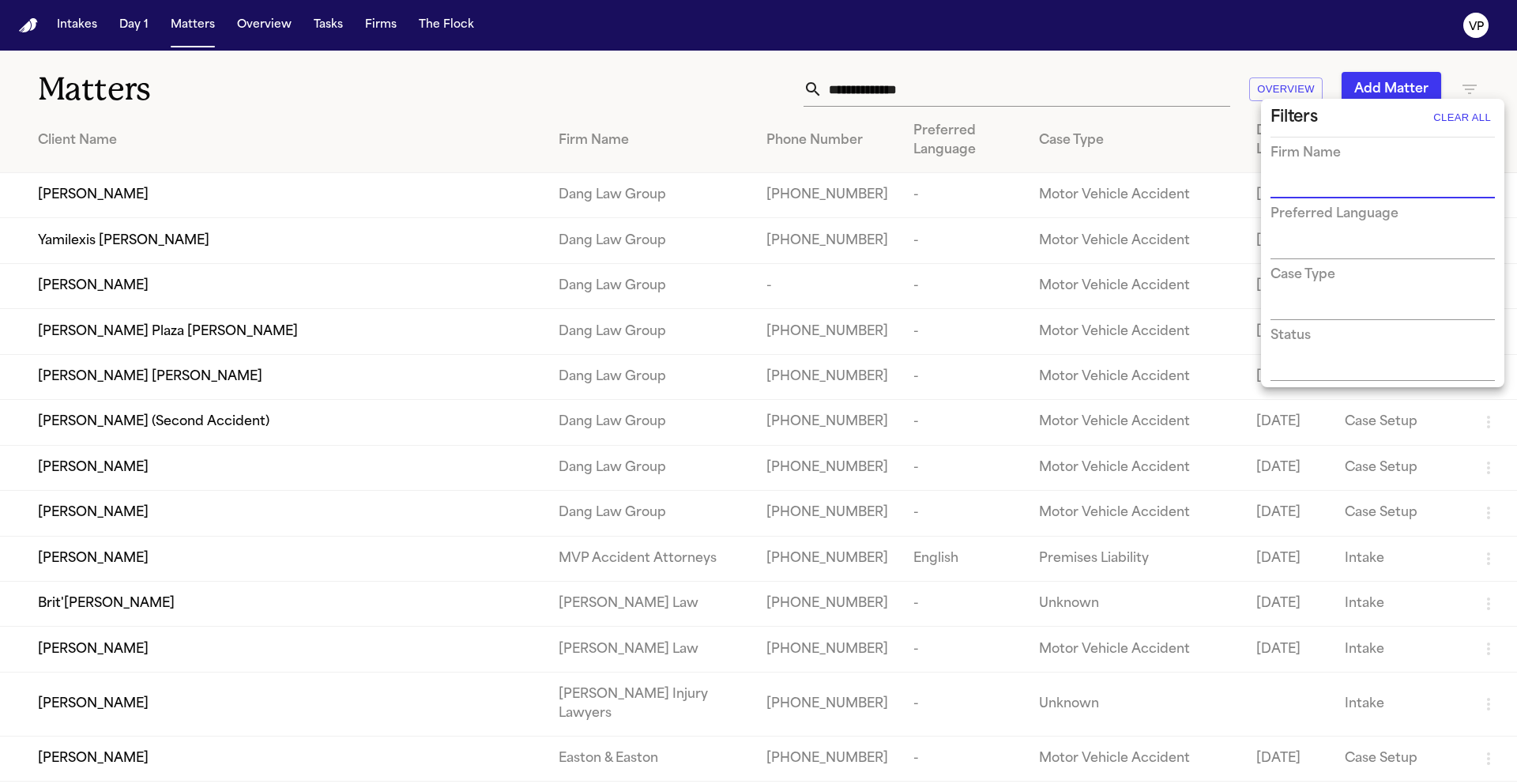
click at [1322, 181] on input "text" at bounding box center [1370, 186] width 201 height 22
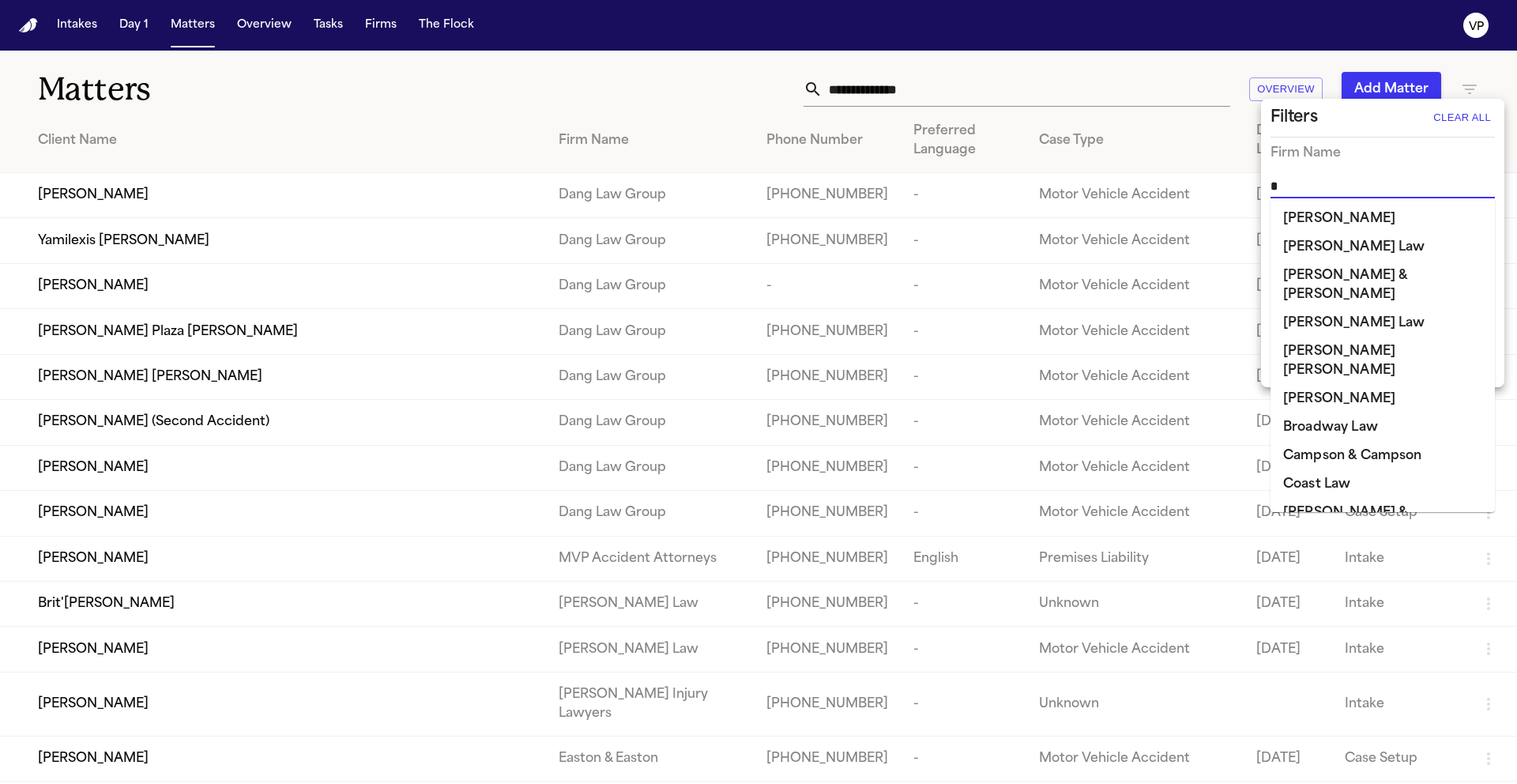
type input "**"
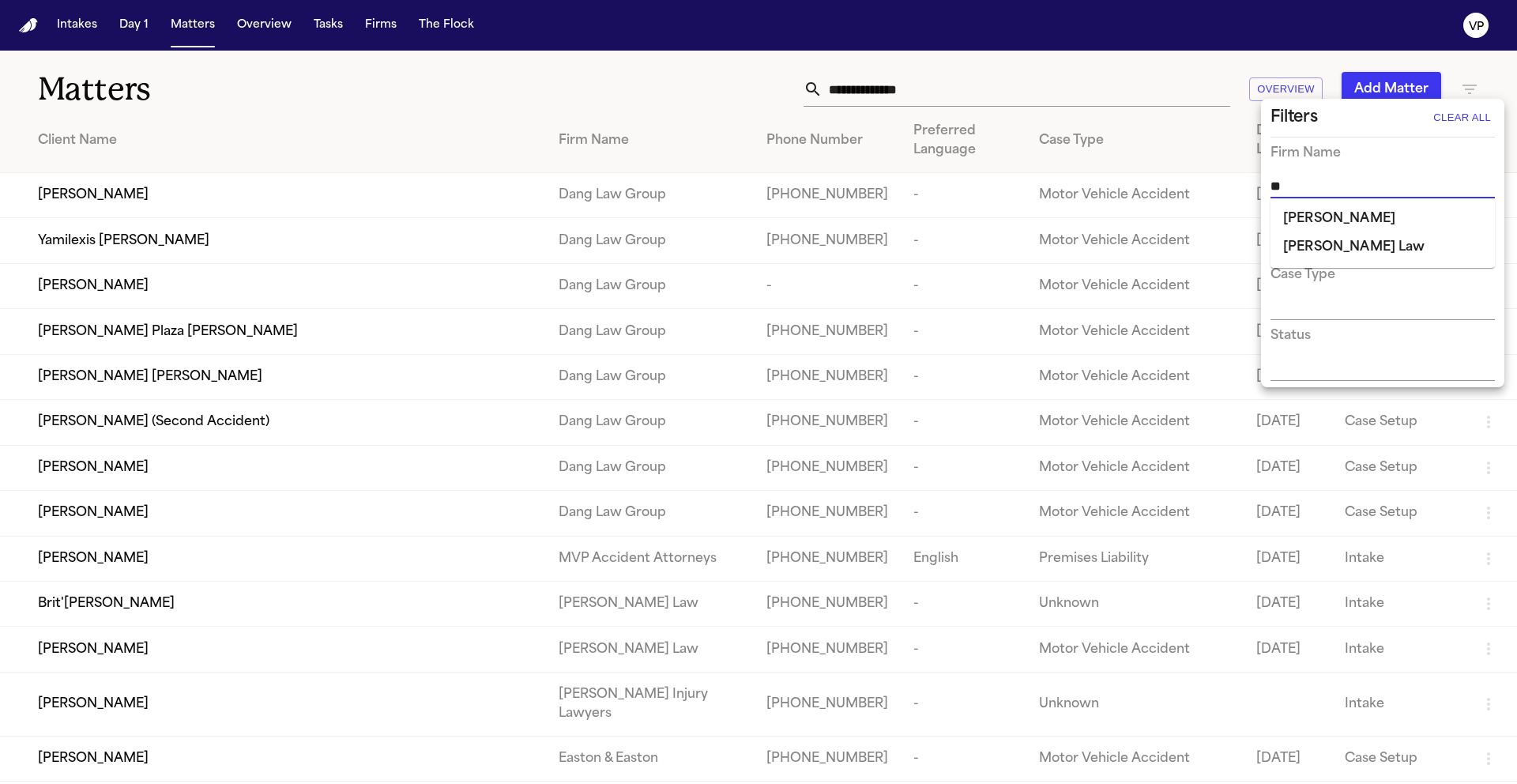
click at [1384, 241] on li "[PERSON_NAME] Law" at bounding box center [1382, 247] width 224 height 28
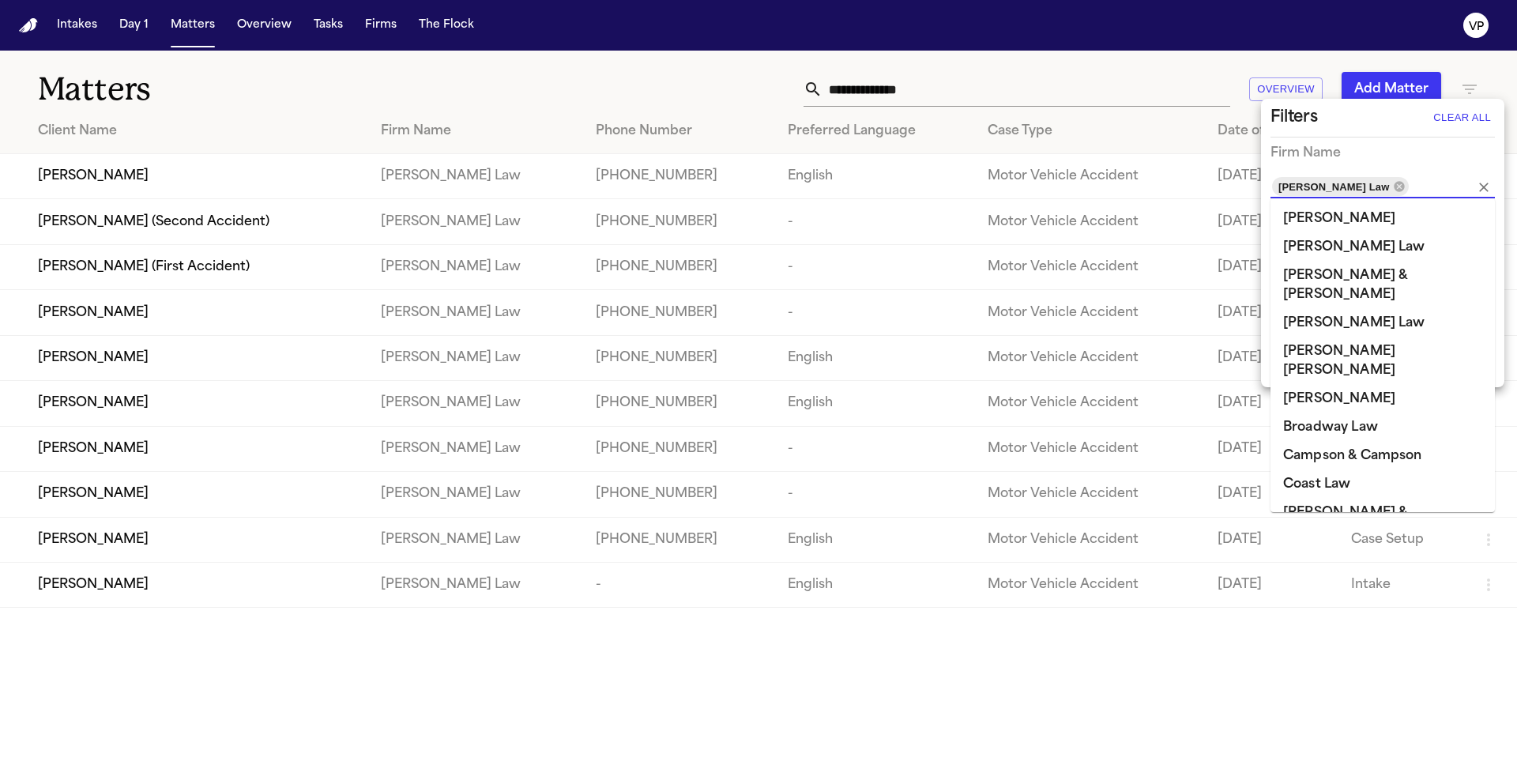
scroll to position [1039, 0]
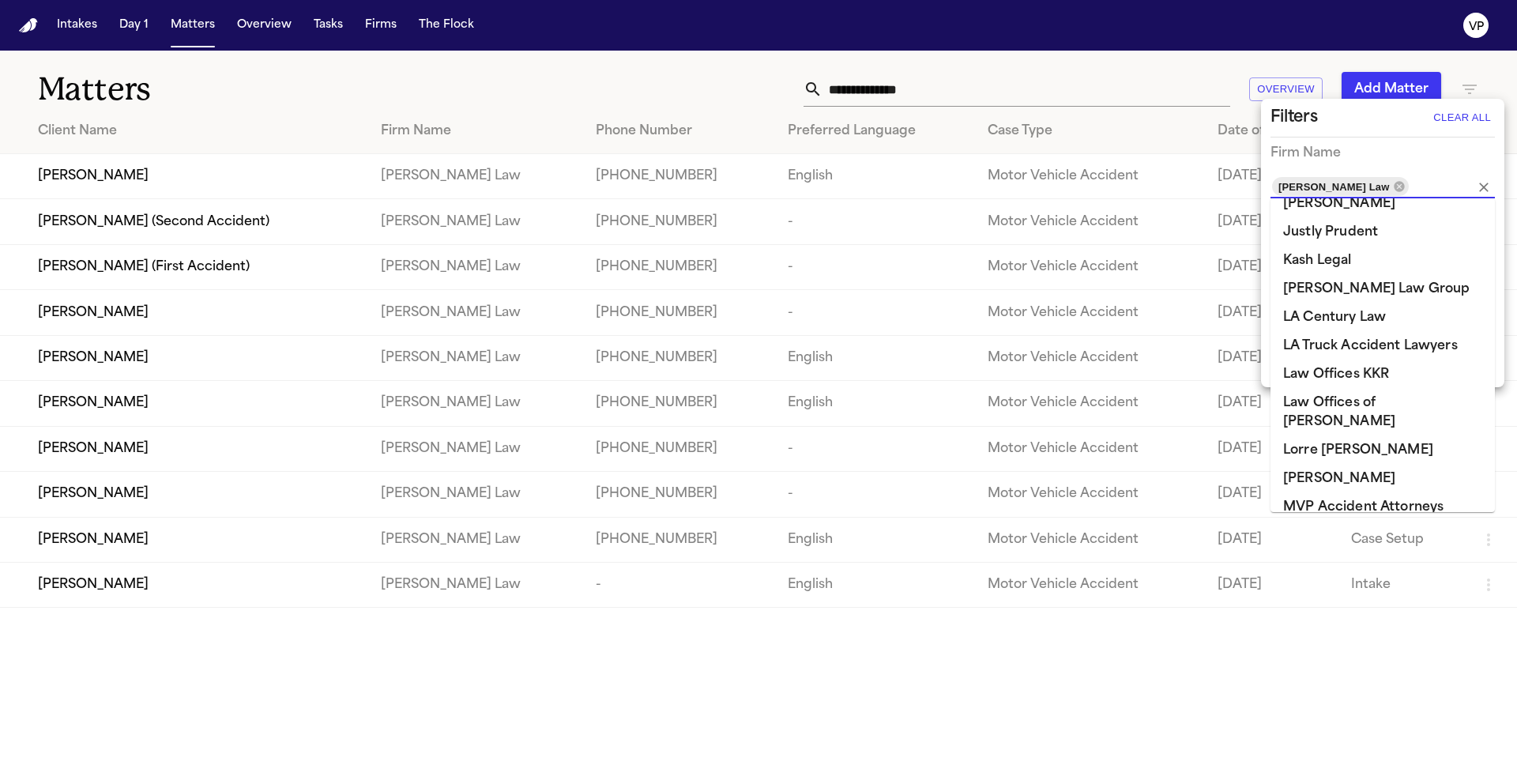
click at [730, 86] on div at bounding box center [758, 392] width 1517 height 784
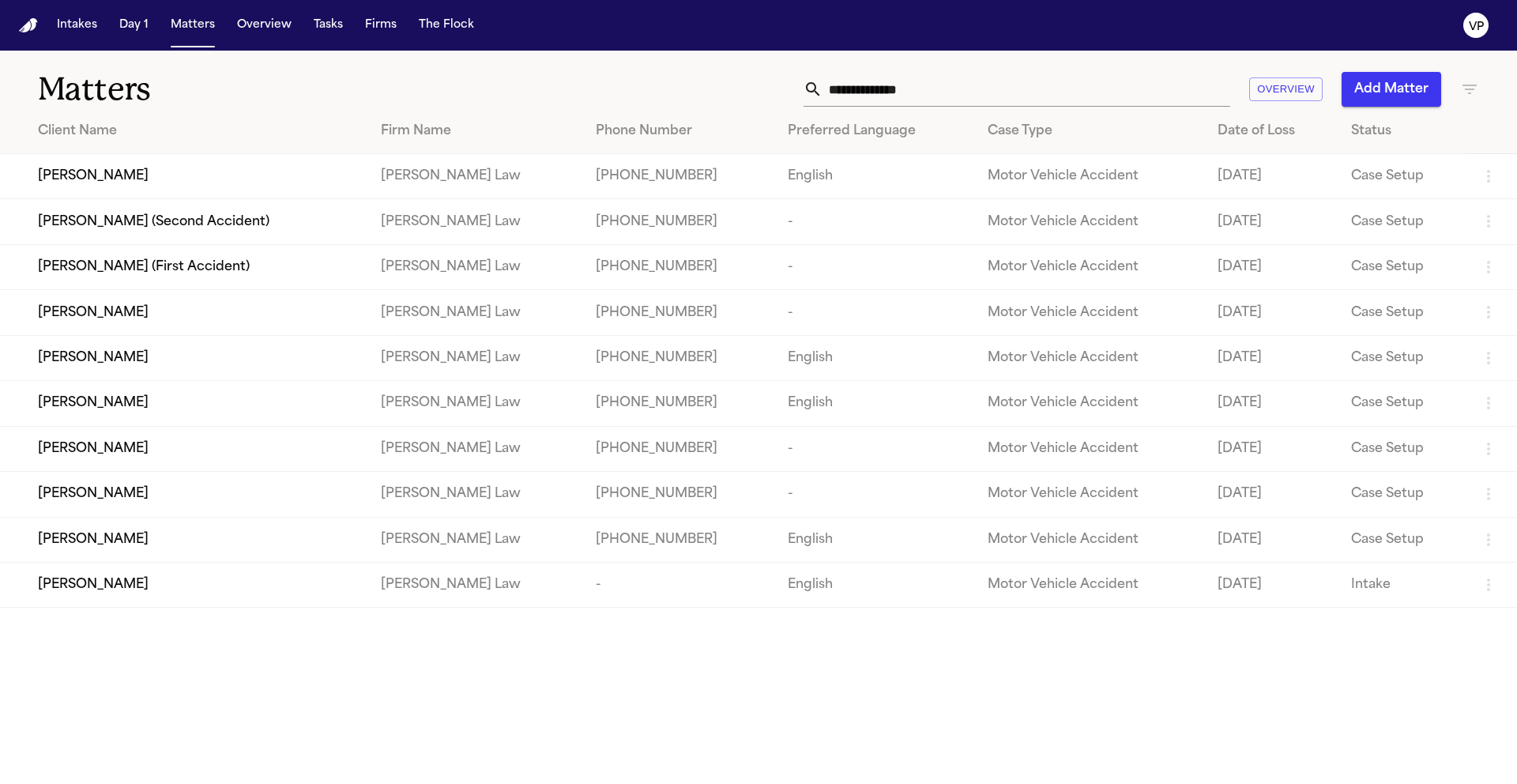
click at [96, 178] on span "[PERSON_NAME]" at bounding box center [93, 176] width 110 height 19
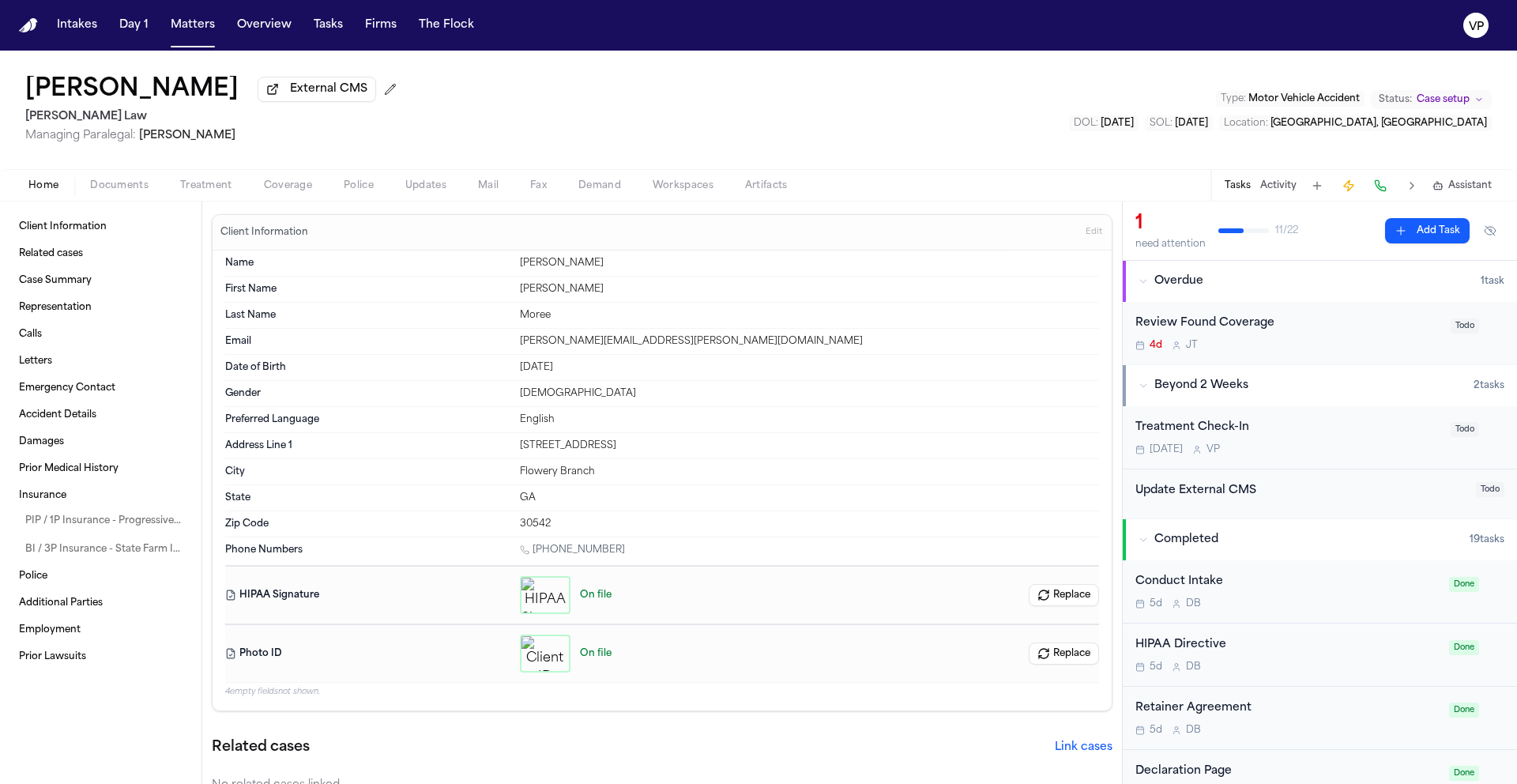
click at [129, 185] on span "Documents" at bounding box center [119, 186] width 58 height 13
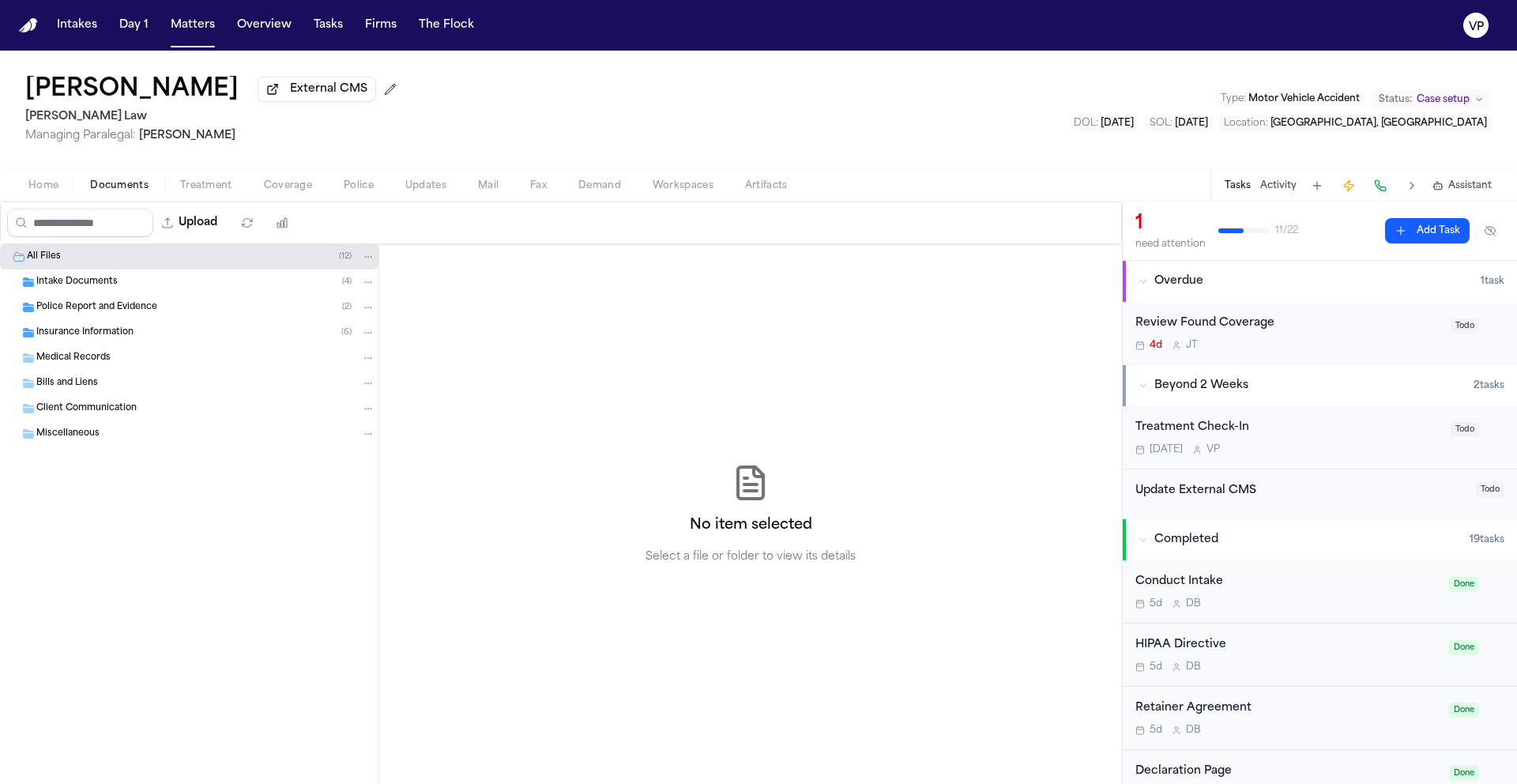
click at [116, 339] on span "Insurance Information" at bounding box center [85, 333] width 98 height 14
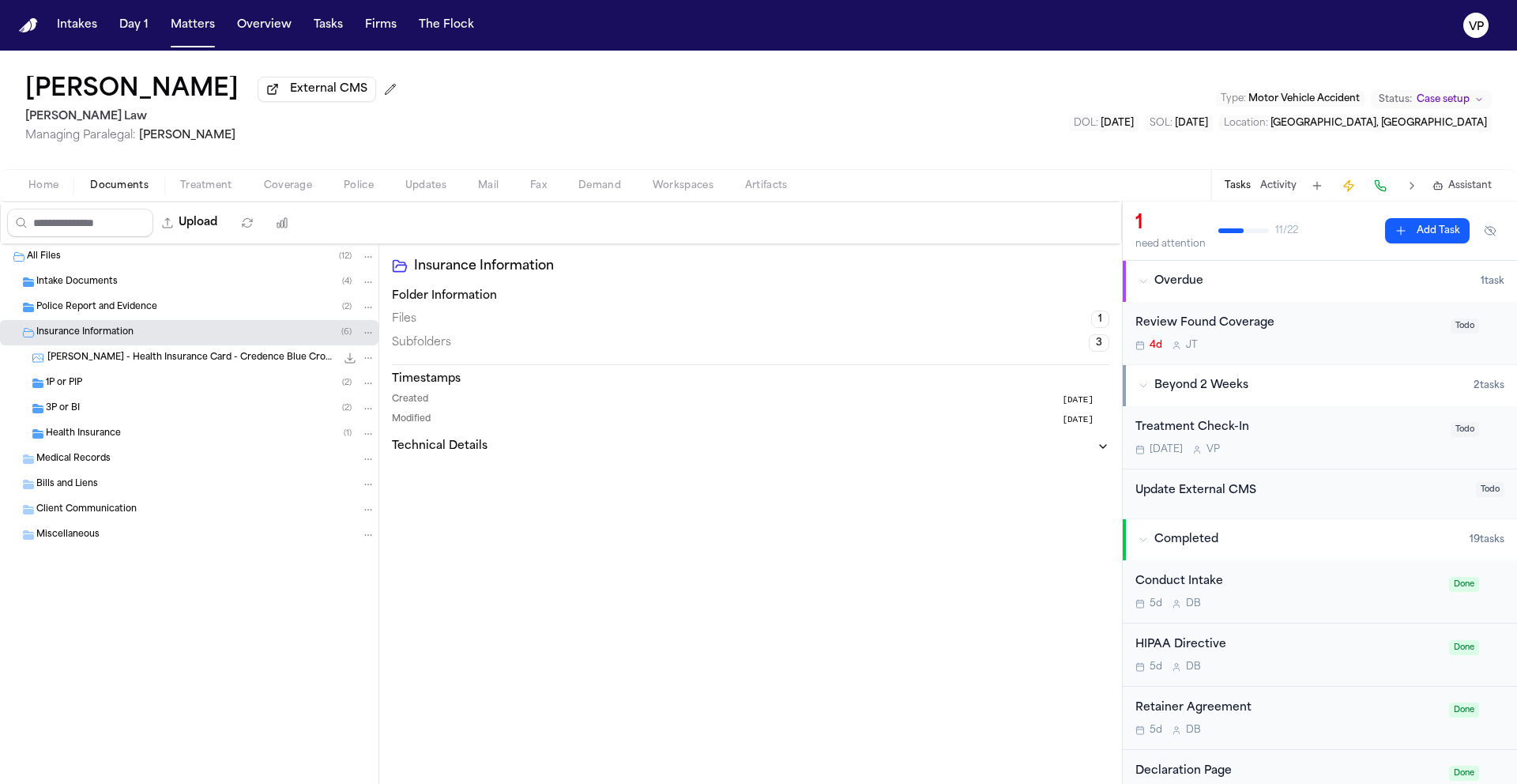
click at [105, 390] on div "1P or PIP ( 2 )" at bounding box center [210, 383] width 329 height 15
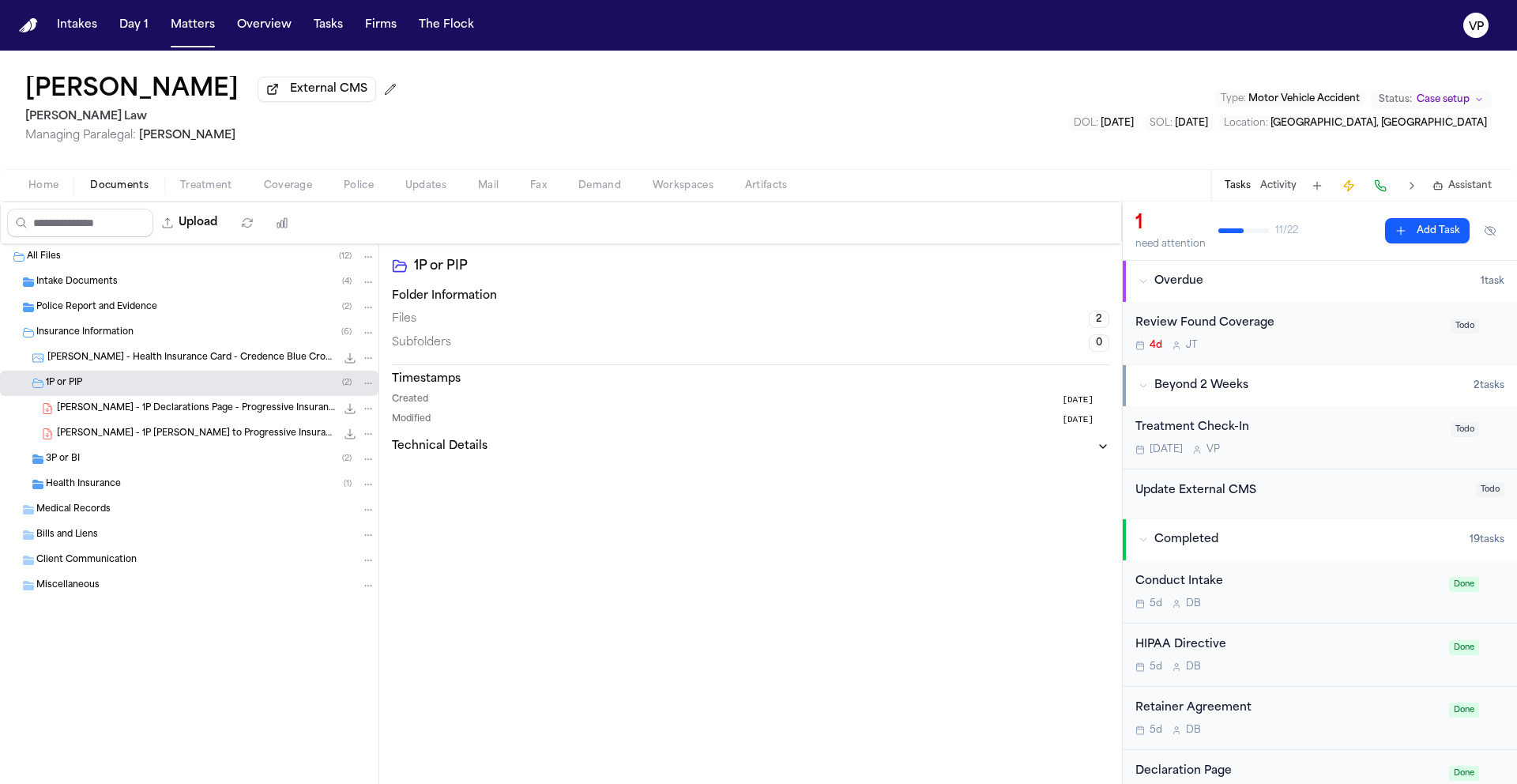
click at [178, 453] on div "3P or BI ( 2 )" at bounding box center [189, 459] width 378 height 26
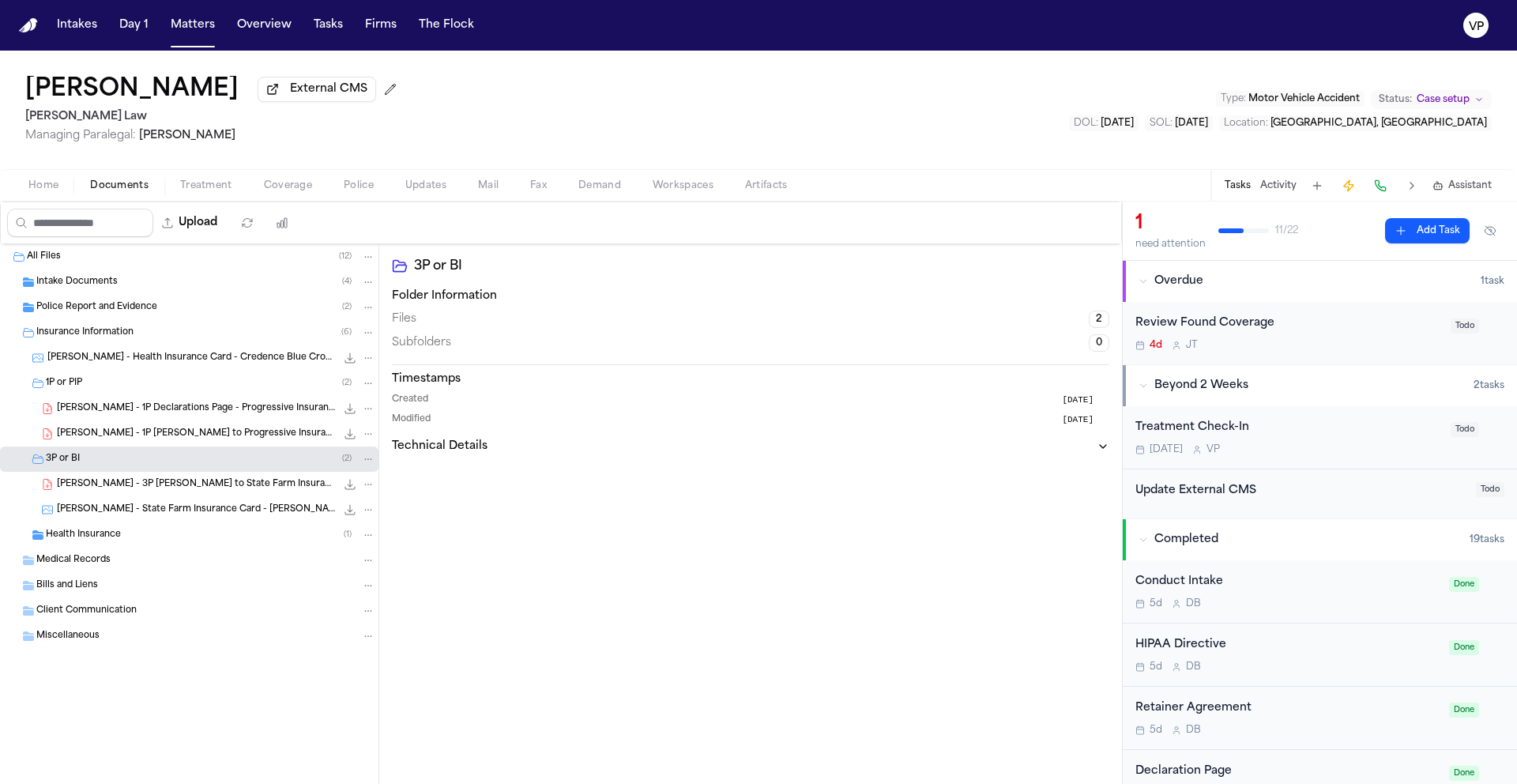
scroll to position [769, 0]
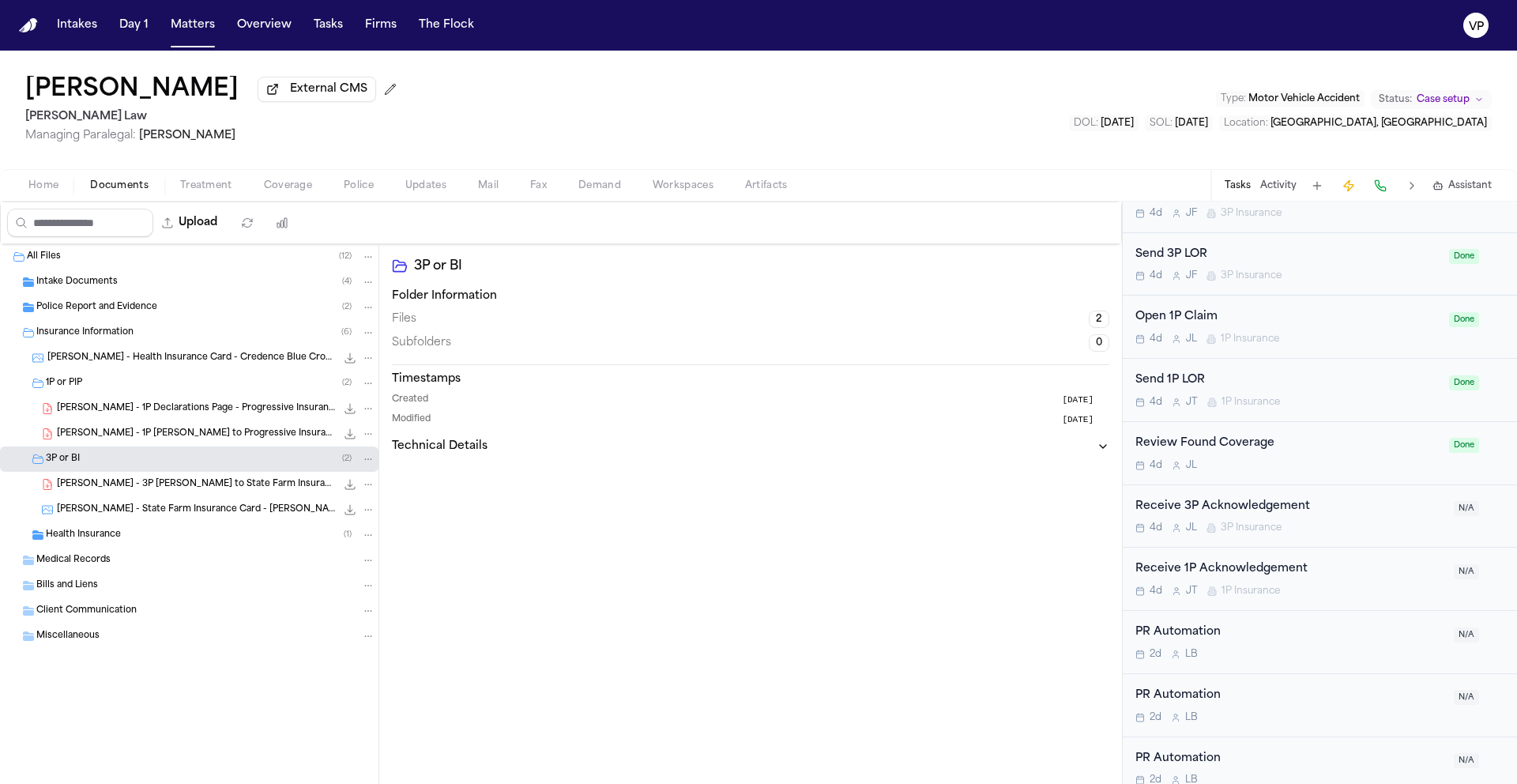
click at [1353, 511] on div "Receive 3P Acknowledgement" at bounding box center [1289, 507] width 309 height 18
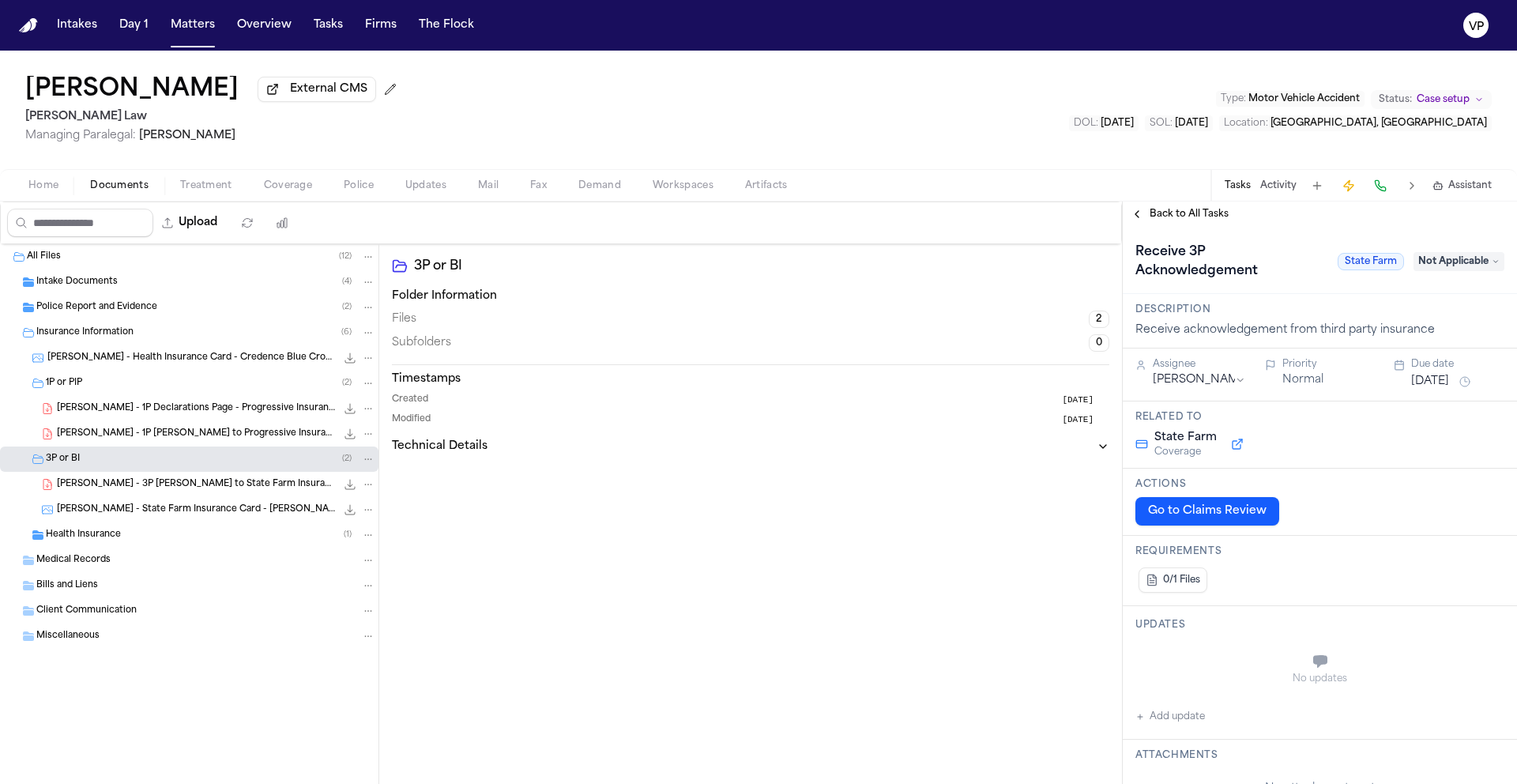
click at [1442, 265] on span "Not Applicable" at bounding box center [1459, 261] width 91 height 19
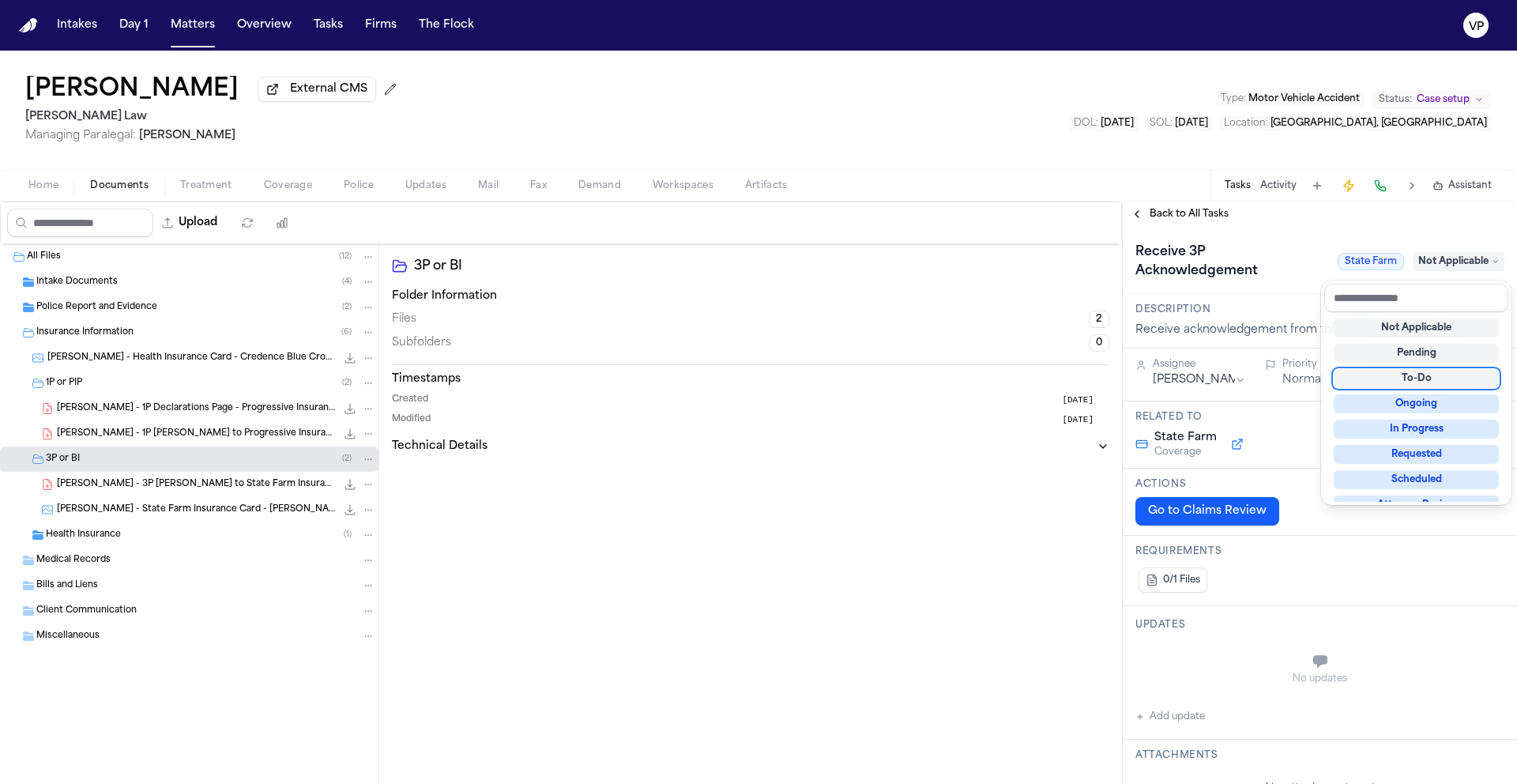
click at [1433, 374] on div "To-Do" at bounding box center [1416, 378] width 165 height 19
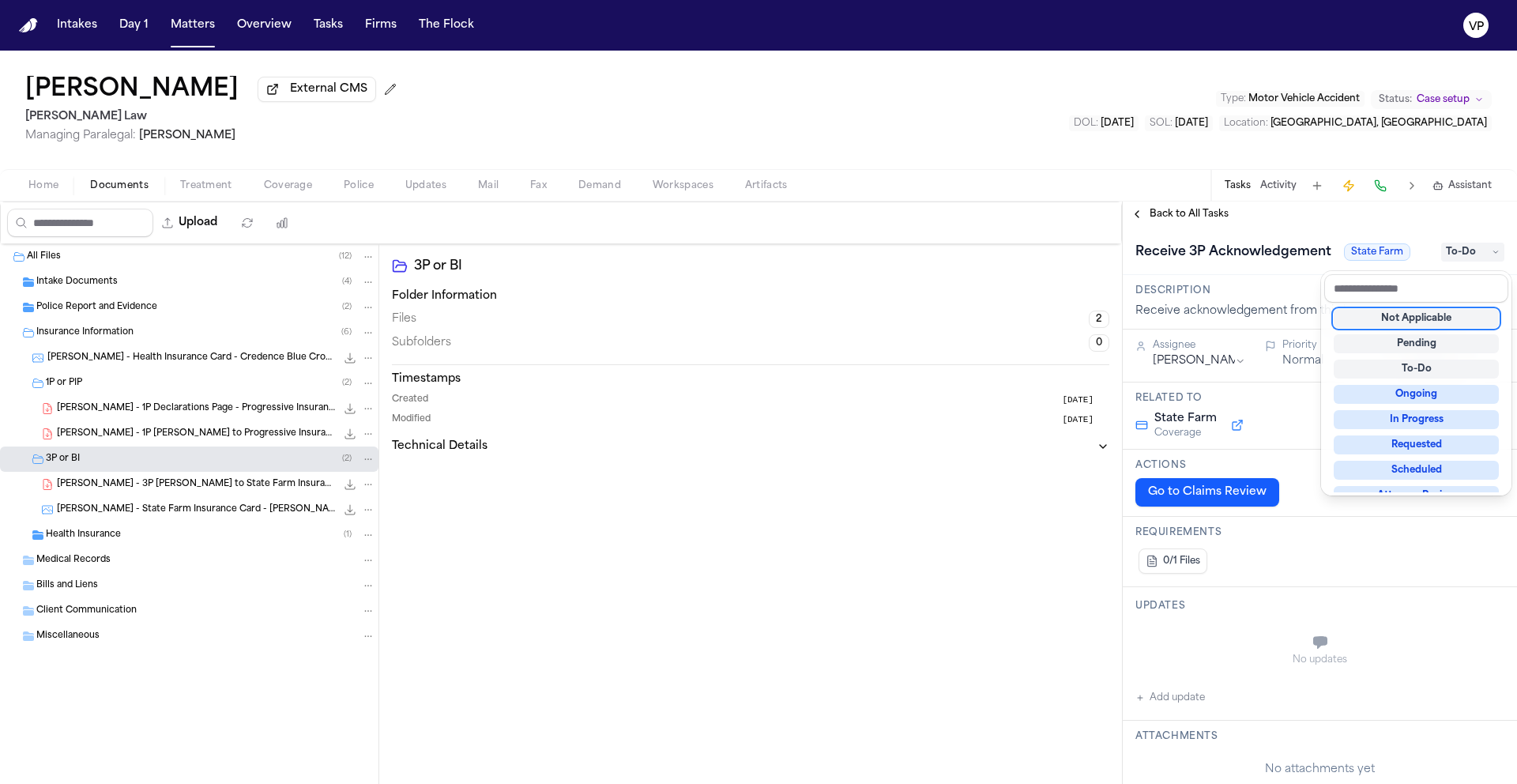
click at [1193, 222] on div "**********" at bounding box center [1319, 492] width 394 height 583
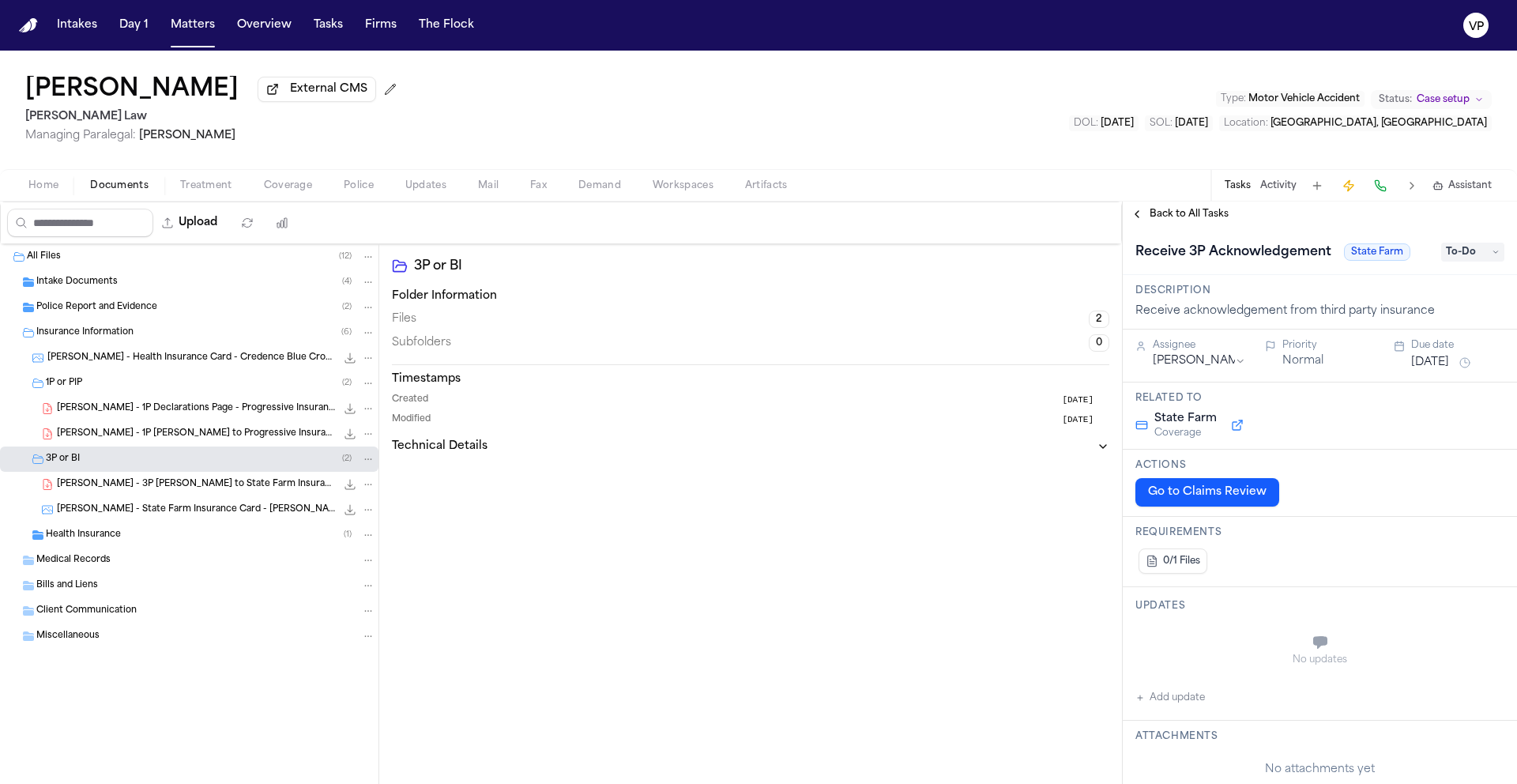
click at [1193, 217] on span "Back to All Tasks" at bounding box center [1189, 214] width 79 height 13
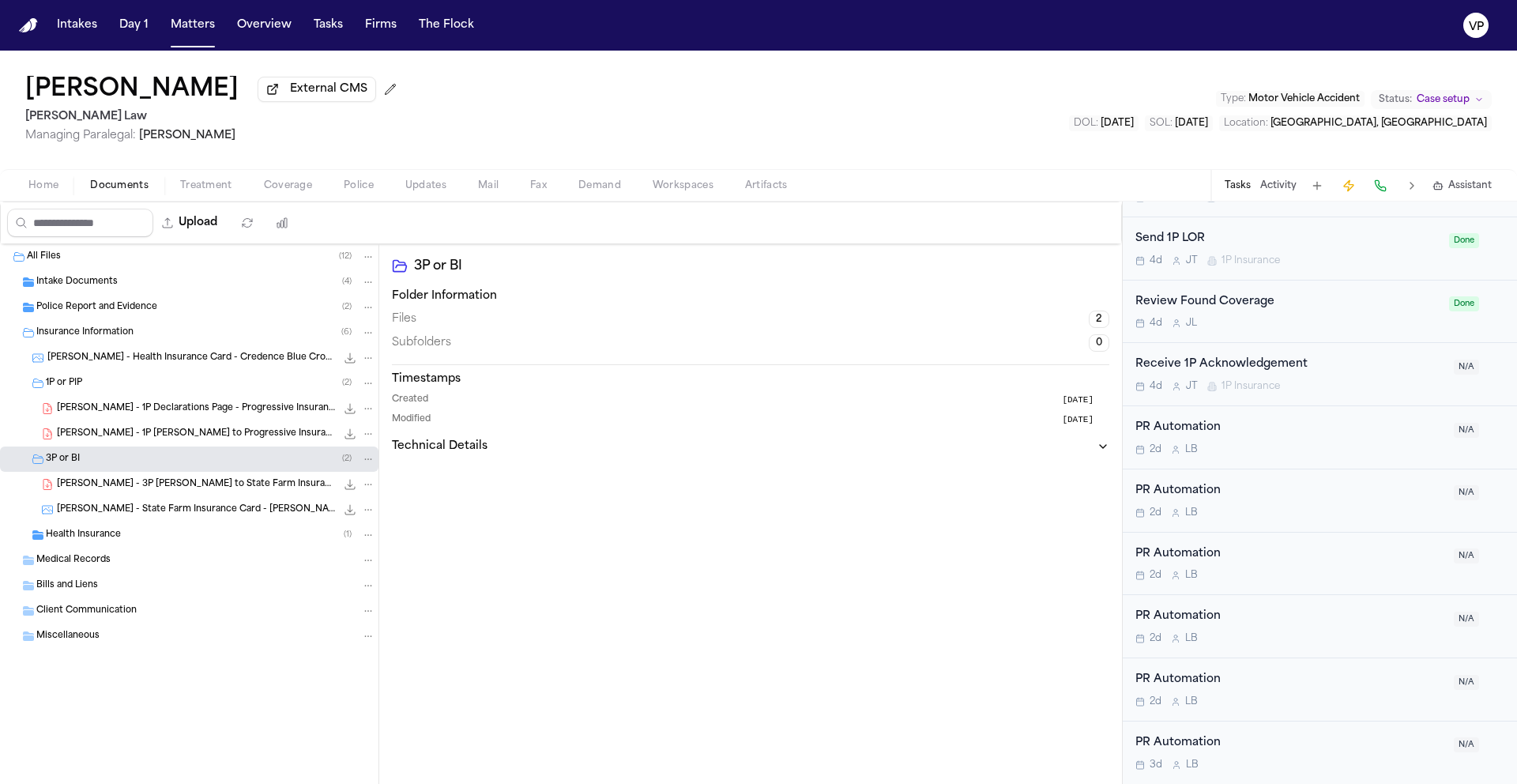
scroll to position [974, 0]
click at [1336, 367] on div "Receive 1P Acknowledgement" at bounding box center [1289, 365] width 309 height 18
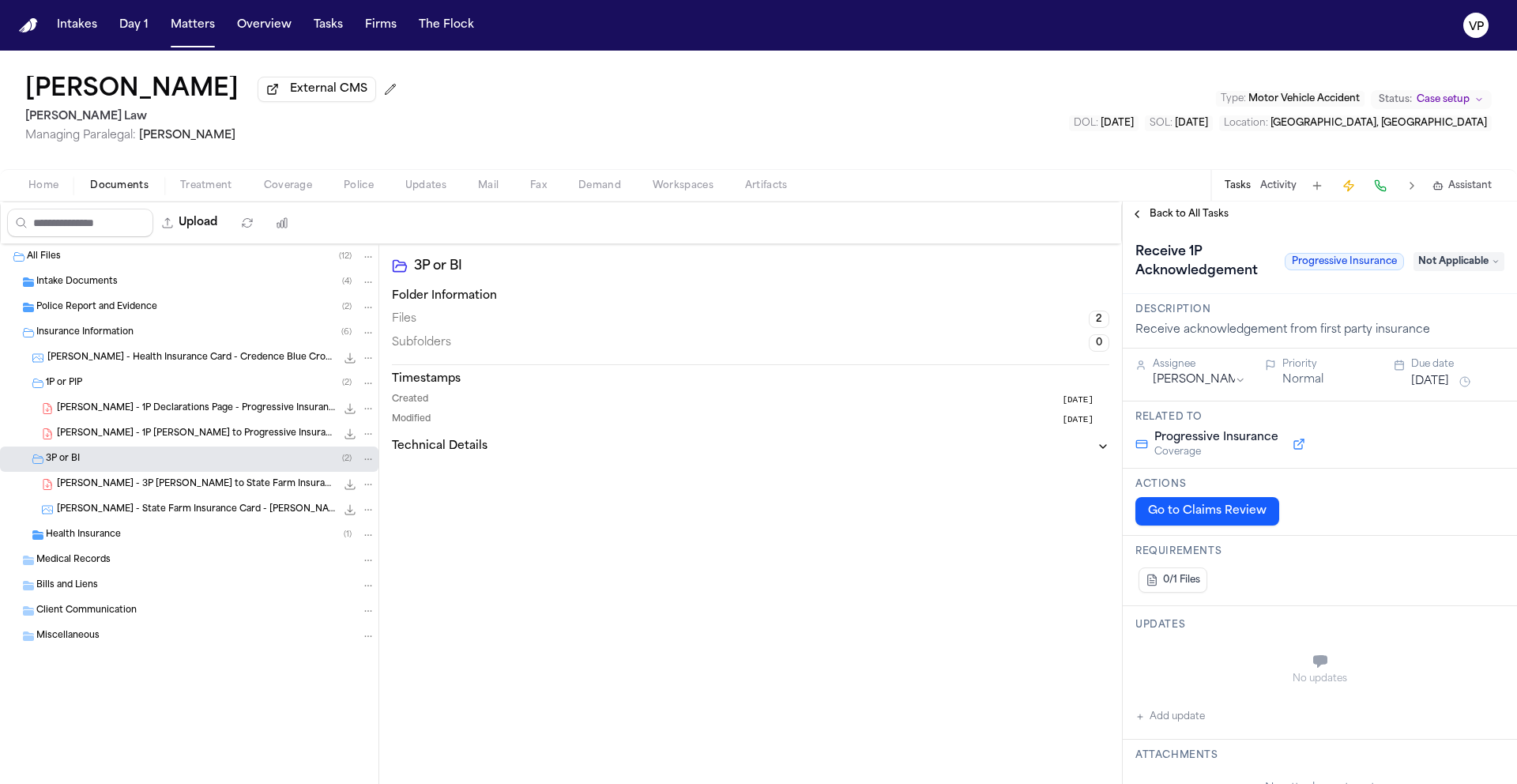
click at [1433, 276] on div "Receive 1P Acknowledgement Progressive Insurance Not Applicable" at bounding box center [1319, 262] width 369 height 45
click at [1436, 264] on span "Not Applicable" at bounding box center [1459, 261] width 91 height 19
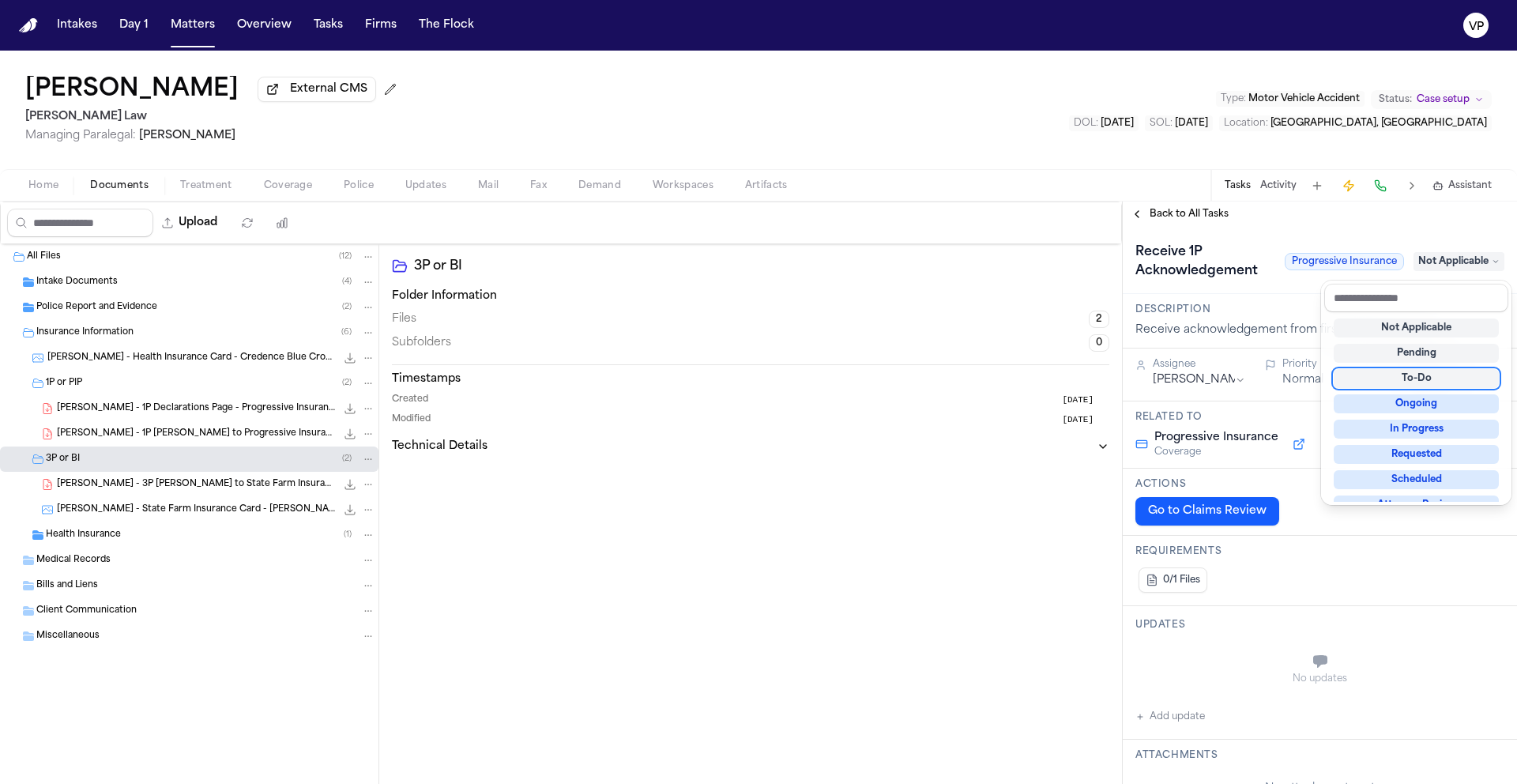
click at [1414, 383] on div "To-Do" at bounding box center [1416, 378] width 165 height 19
click at [1189, 211] on div "**********" at bounding box center [1319, 492] width 394 height 583
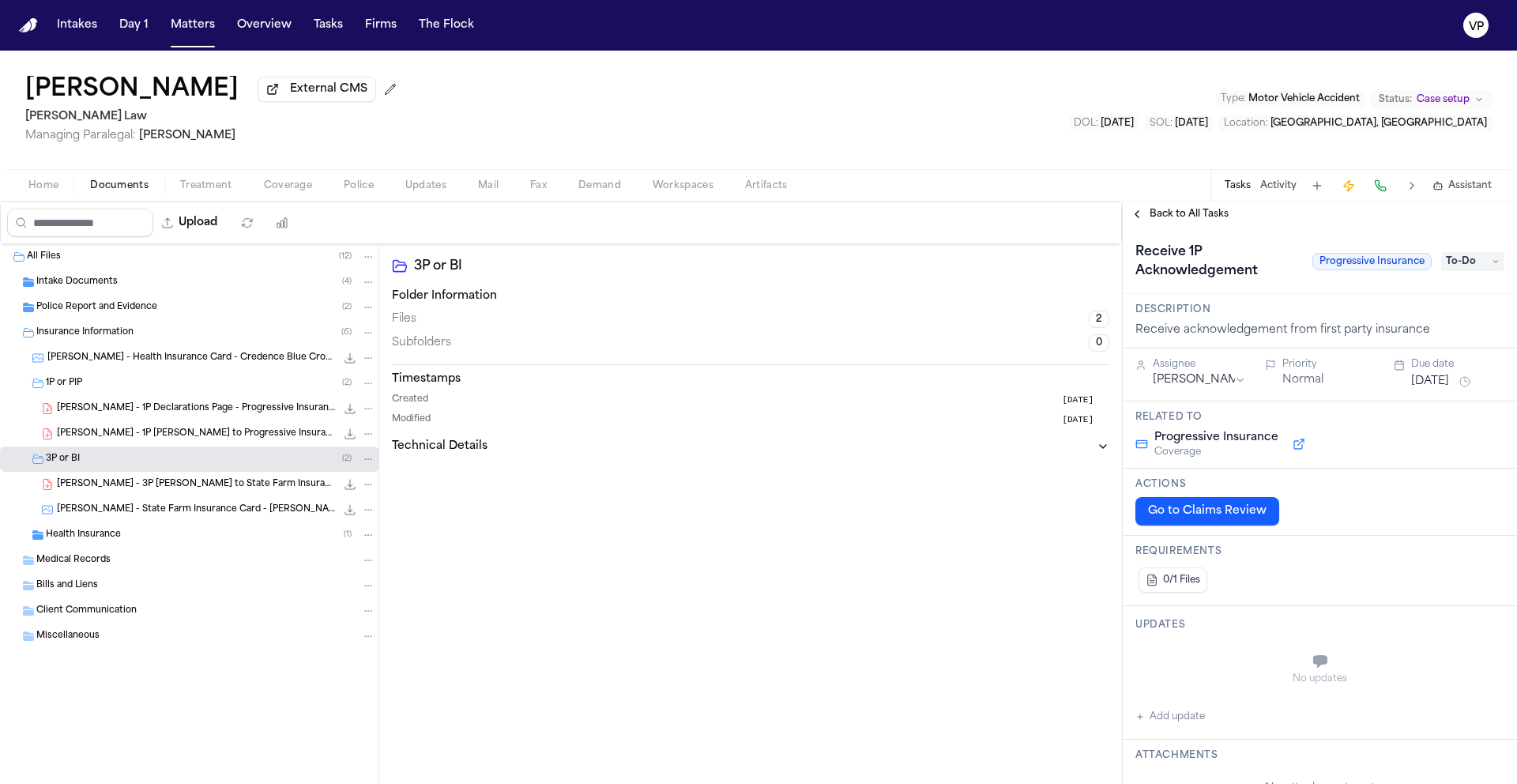
click at [1189, 216] on span "Back to All Tasks" at bounding box center [1189, 214] width 79 height 13
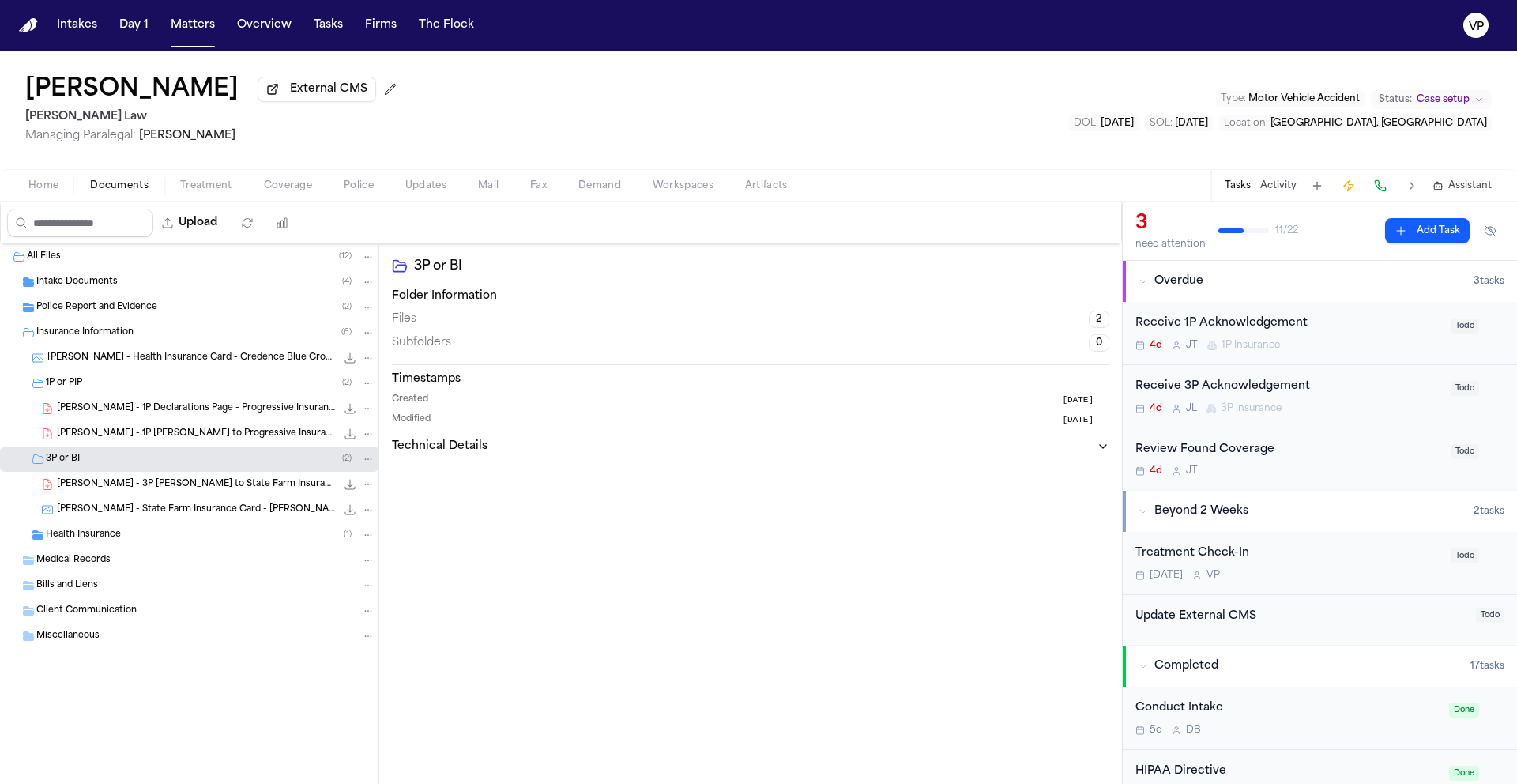
click at [30, 192] on span "Home" at bounding box center [43, 186] width 30 height 13
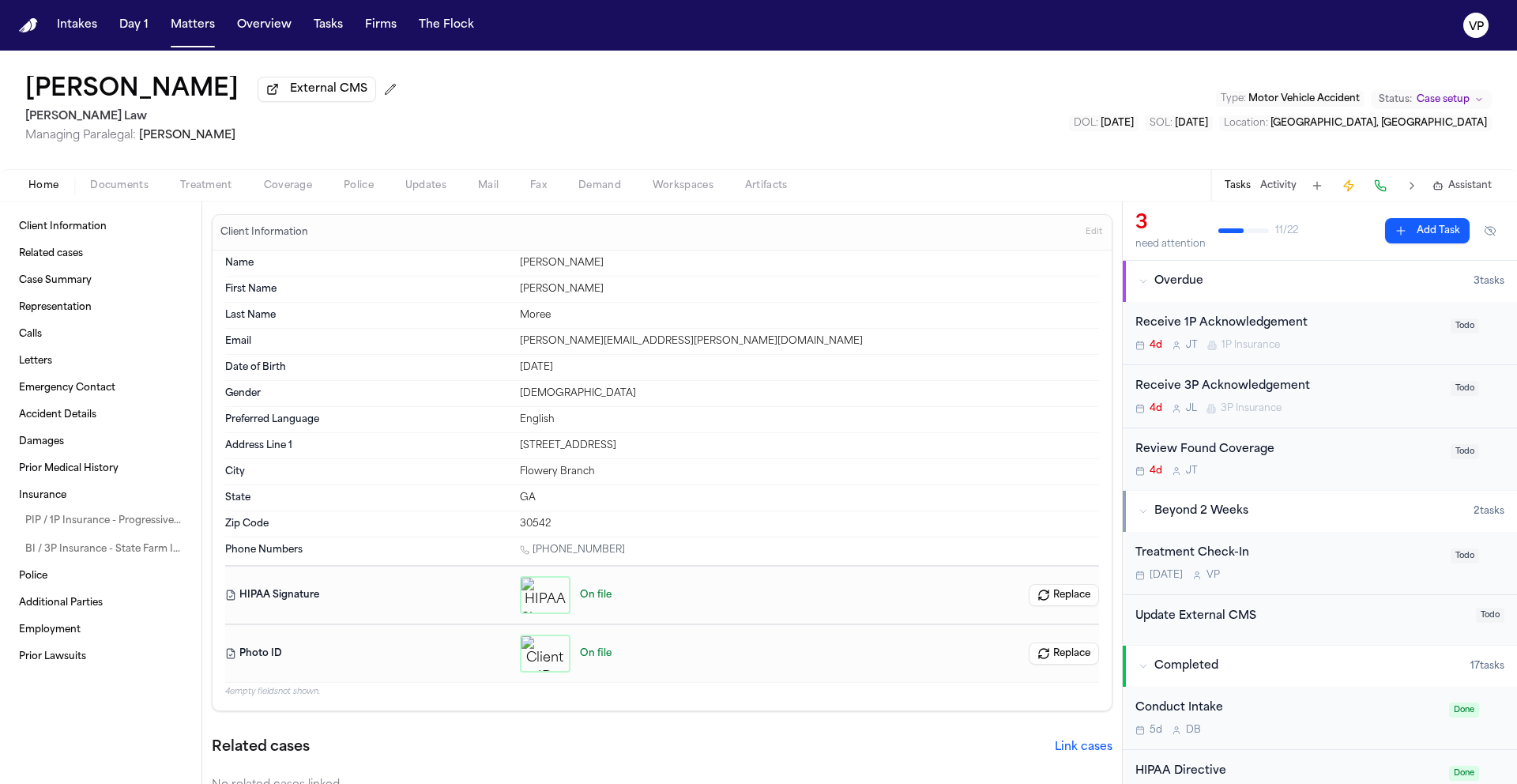
click at [800, 126] on div "[PERSON_NAME] External CMS [PERSON_NAME] Law Managing Paralegal: [PERSON_NAME] …" at bounding box center [758, 109] width 1517 height 119
click at [121, 191] on span "Documents" at bounding box center [119, 186] width 58 height 13
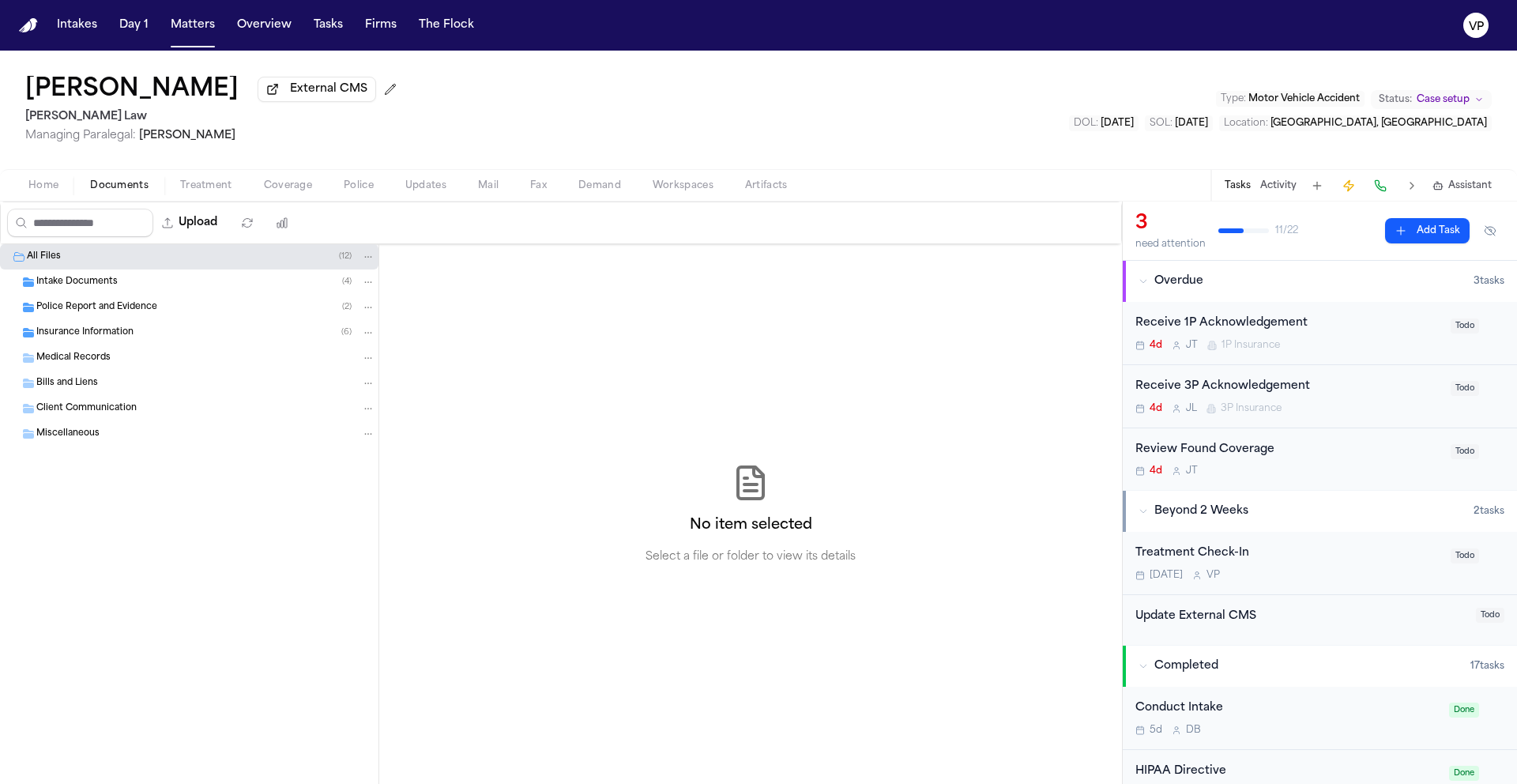
click at [142, 340] on div "Insurance Information ( 6 )" at bounding box center [206, 333] width 339 height 15
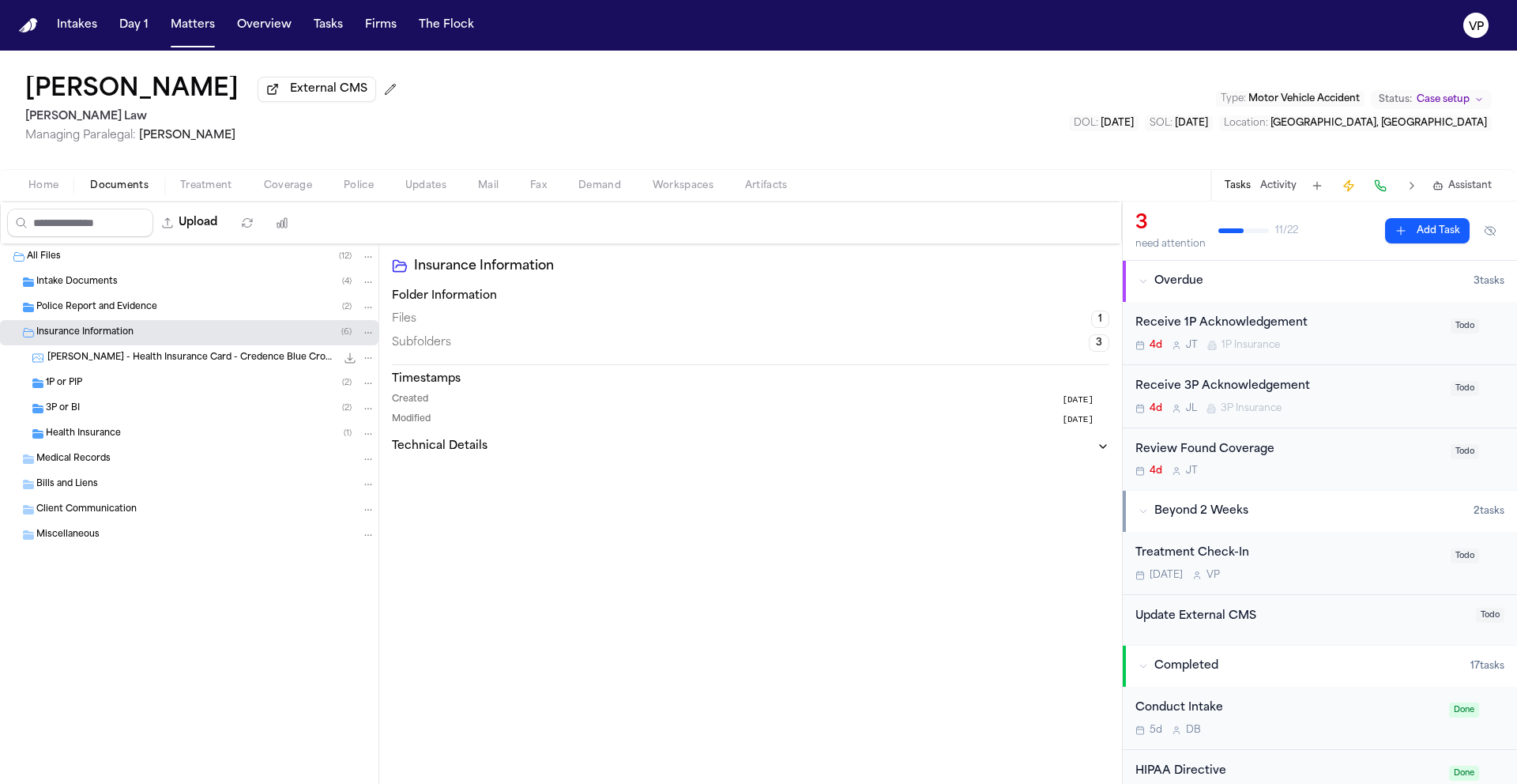
click at [115, 387] on div "1P or PIP ( 2 )" at bounding box center [210, 383] width 329 height 15
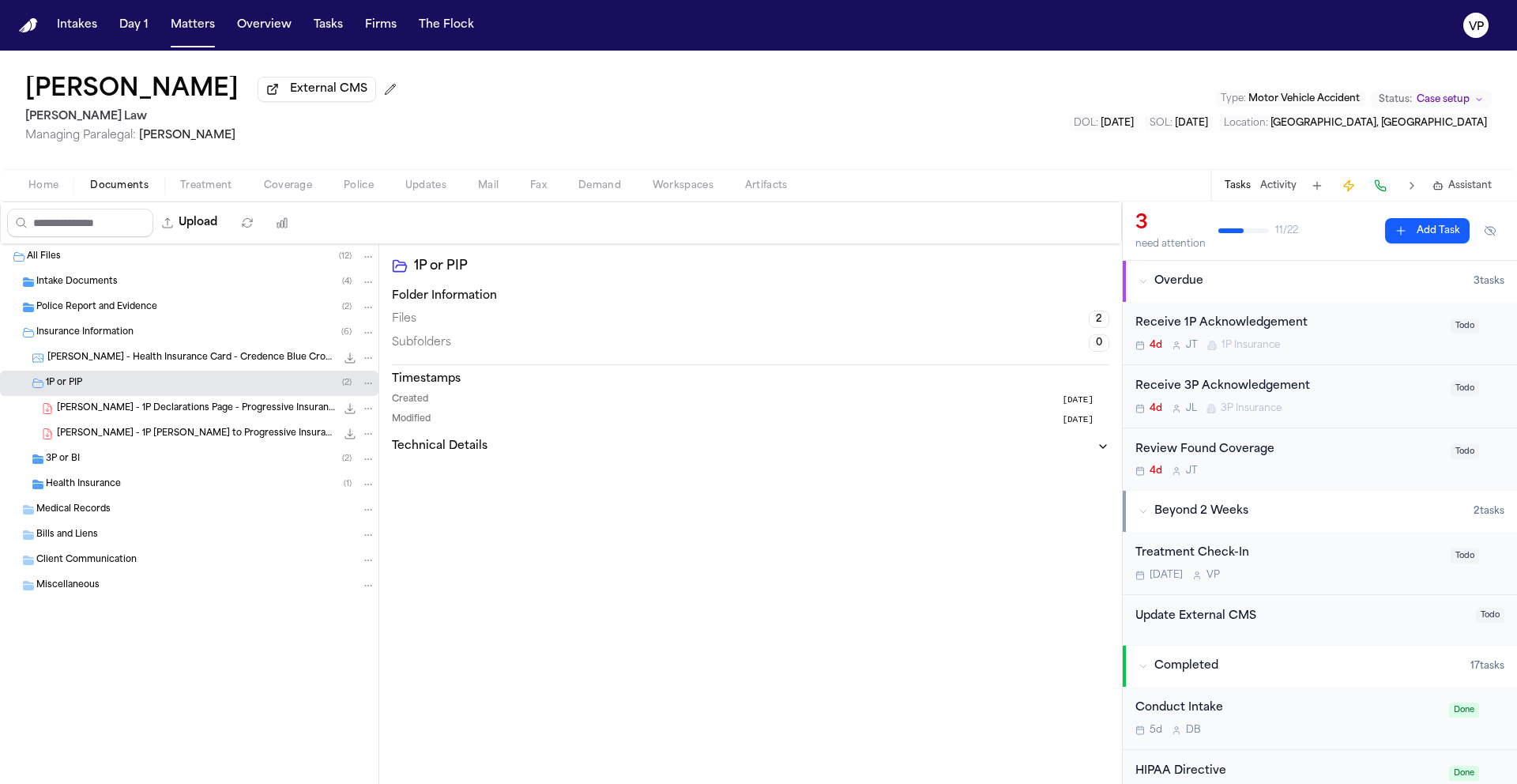
click at [181, 410] on span "[PERSON_NAME] - 1P Declarations Page - Progressive Insurance - [DATE]" at bounding box center [196, 408] width 279 height 14
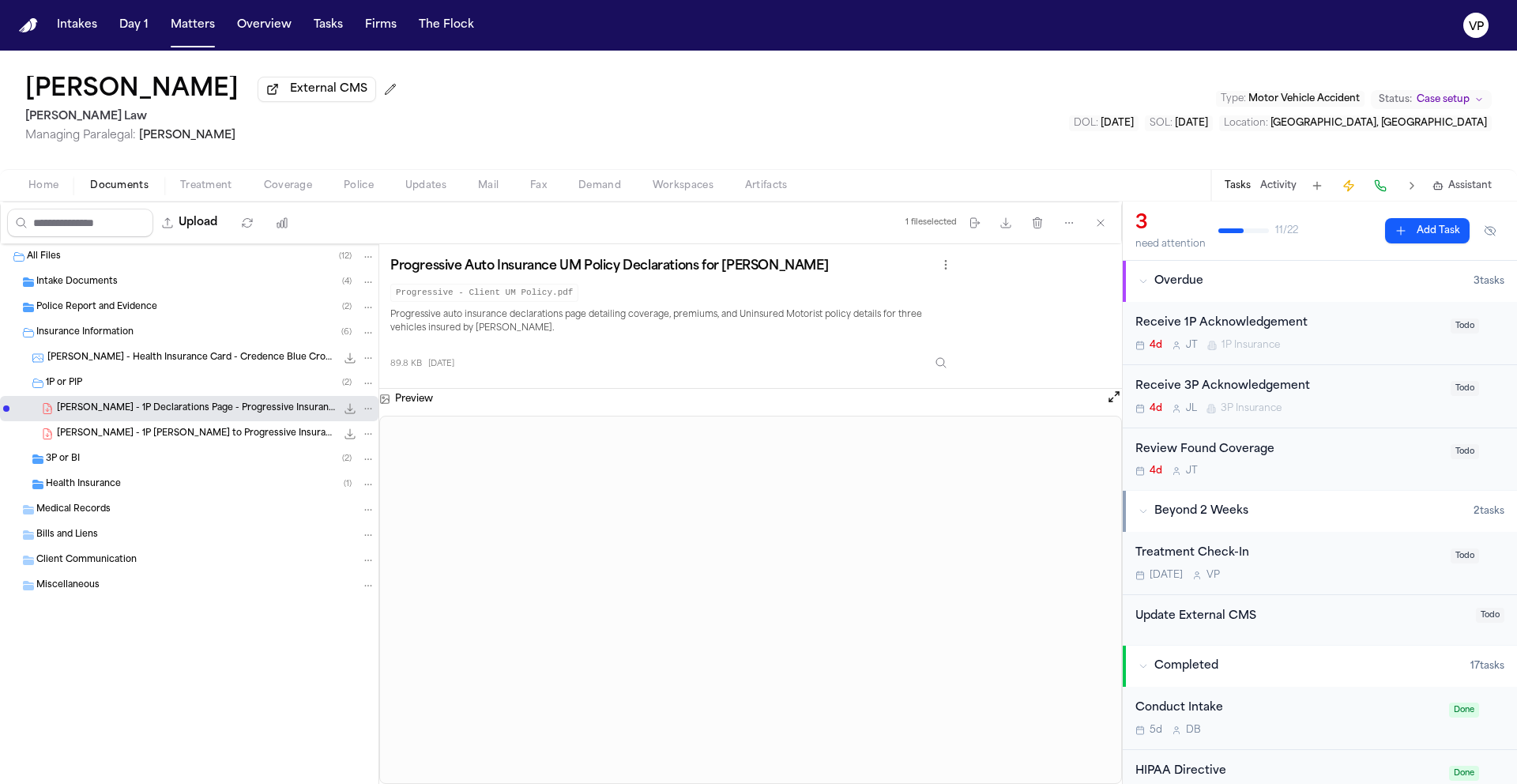
click at [121, 469] on div "3P or BI ( 2 )" at bounding box center [189, 459] width 378 height 26
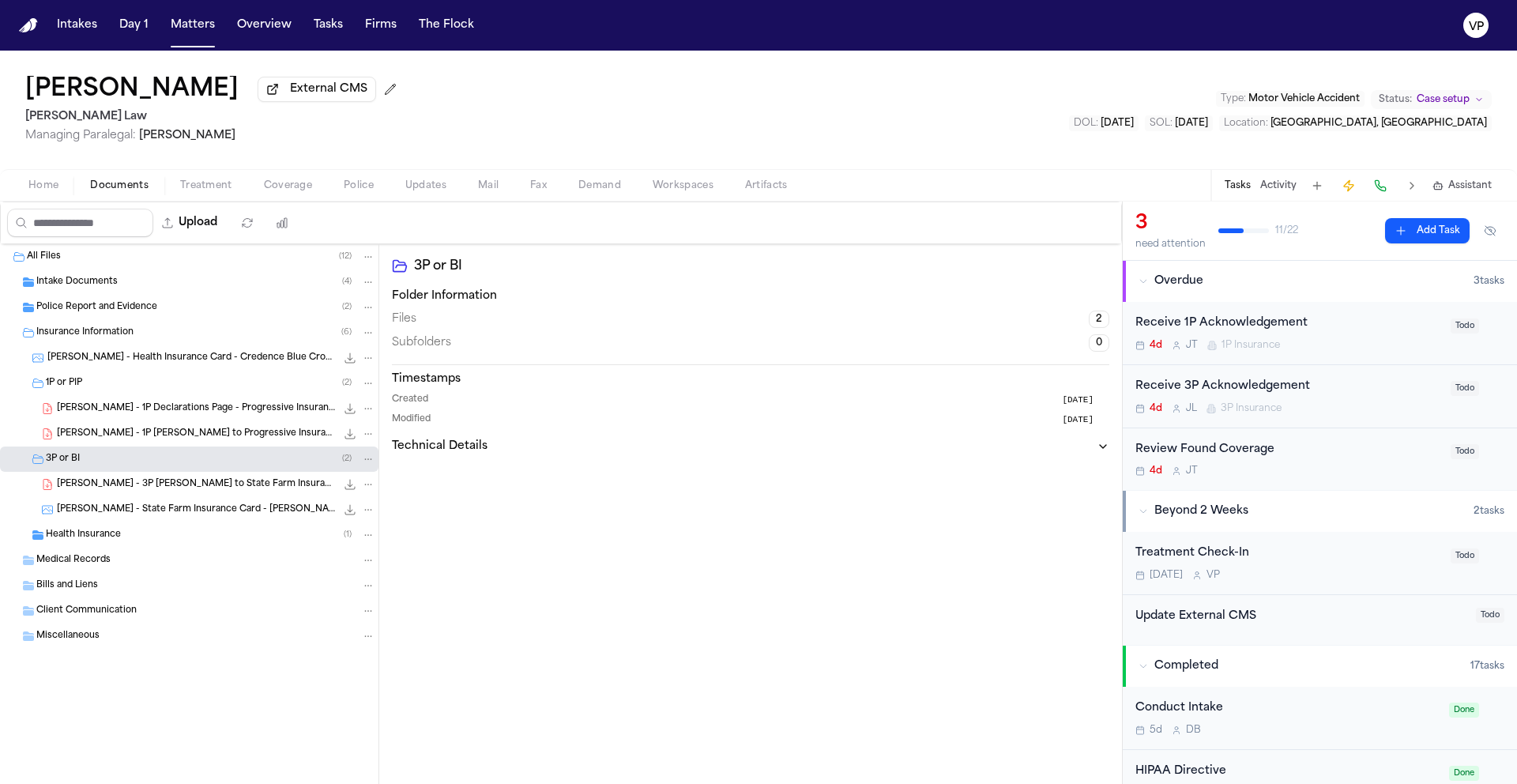
click at [121, 485] on span "[PERSON_NAME] - 3P [PERSON_NAME] to State Farm Insurance - [DATE]" at bounding box center [196, 484] width 279 height 14
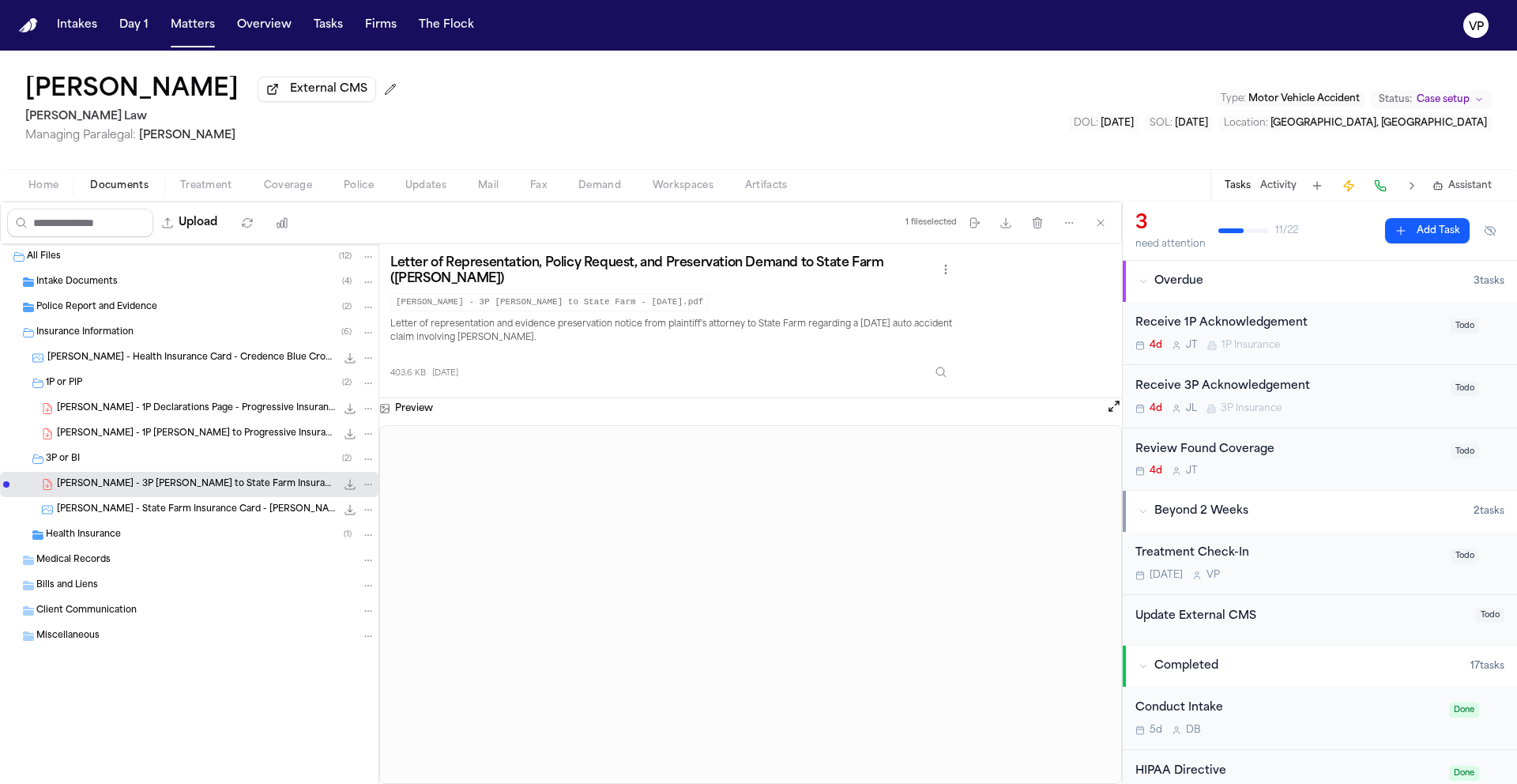
click at [130, 506] on span "[PERSON_NAME] - State Farm Insurance Card - [PERSON_NAME] & [PERSON_NAME] - [DA…" at bounding box center [196, 510] width 279 height 14
